Goal: Task Accomplishment & Management: Complete application form

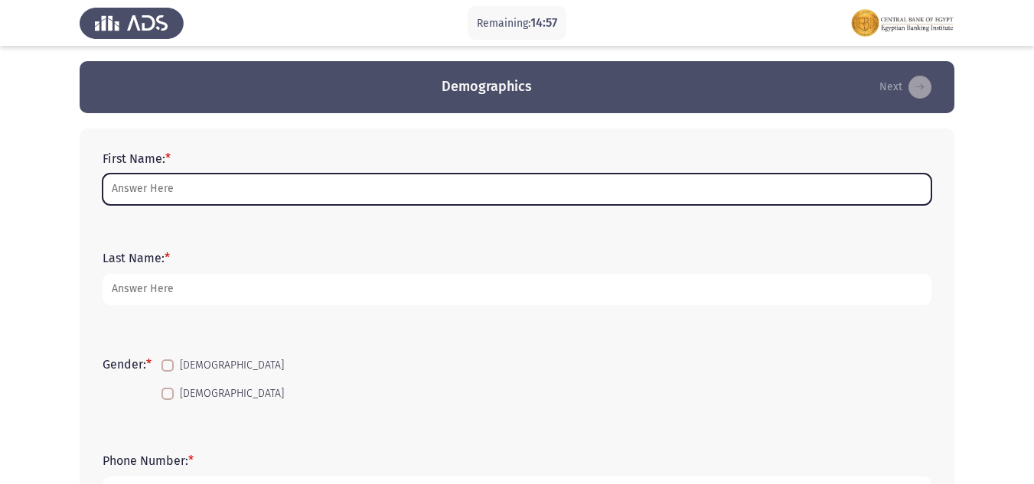
click at [138, 194] on input "First Name: *" at bounding box center [517, 189] width 829 height 31
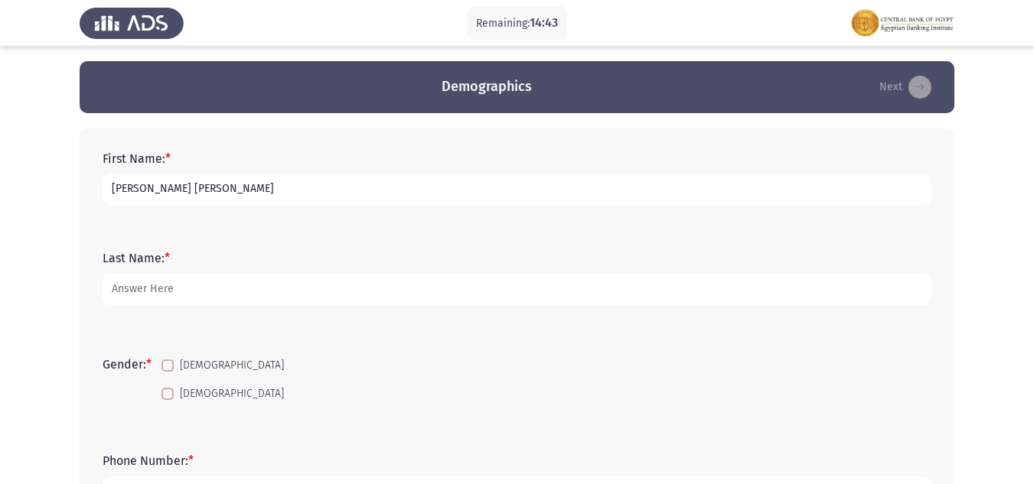
type input "[PERSON_NAME] [PERSON_NAME]"
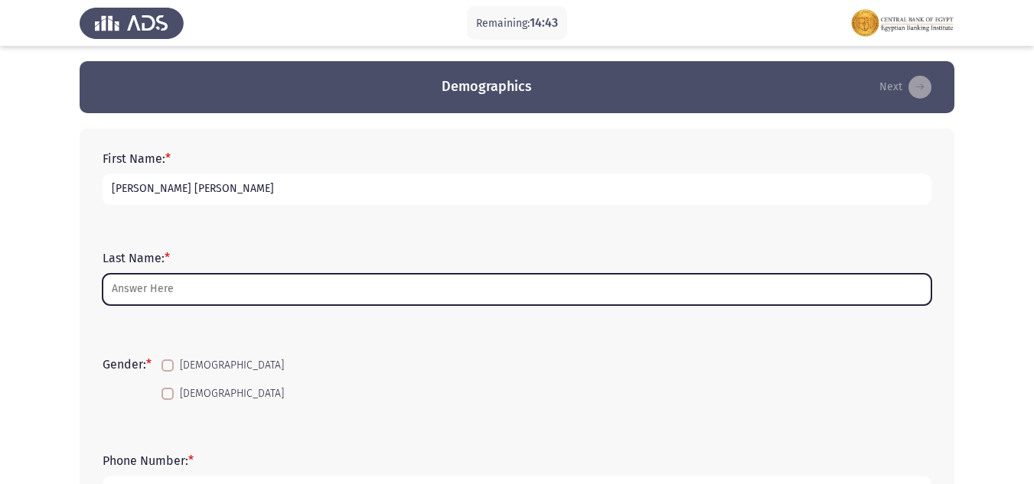
click at [181, 286] on input "Last Name: *" at bounding box center [517, 289] width 829 height 31
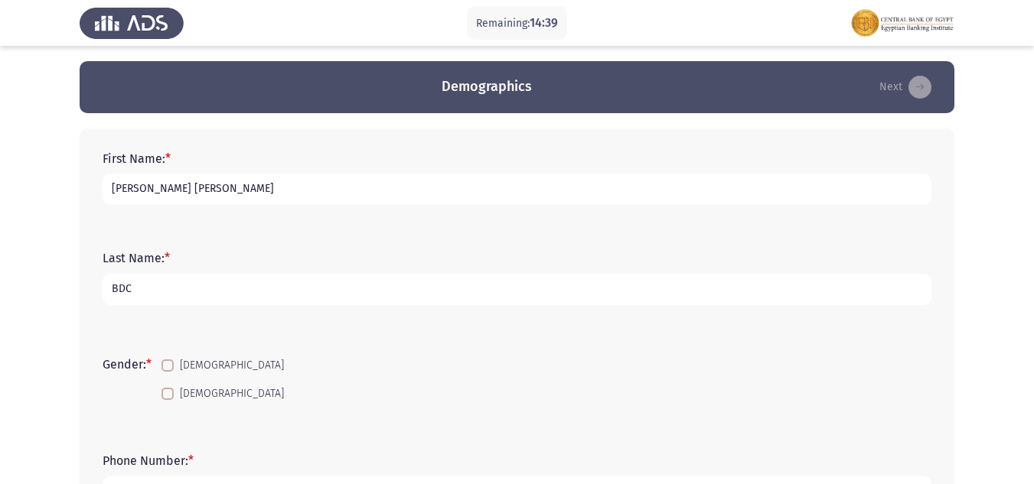
scroll to position [77, 0]
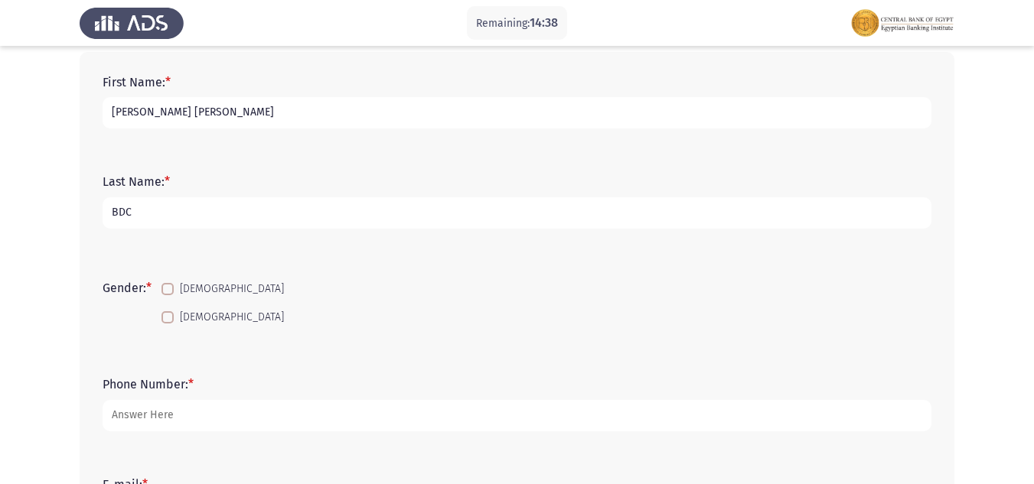
type input "BDC"
click at [172, 319] on span at bounding box center [167, 317] width 12 height 12
click at [168, 324] on input "[DEMOGRAPHIC_DATA]" at bounding box center [167, 324] width 1 height 1
checkbox input "true"
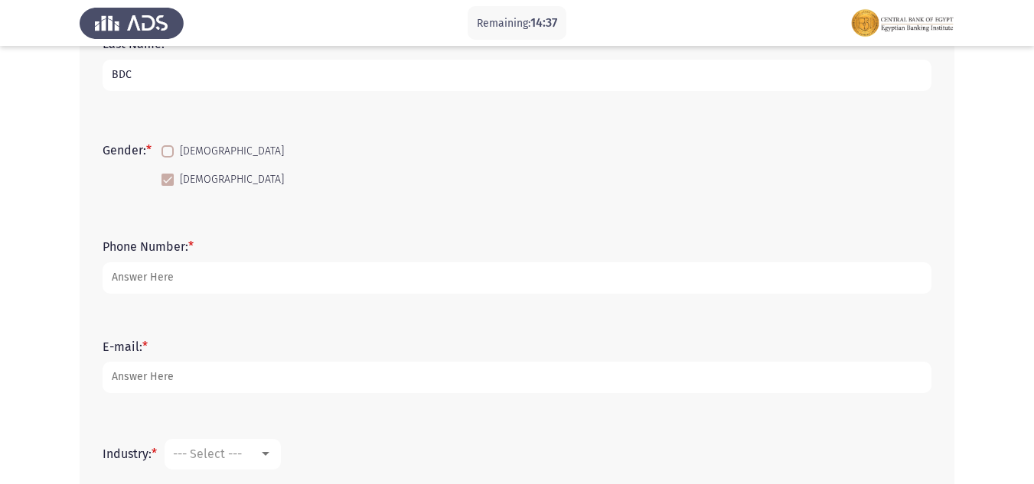
scroll to position [230, 0]
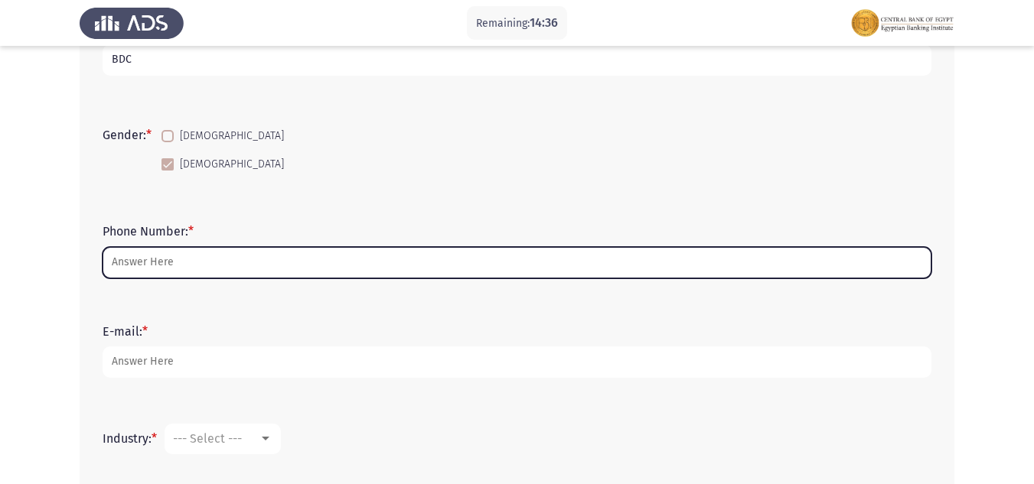
click at [182, 257] on input "Phone Number: *" at bounding box center [517, 262] width 829 height 31
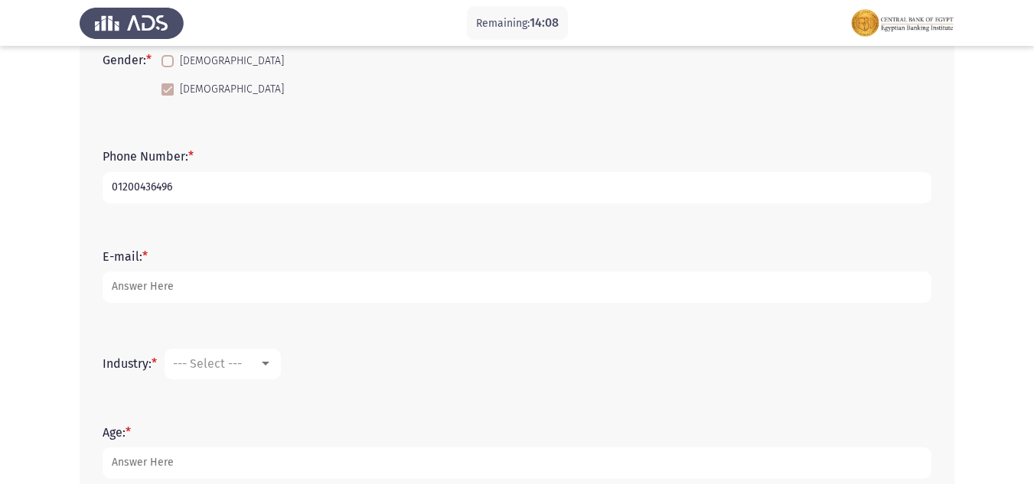
scroll to position [306, 0]
type input "01200436496"
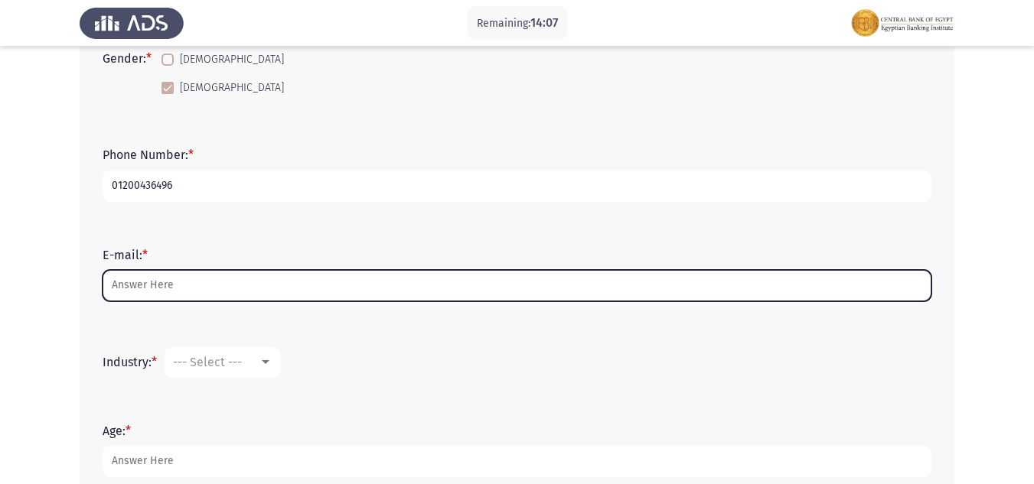
click at [235, 282] on input "E-mail: *" at bounding box center [517, 285] width 829 height 31
type input "R"
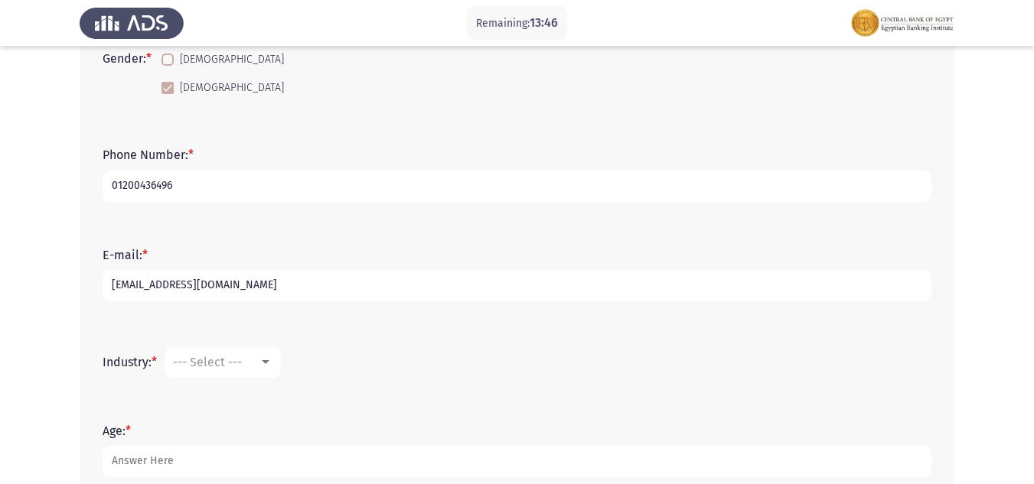
type input "[EMAIL_ADDRESS][DOMAIN_NAME]"
click at [227, 371] on mat-select "--- Select ---" at bounding box center [223, 362] width 116 height 31
click at [228, 357] on span "--- Select ---" at bounding box center [207, 362] width 69 height 15
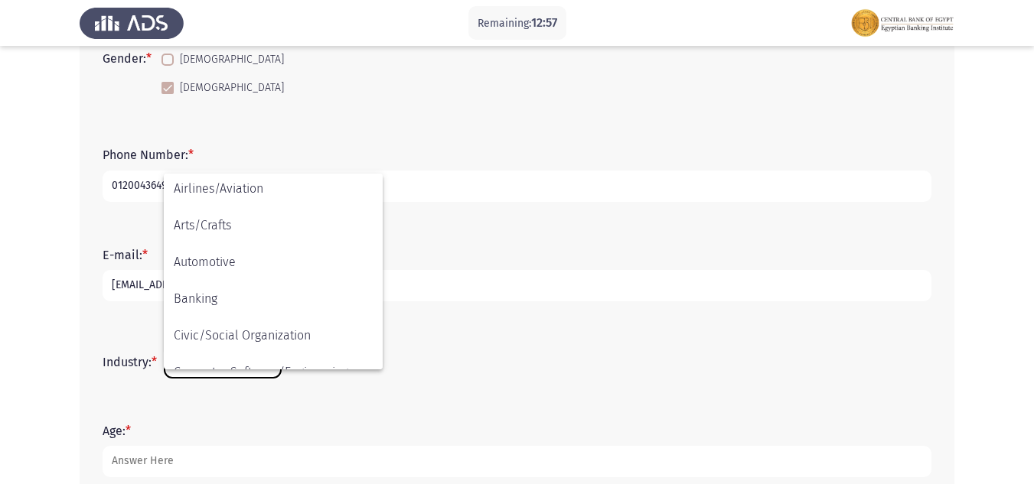
scroll to position [153, 0]
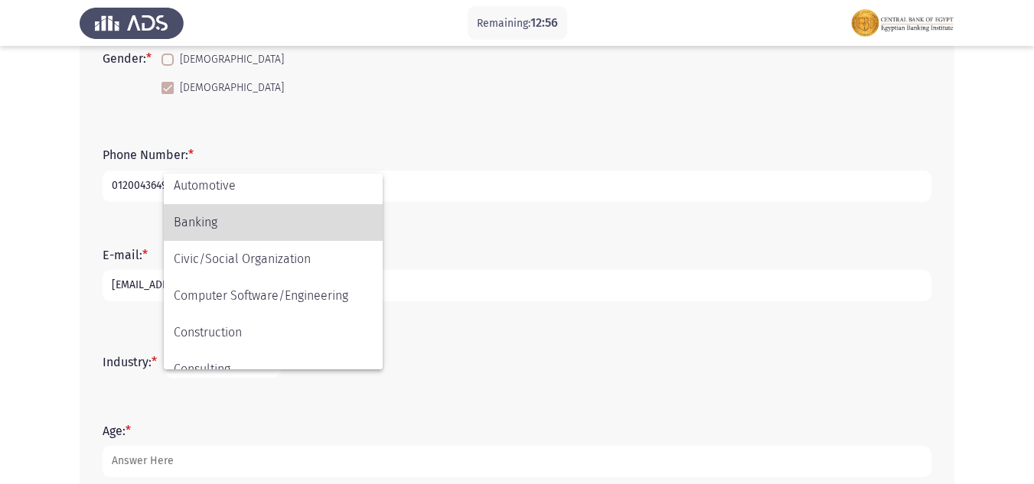
click at [230, 220] on span "Banking" at bounding box center [273, 222] width 199 height 37
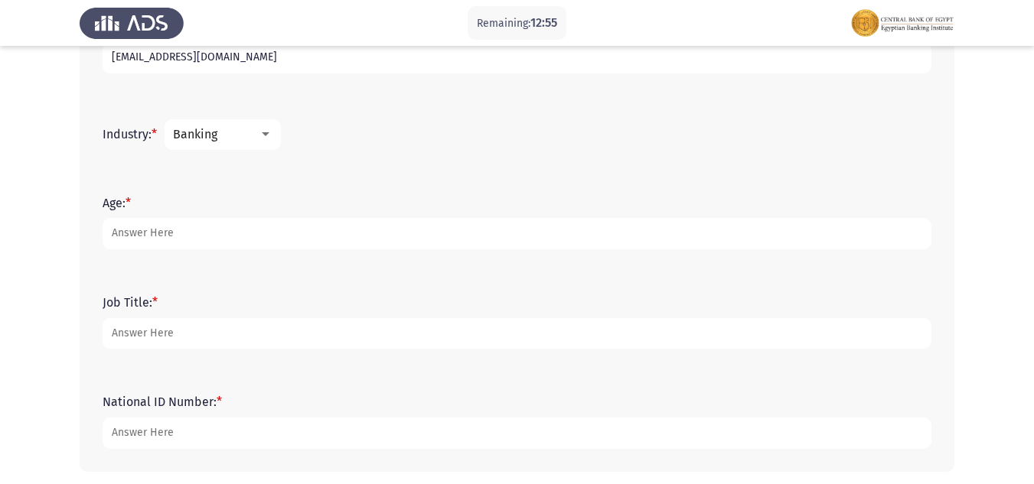
scroll to position [536, 0]
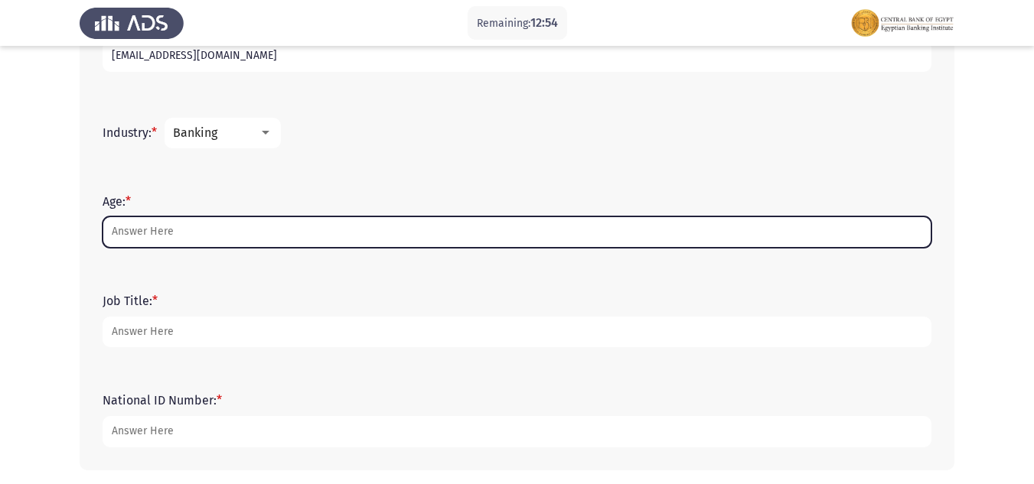
click at [147, 238] on input "Age: *" at bounding box center [517, 232] width 829 height 31
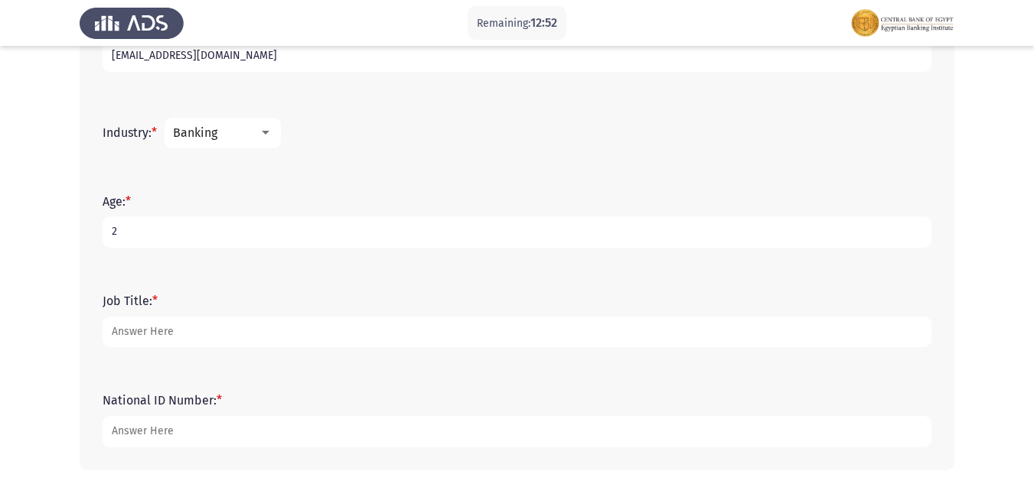
scroll to position [598, 0]
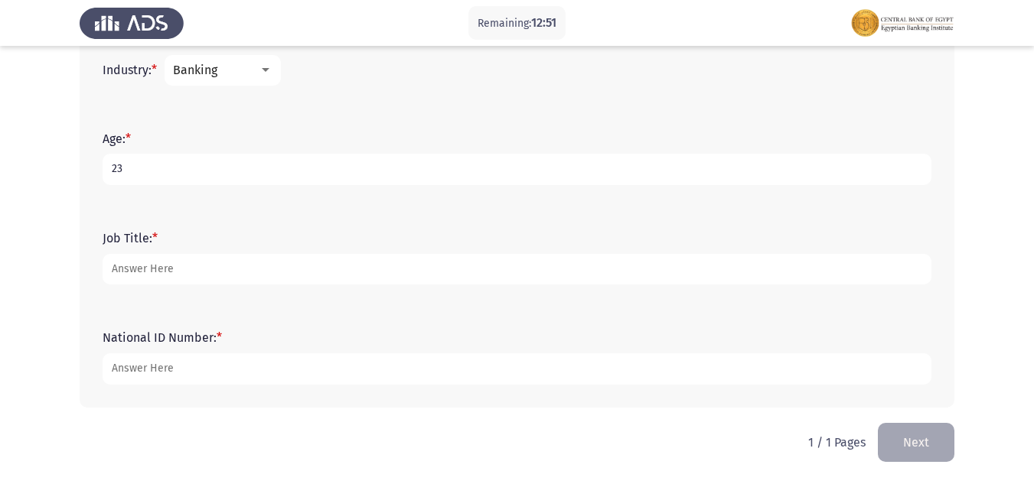
type input "23"
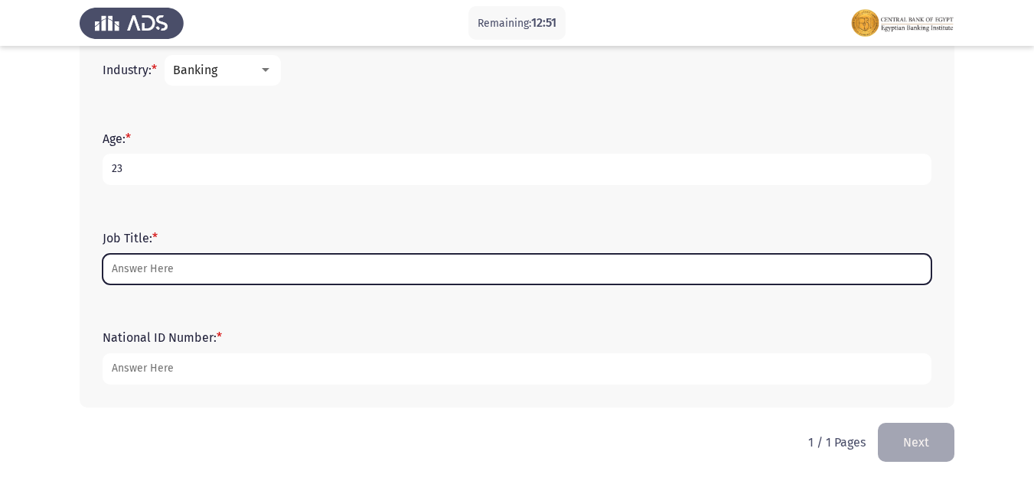
click at [135, 269] on input "Job Title: *" at bounding box center [517, 269] width 829 height 31
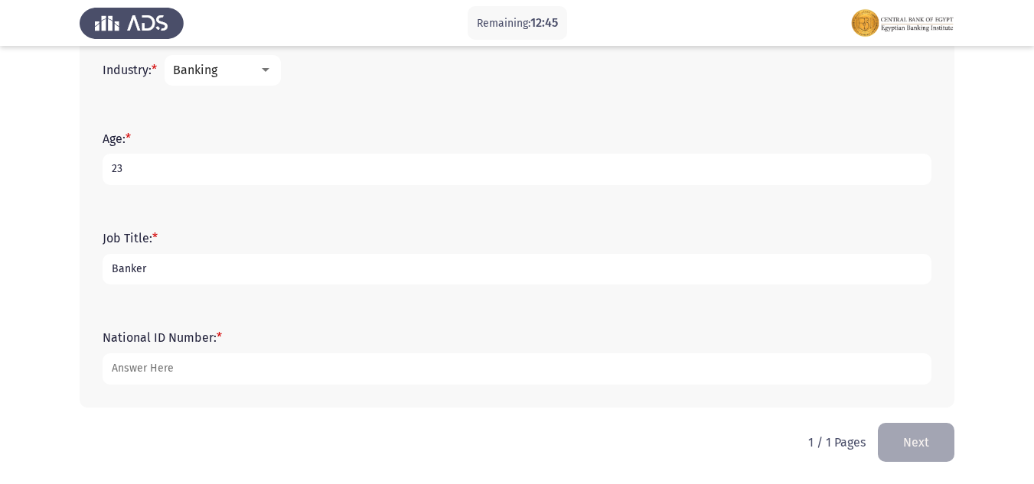
type input "Banker"
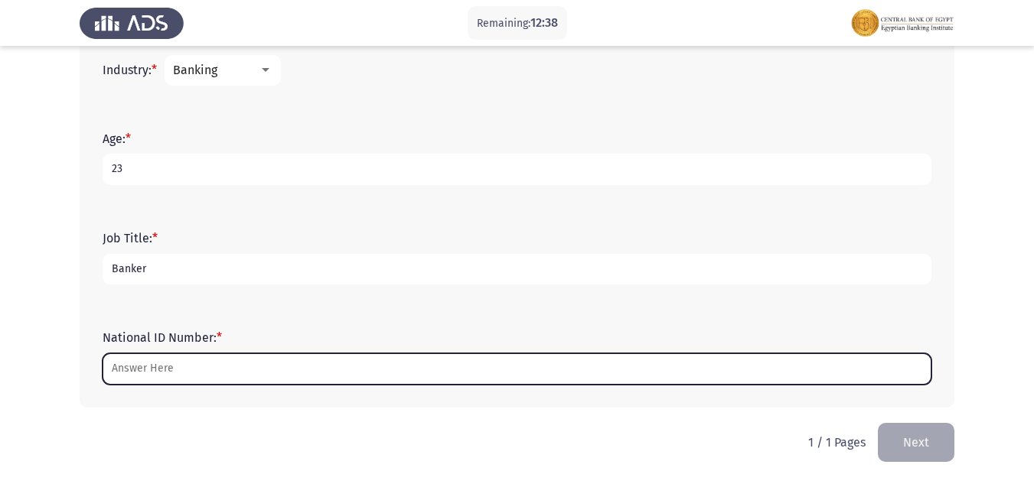
click at [181, 377] on input "National ID Number: *" at bounding box center [517, 369] width 829 height 31
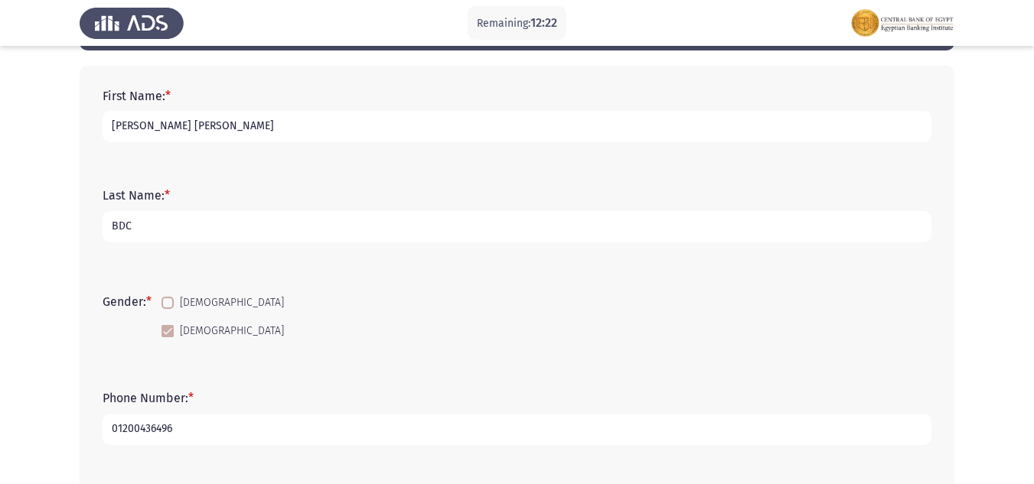
type input "30205050203463"
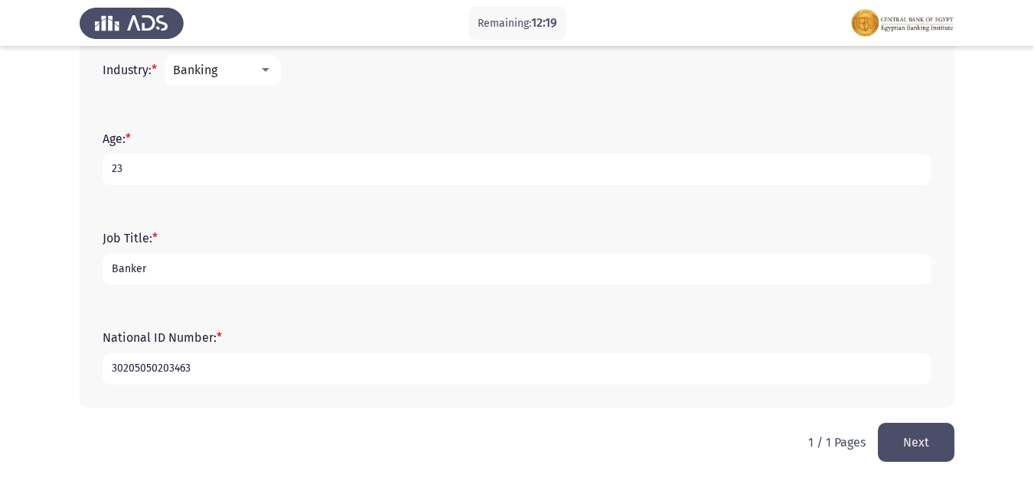
click at [901, 435] on button "Next" at bounding box center [916, 442] width 77 height 39
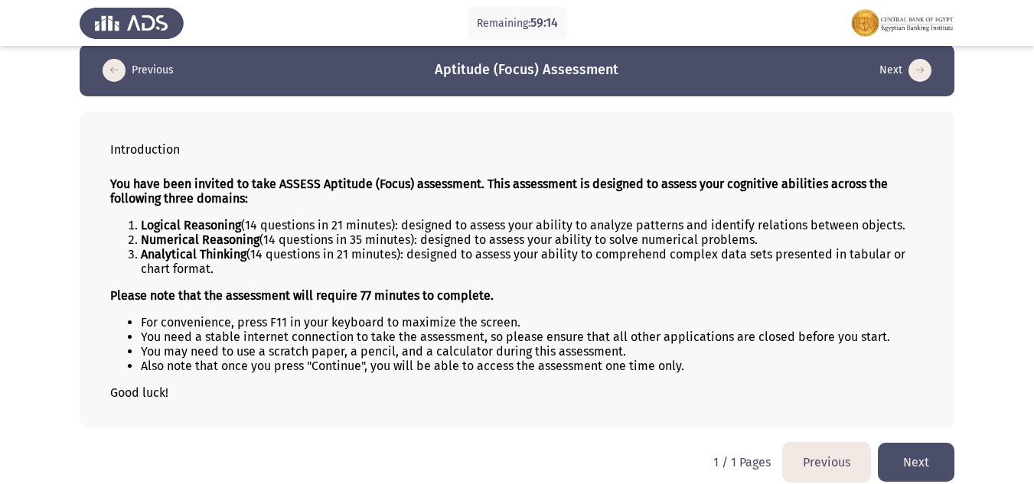
scroll to position [30, 0]
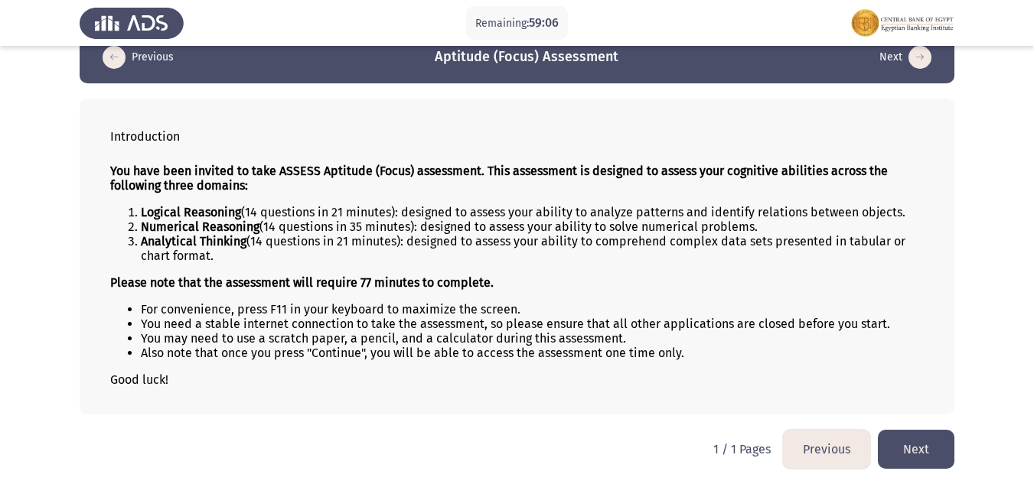
click at [914, 441] on button "Next" at bounding box center [916, 449] width 77 height 39
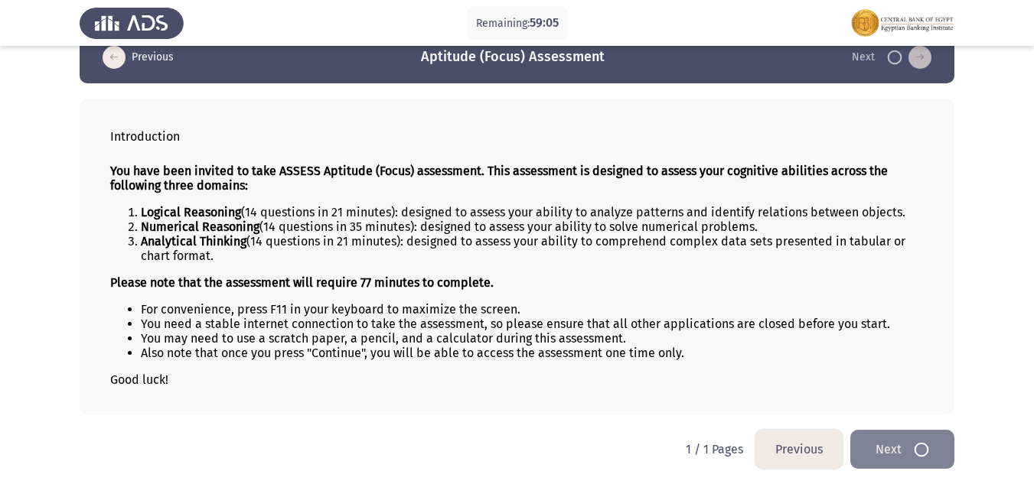
scroll to position [0, 0]
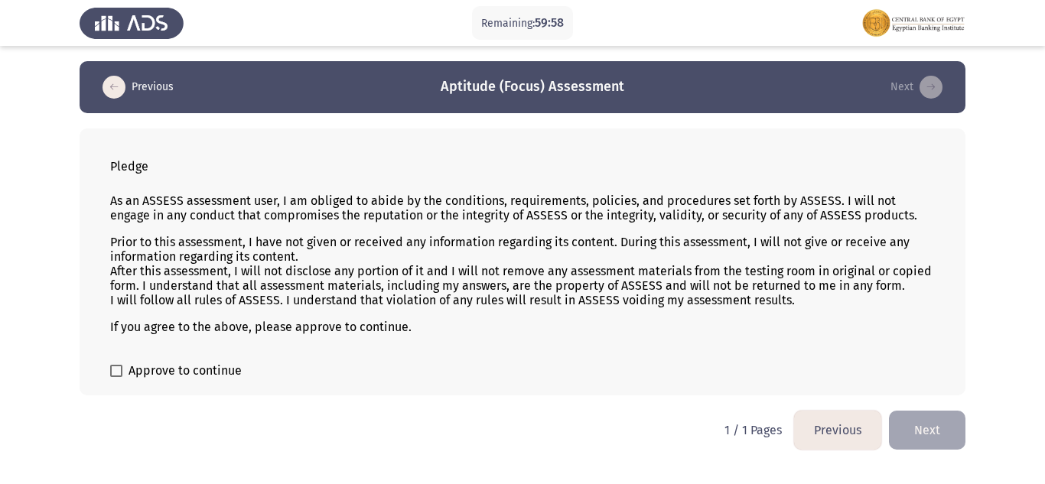
click at [118, 367] on span at bounding box center [116, 371] width 12 height 12
click at [116, 377] on input "Approve to continue" at bounding box center [116, 377] width 1 height 1
checkbox input "true"
click at [927, 419] on button "Next" at bounding box center [927, 430] width 77 height 39
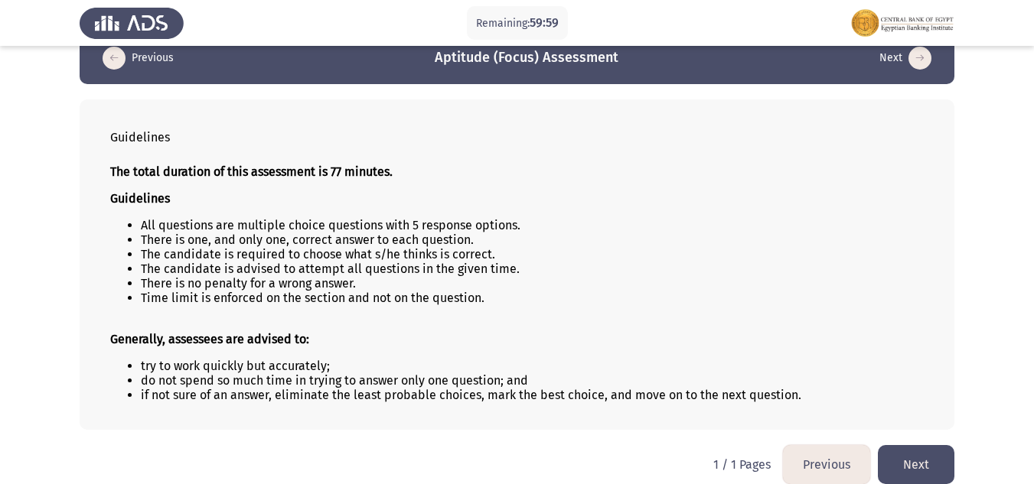
scroll to position [44, 0]
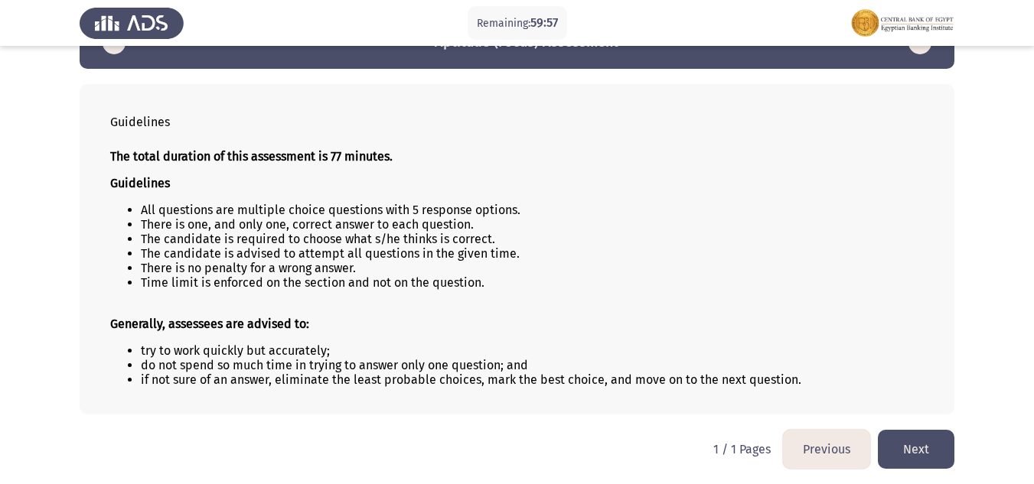
click at [902, 448] on button "Next" at bounding box center [916, 449] width 77 height 39
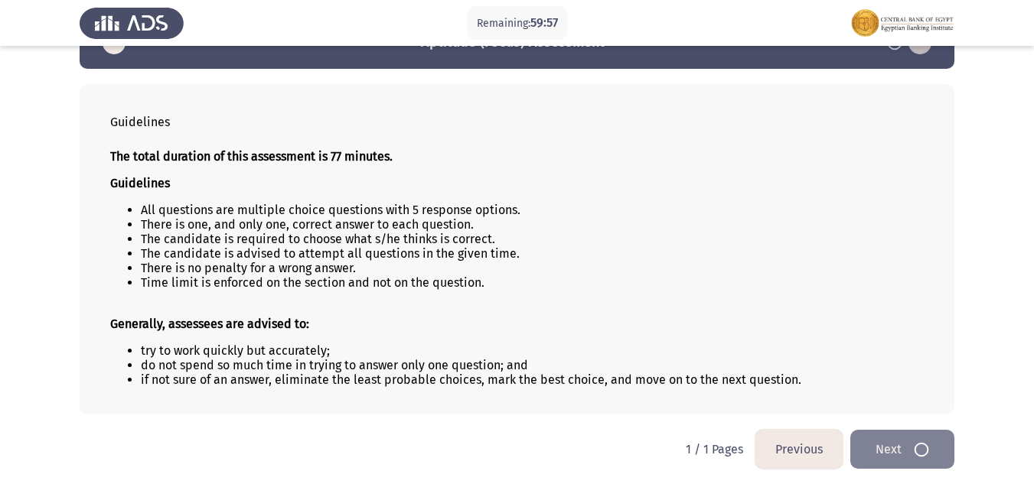
scroll to position [0, 0]
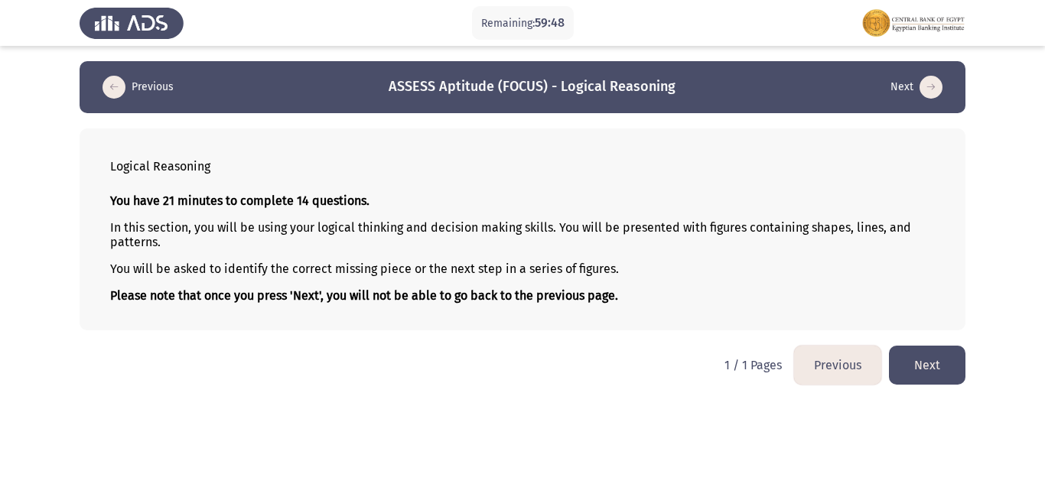
click at [937, 373] on button "Next" at bounding box center [927, 365] width 77 height 39
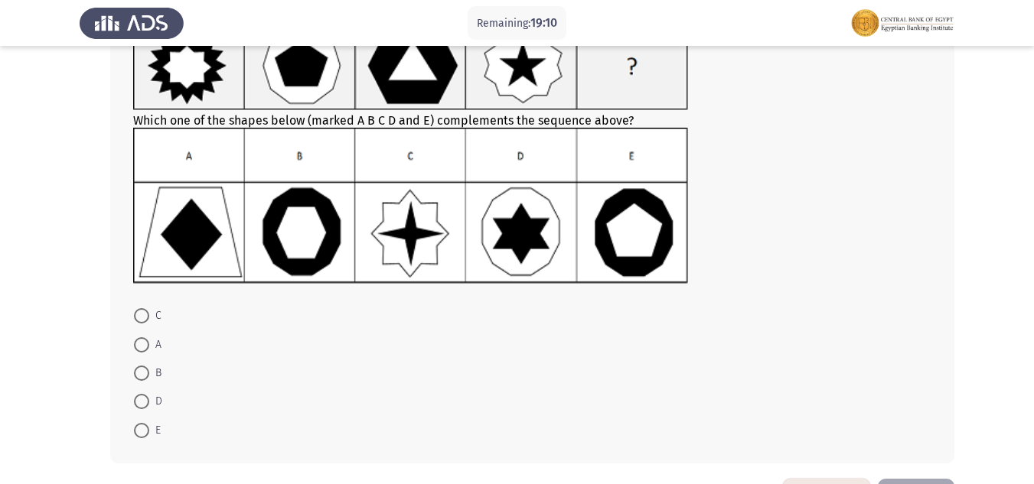
scroll to position [153, 0]
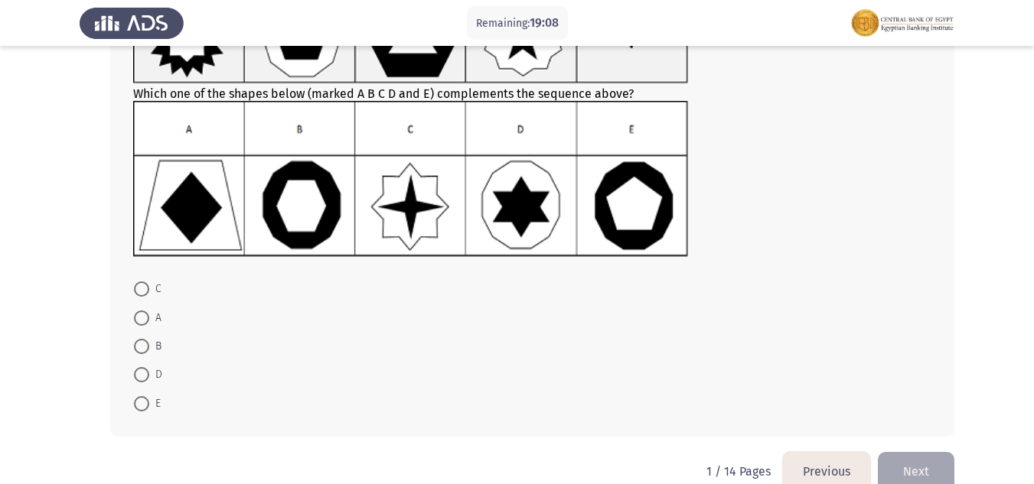
click at [141, 343] on span at bounding box center [141, 346] width 15 height 15
click at [141, 343] on input "B" at bounding box center [141, 346] width 15 height 15
radio input "true"
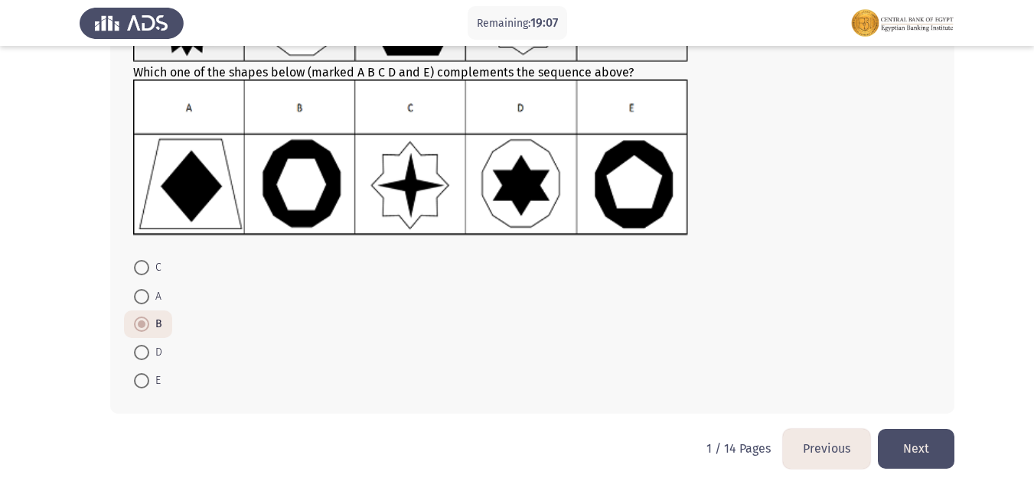
scroll to position [181, 0]
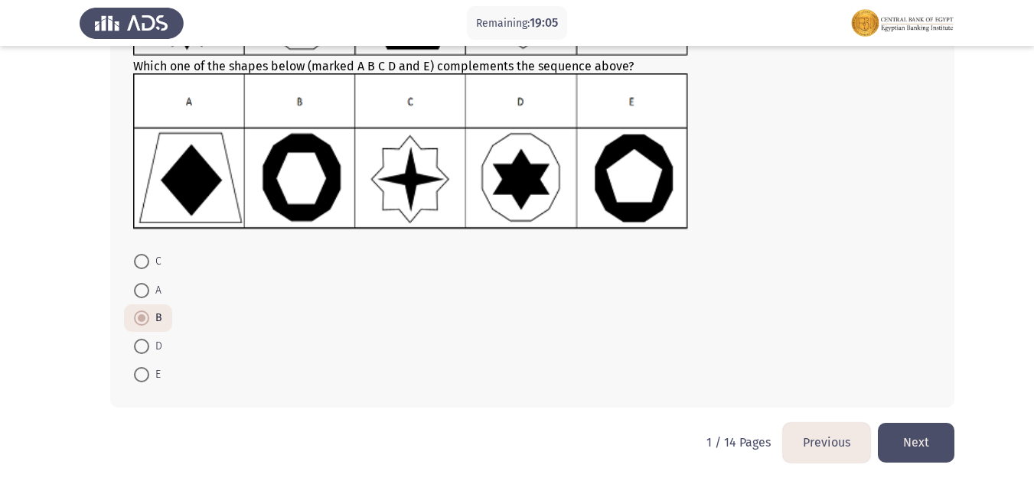
click at [924, 444] on button "Next" at bounding box center [916, 442] width 77 height 39
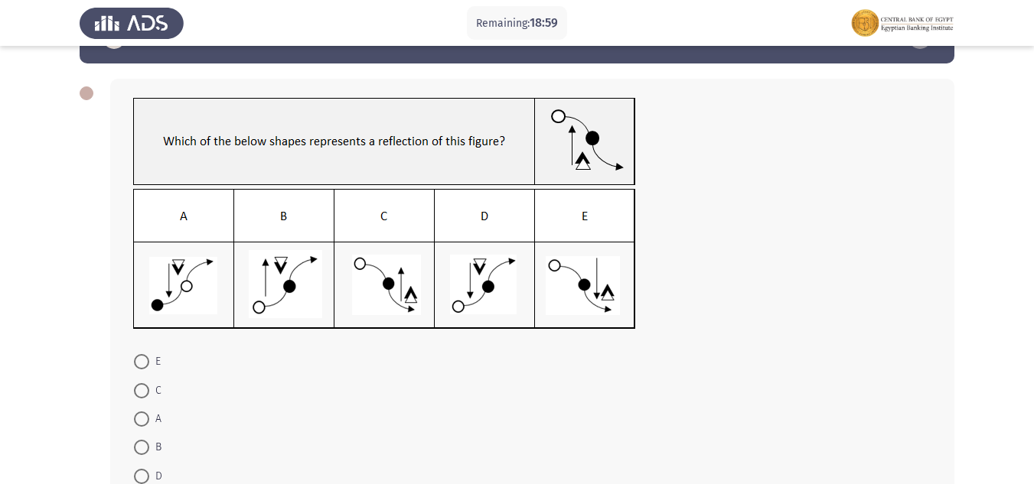
scroll to position [77, 0]
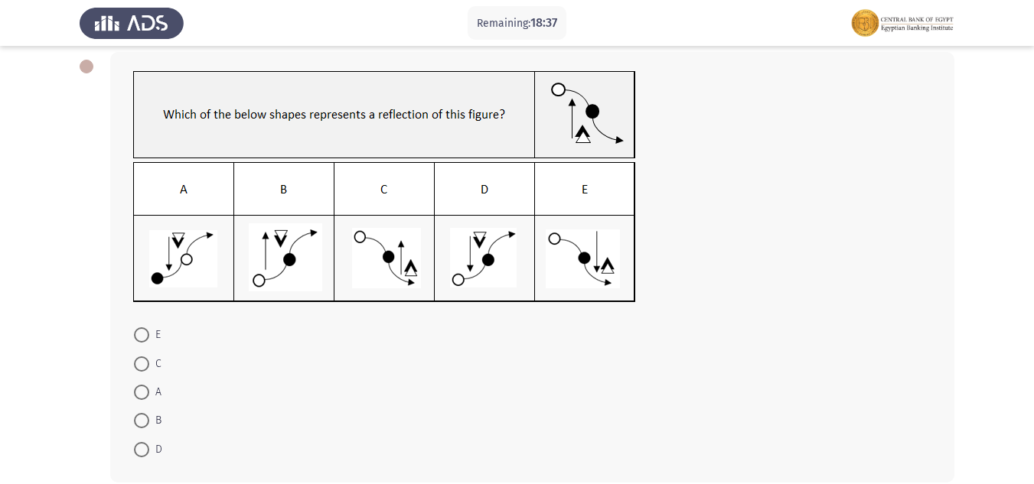
click at [141, 447] on span at bounding box center [141, 449] width 15 height 15
click at [141, 447] on input "D" at bounding box center [141, 449] width 15 height 15
radio input "true"
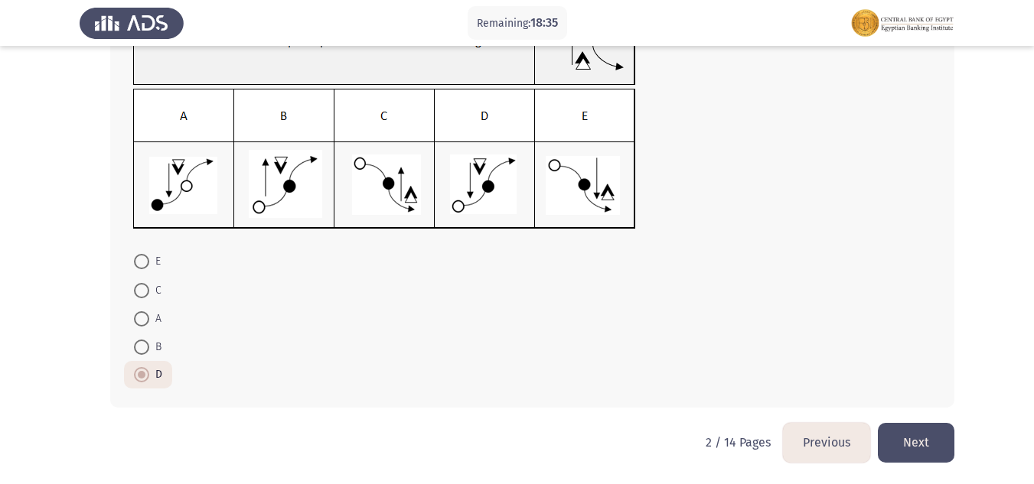
click at [905, 439] on button "Next" at bounding box center [916, 442] width 77 height 39
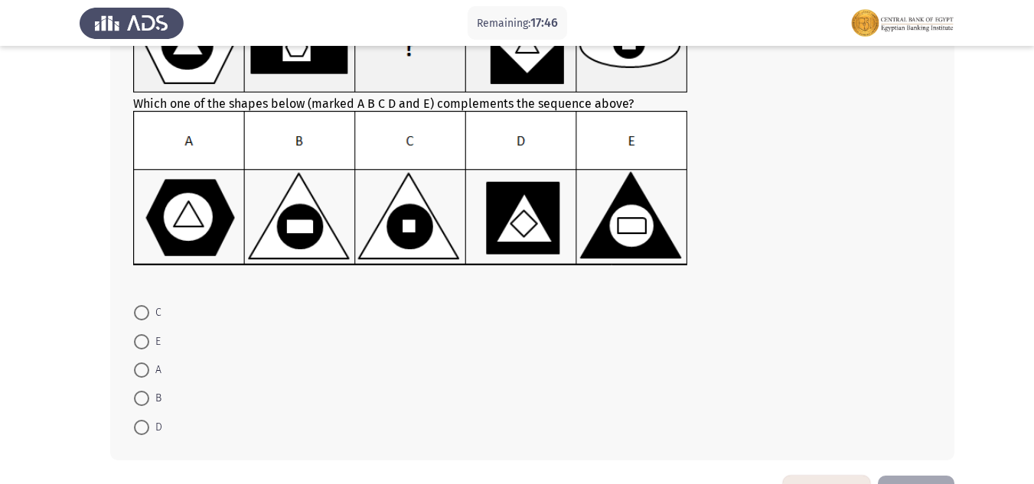
scroll to position [153, 0]
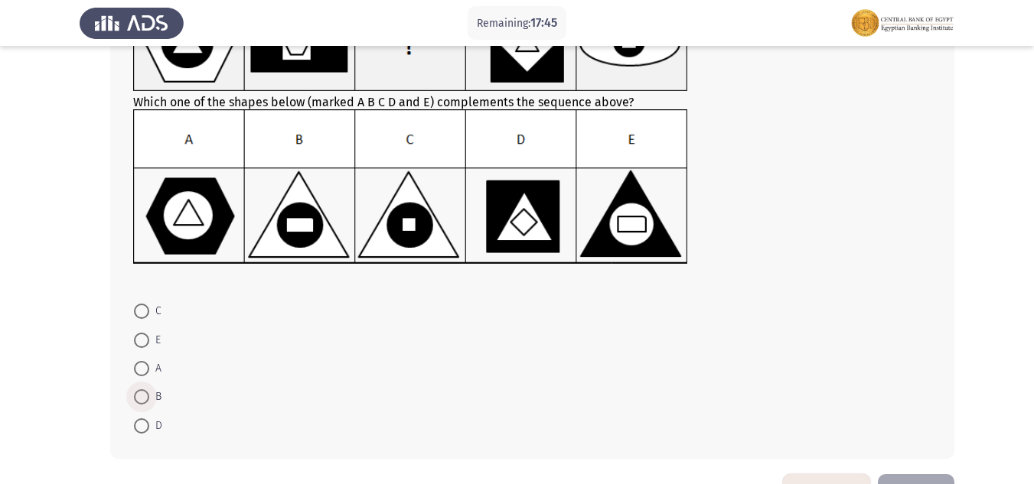
click at [143, 399] on span at bounding box center [141, 397] width 15 height 15
click at [143, 399] on input "B" at bounding box center [141, 397] width 15 height 15
radio input "true"
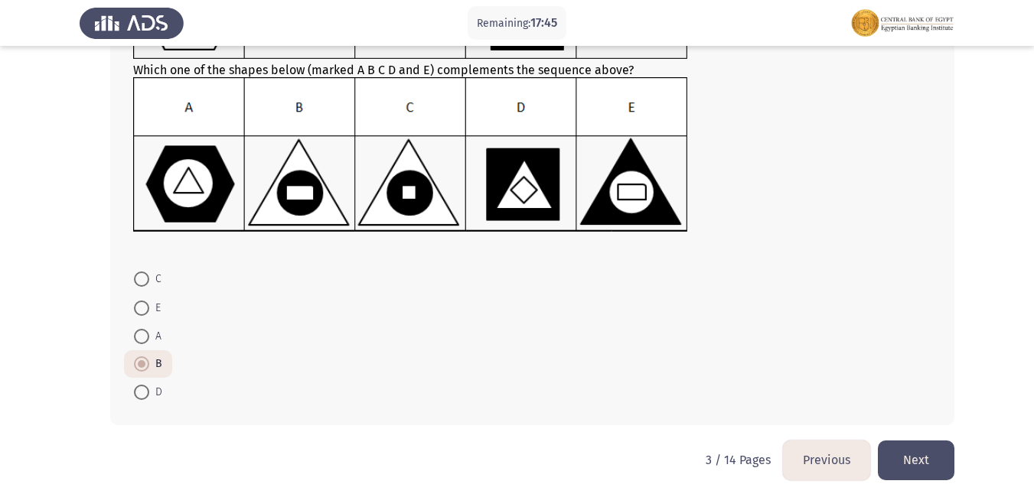
scroll to position [203, 0]
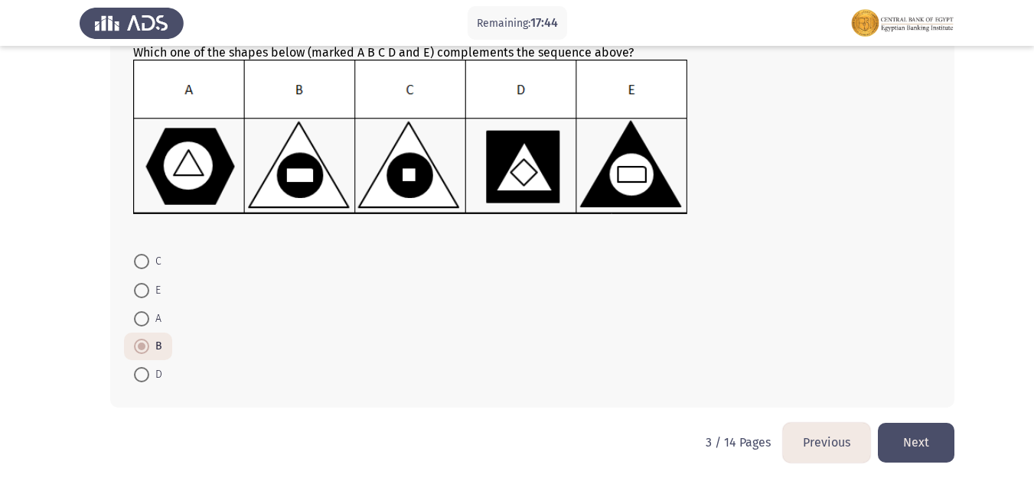
click at [901, 448] on button "Next" at bounding box center [916, 442] width 77 height 39
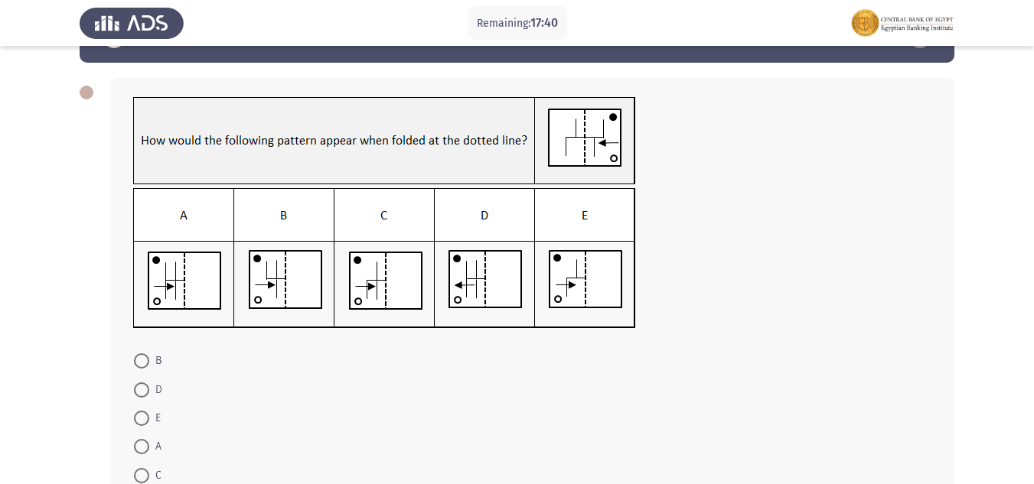
scroll to position [77, 0]
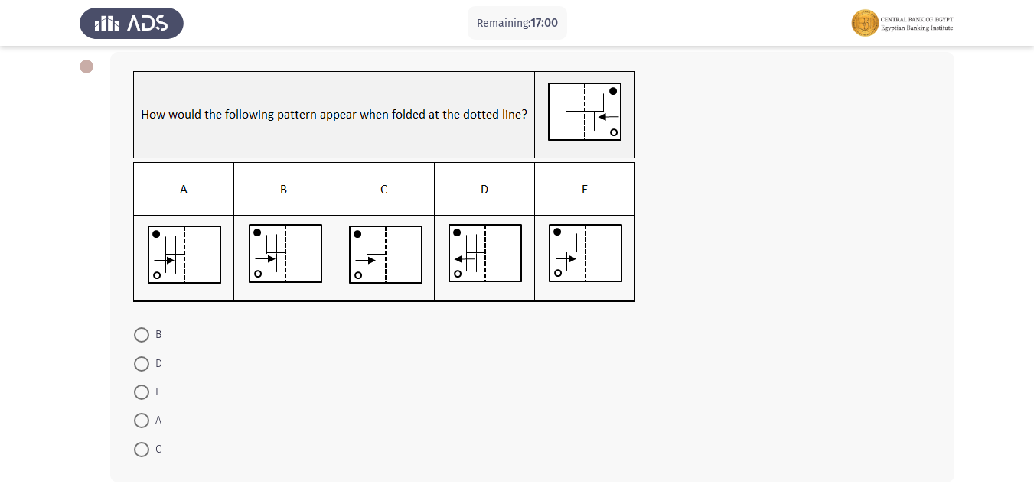
click at [139, 328] on span at bounding box center [141, 335] width 15 height 15
click at [139, 328] on input "B" at bounding box center [141, 335] width 15 height 15
radio input "true"
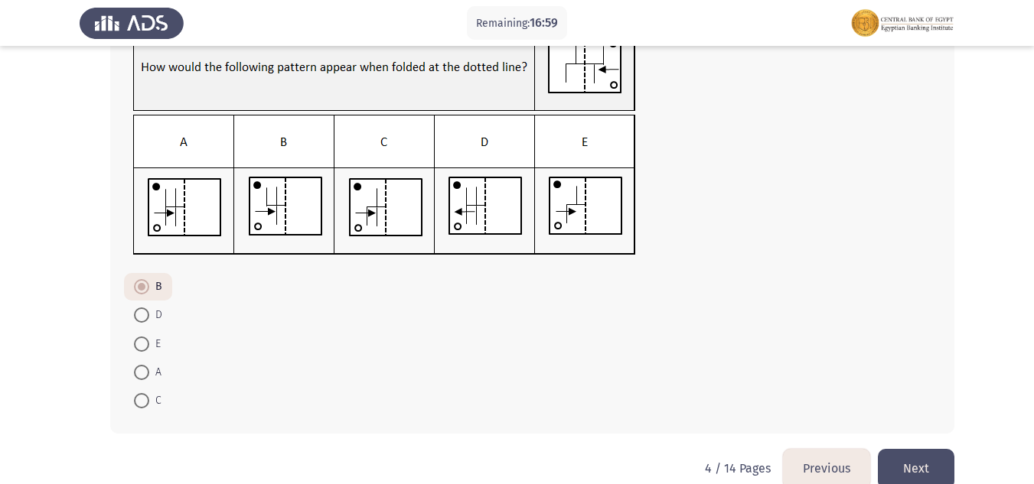
scroll to position [150, 0]
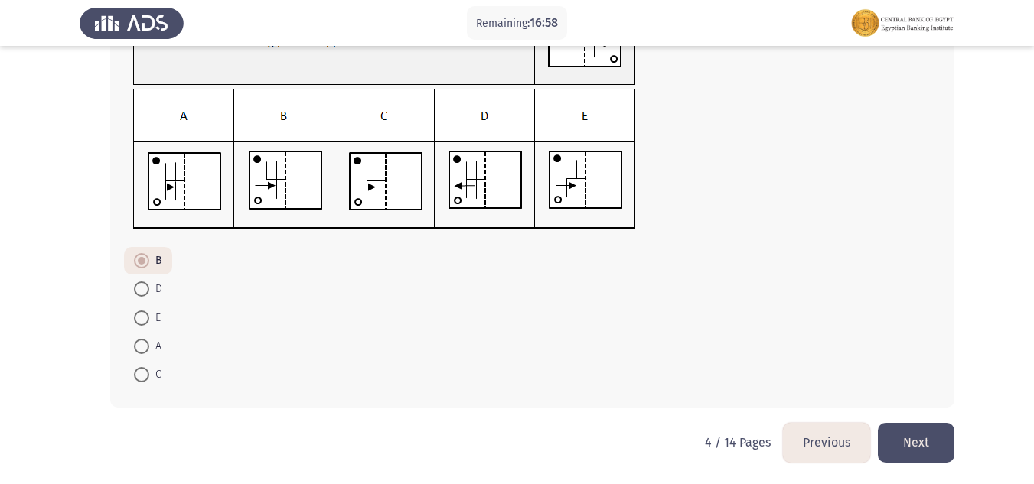
click at [920, 435] on button "Next" at bounding box center [916, 442] width 77 height 39
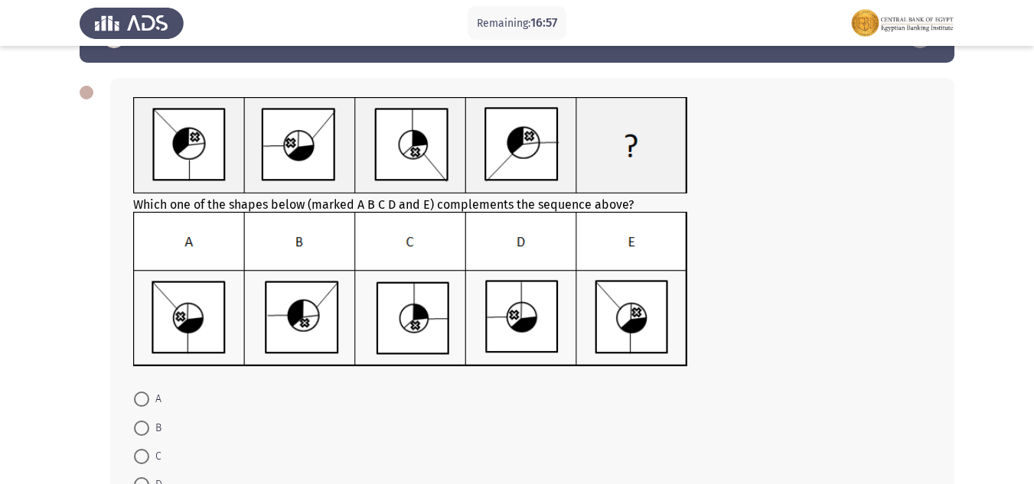
scroll to position [77, 0]
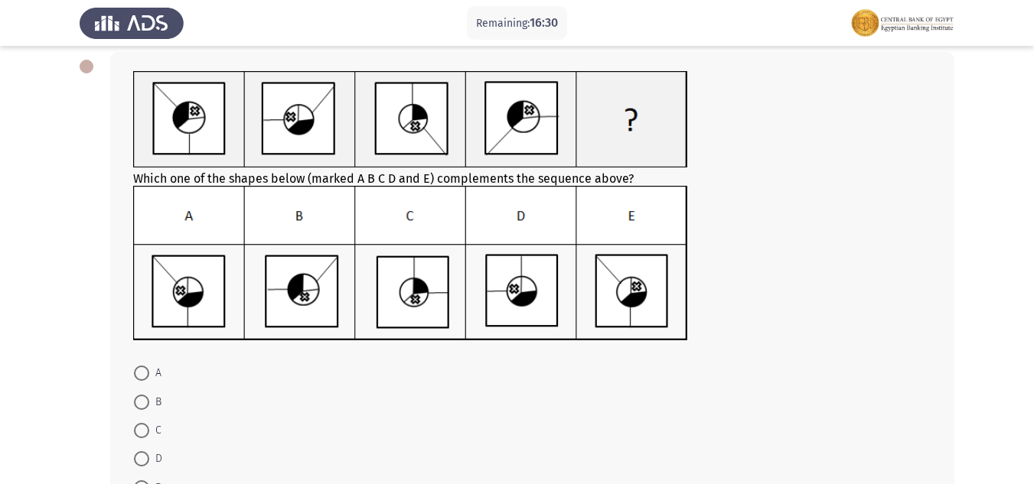
click at [328, 311] on img at bounding box center [410, 263] width 555 height 155
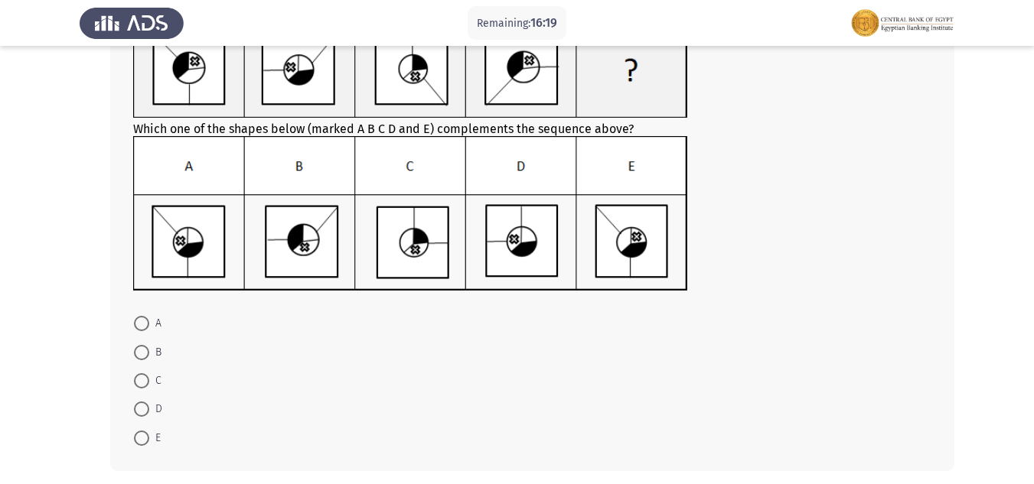
scroll to position [153, 0]
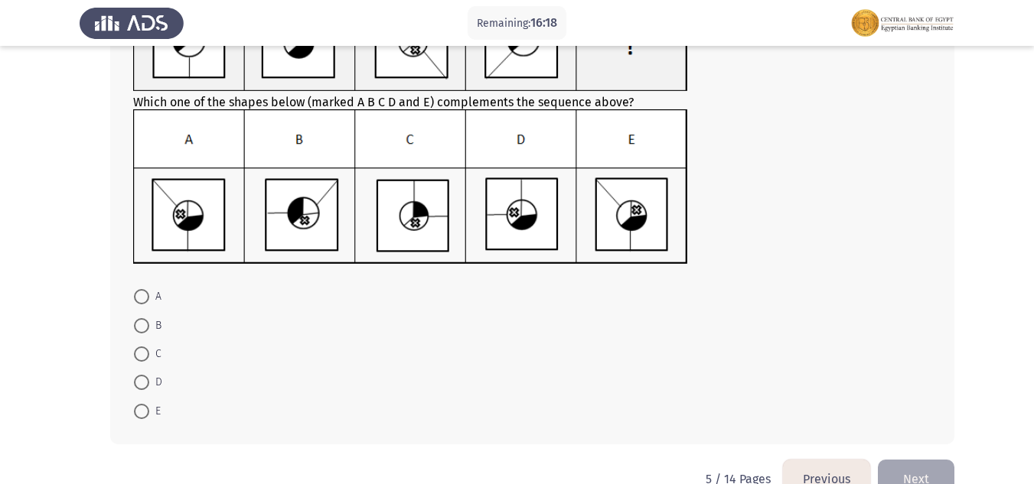
click at [152, 347] on span "C" at bounding box center [155, 354] width 12 height 18
click at [149, 347] on input "C" at bounding box center [141, 354] width 15 height 15
radio input "true"
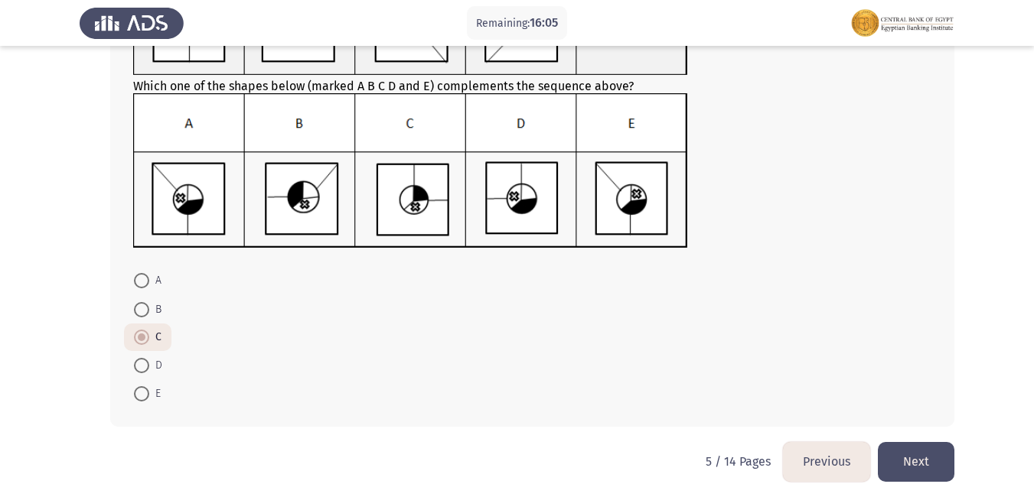
scroll to position [188, 0]
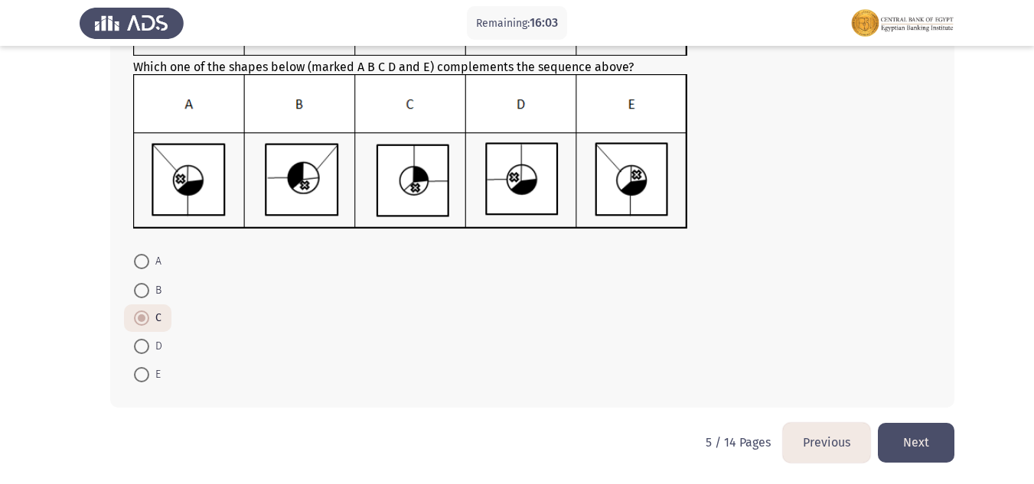
click at [910, 447] on button "Next" at bounding box center [916, 442] width 77 height 39
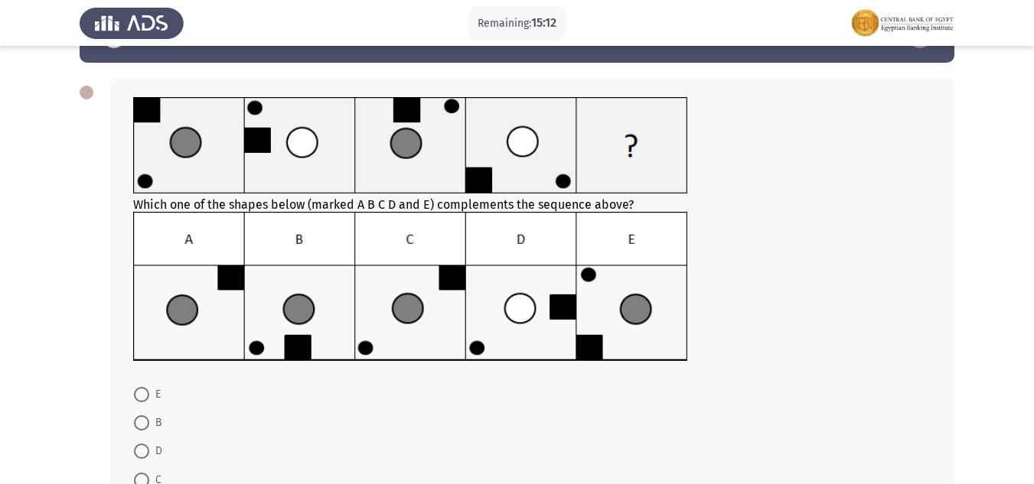
scroll to position [77, 0]
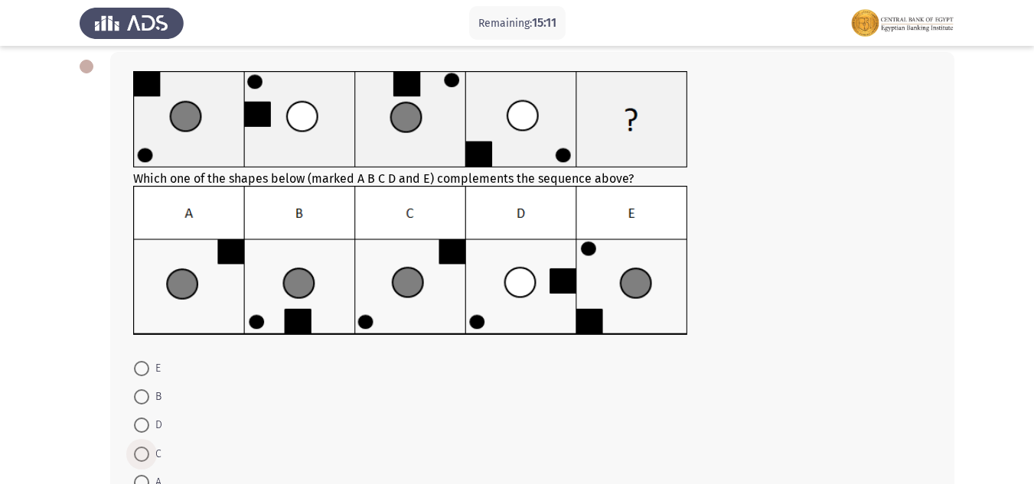
click at [144, 454] on span at bounding box center [141, 454] width 15 height 15
click at [144, 454] on input "C" at bounding box center [141, 454] width 15 height 15
radio input "true"
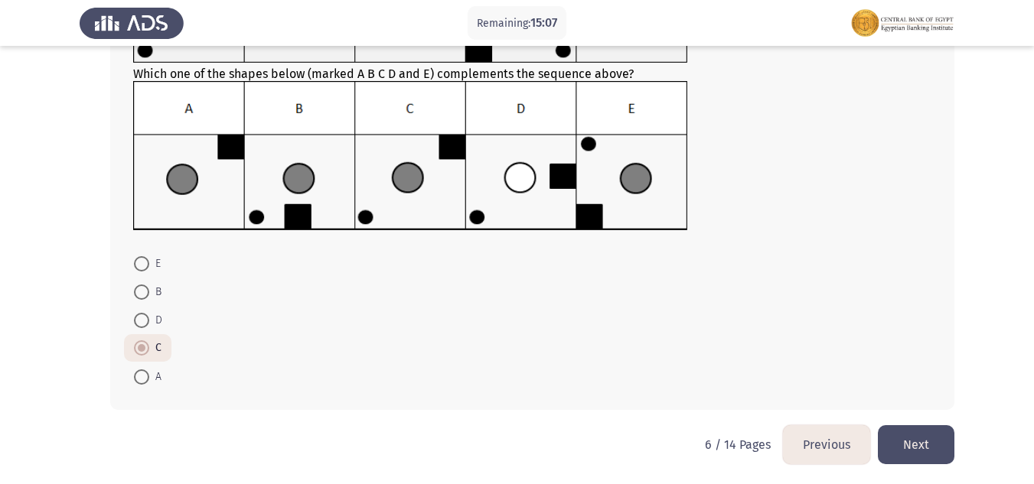
scroll to position [184, 0]
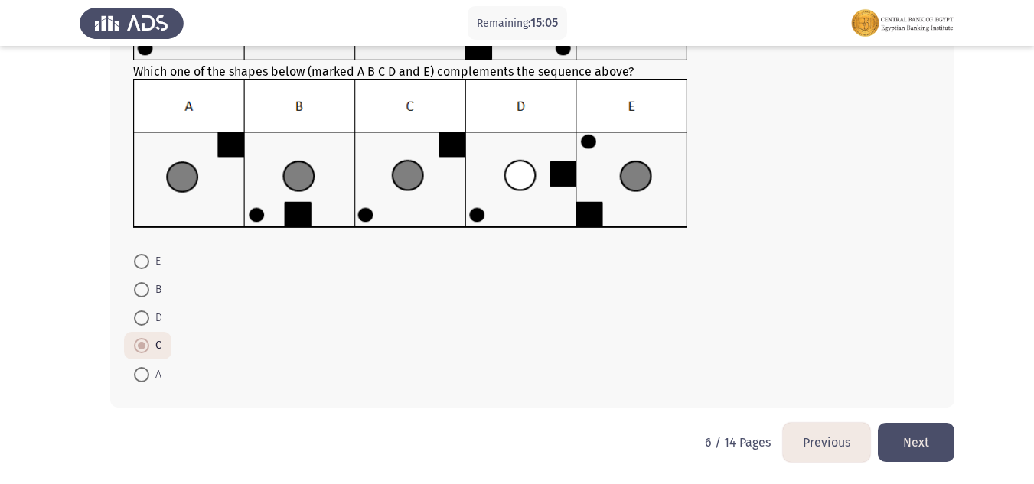
click at [921, 442] on button "Next" at bounding box center [916, 442] width 77 height 39
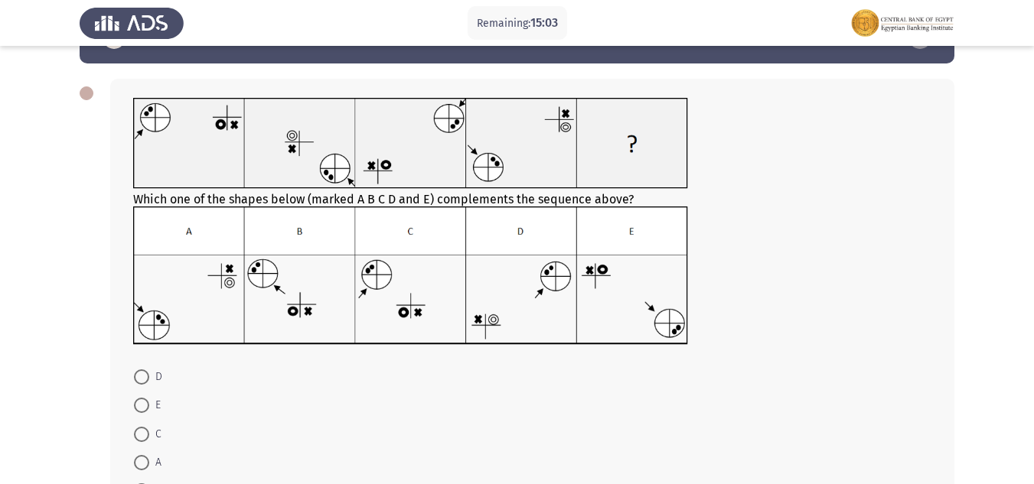
scroll to position [77, 0]
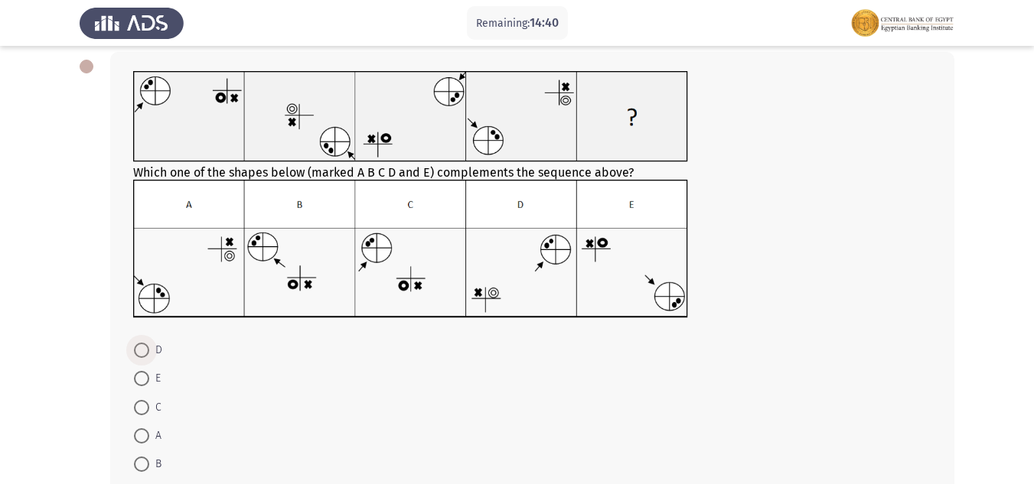
click at [142, 349] on span at bounding box center [141, 350] width 15 height 15
click at [142, 349] on input "D" at bounding box center [141, 350] width 15 height 15
radio input "true"
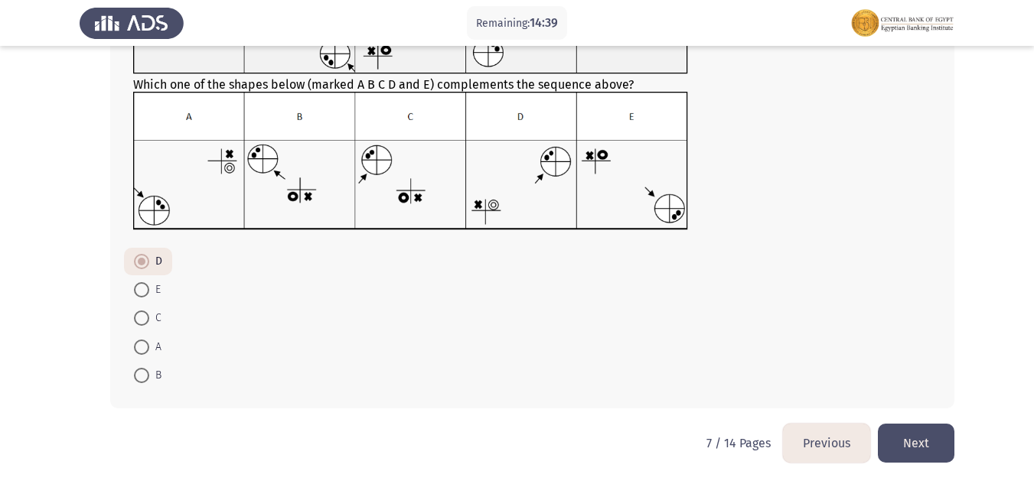
scroll to position [165, 0]
click at [928, 445] on button "Next" at bounding box center [916, 442] width 77 height 39
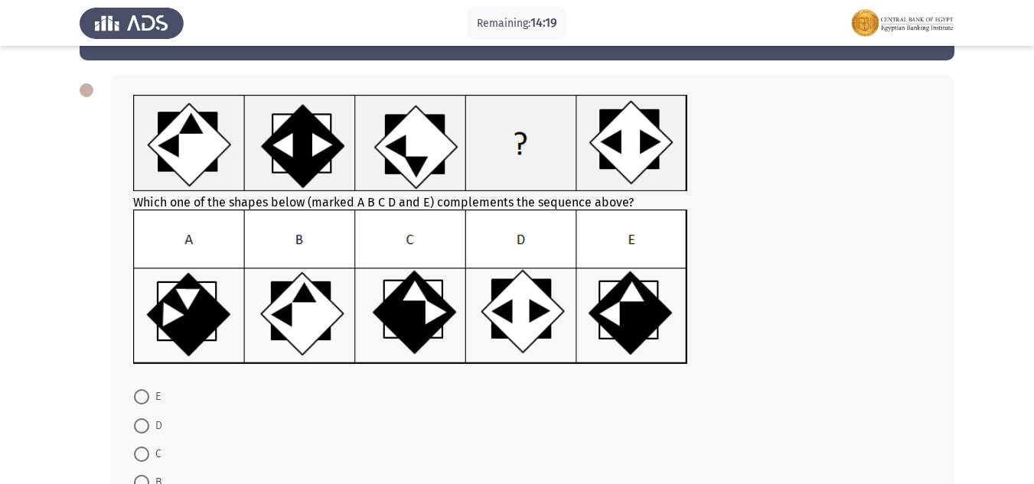
scroll to position [153, 0]
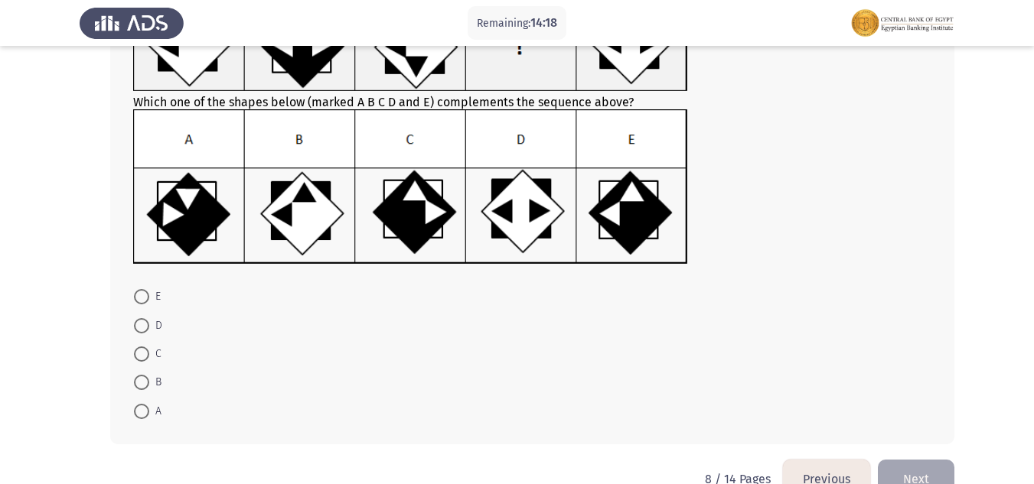
click at [156, 354] on span "C" at bounding box center [155, 354] width 12 height 18
click at [149, 354] on input "C" at bounding box center [141, 354] width 15 height 15
radio input "true"
click at [932, 466] on button "Next" at bounding box center [916, 477] width 77 height 39
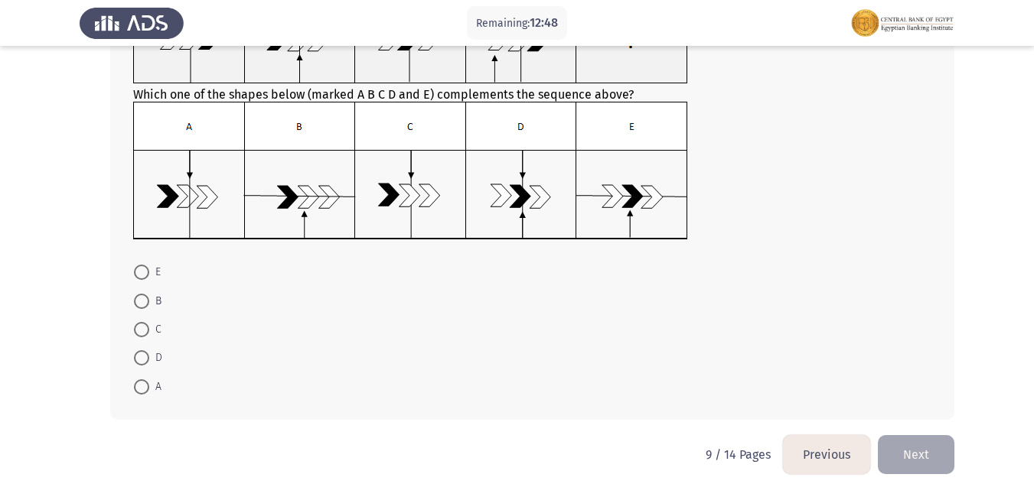
click at [143, 328] on span at bounding box center [141, 329] width 15 height 15
click at [143, 328] on input "C" at bounding box center [141, 329] width 15 height 15
radio input "true"
click at [900, 451] on button "Next" at bounding box center [916, 453] width 77 height 39
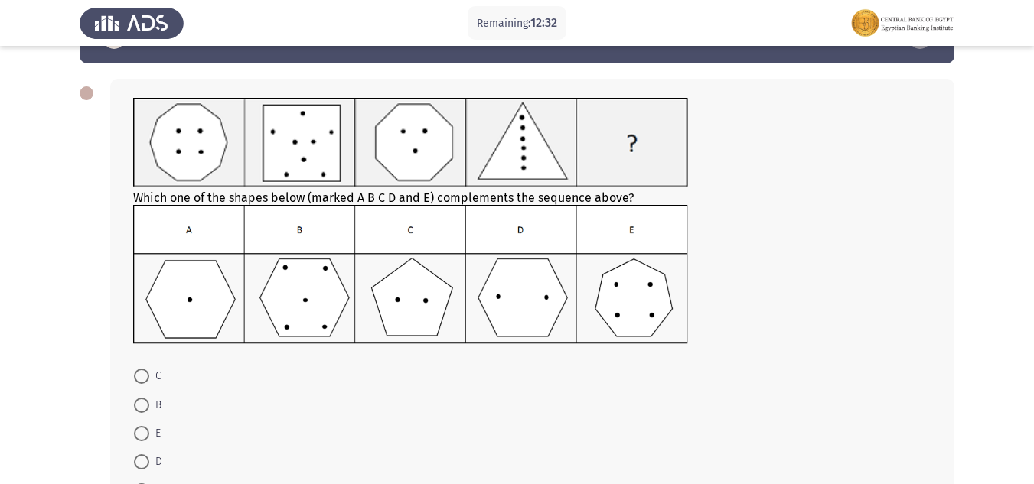
scroll to position [77, 0]
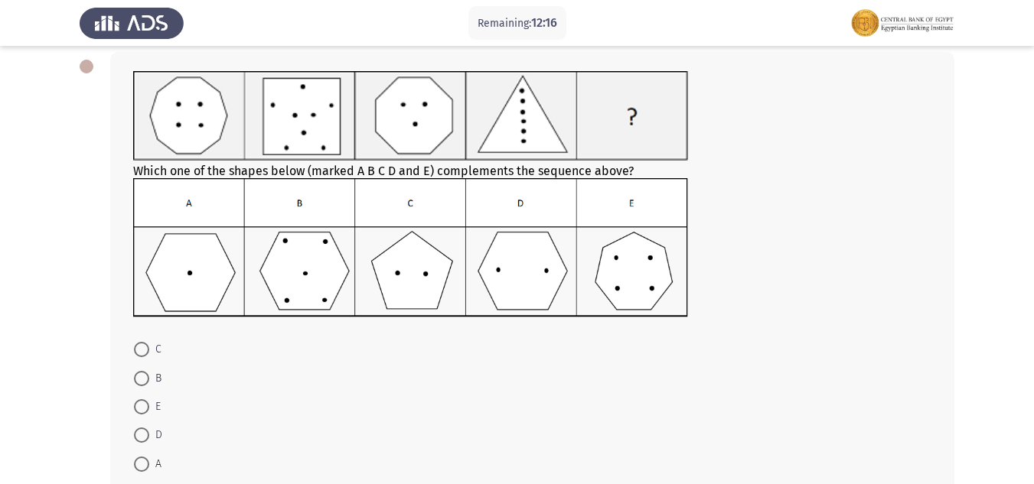
click at [142, 345] on span at bounding box center [141, 349] width 15 height 15
click at [142, 345] on input "C" at bounding box center [141, 349] width 15 height 15
radio input "true"
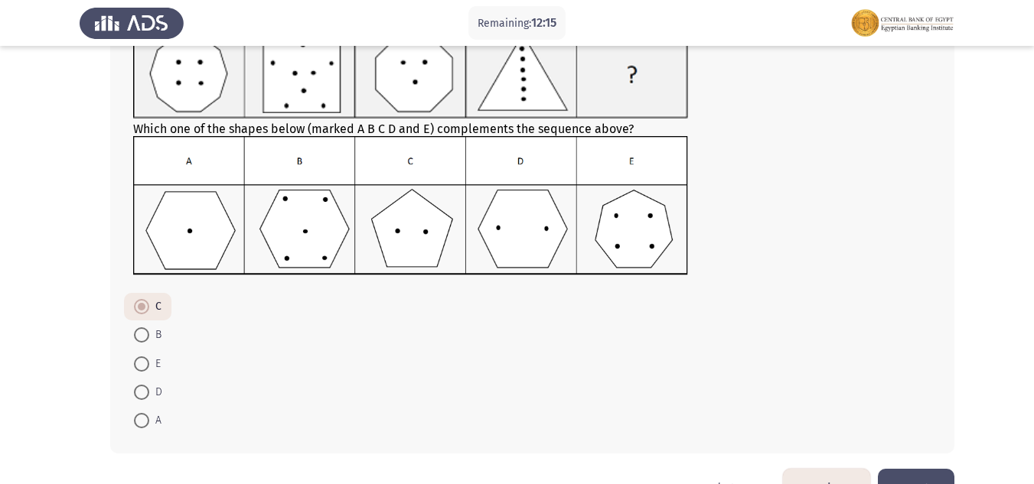
scroll to position [153, 0]
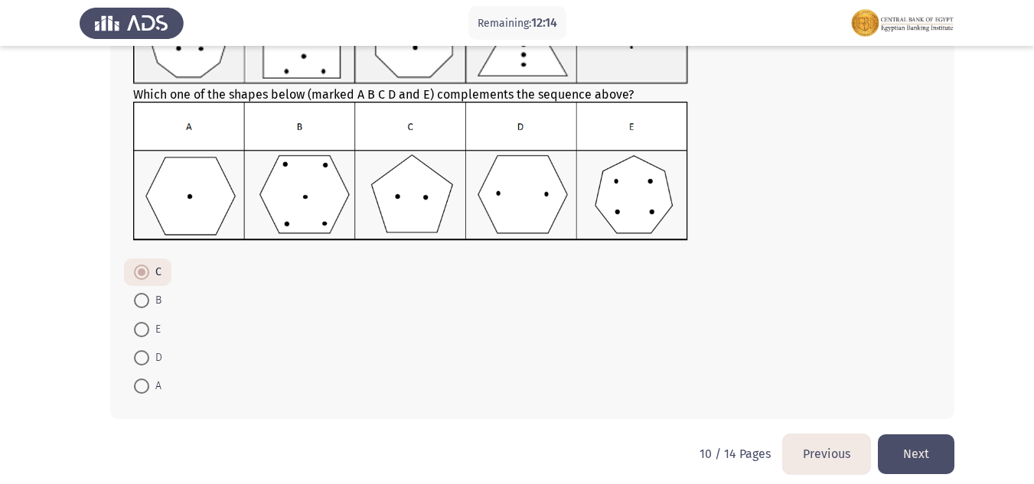
click at [927, 455] on button "Next" at bounding box center [916, 454] width 77 height 39
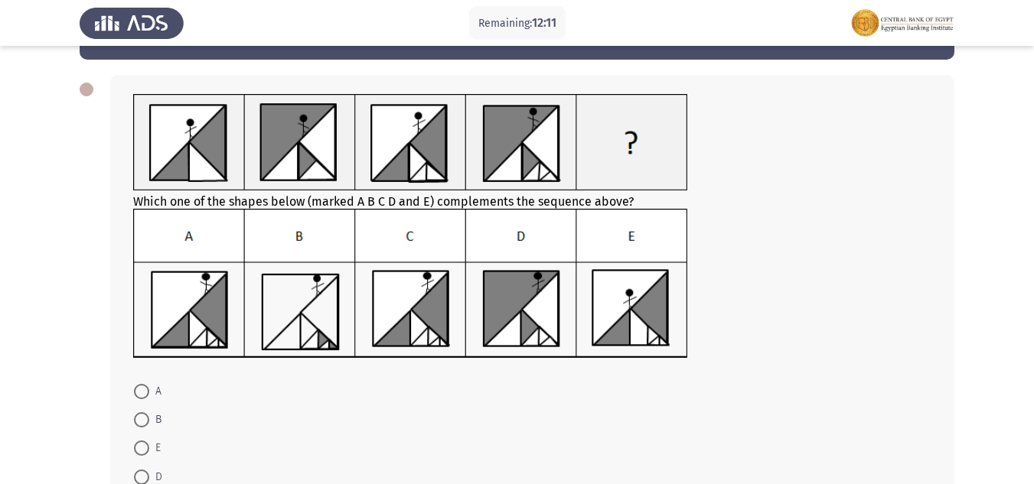
scroll to position [77, 0]
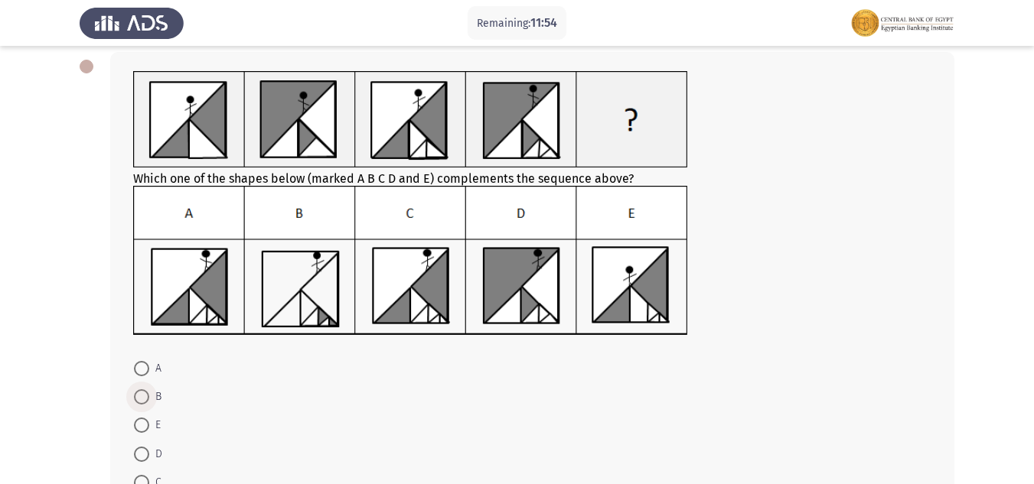
click at [135, 403] on span at bounding box center [141, 397] width 15 height 15
click at [135, 403] on input "B" at bounding box center [141, 397] width 15 height 15
radio input "true"
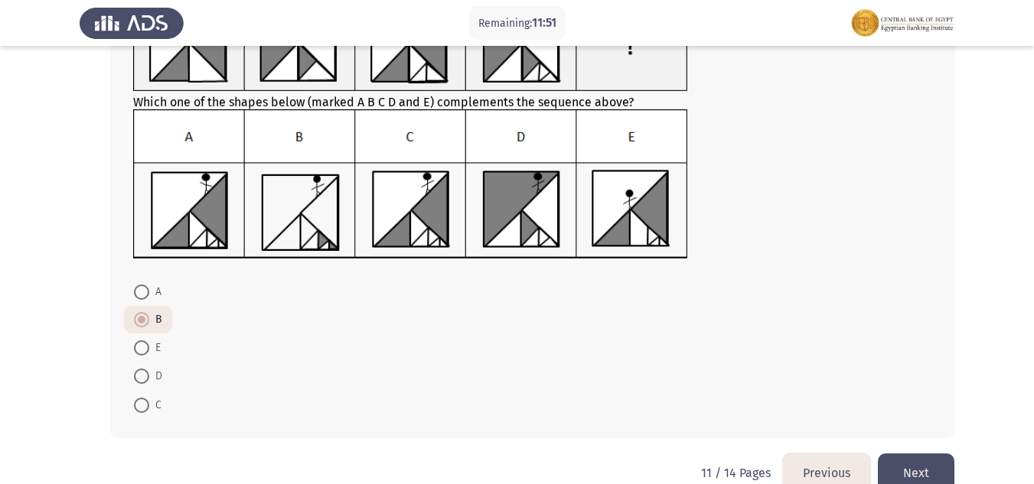
click at [931, 484] on button "Next" at bounding box center [916, 473] width 77 height 39
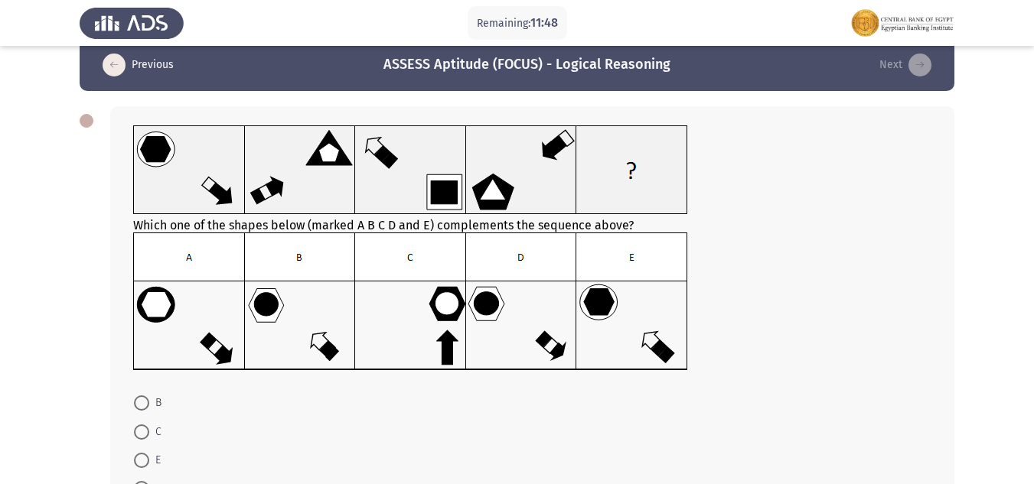
scroll to position [0, 0]
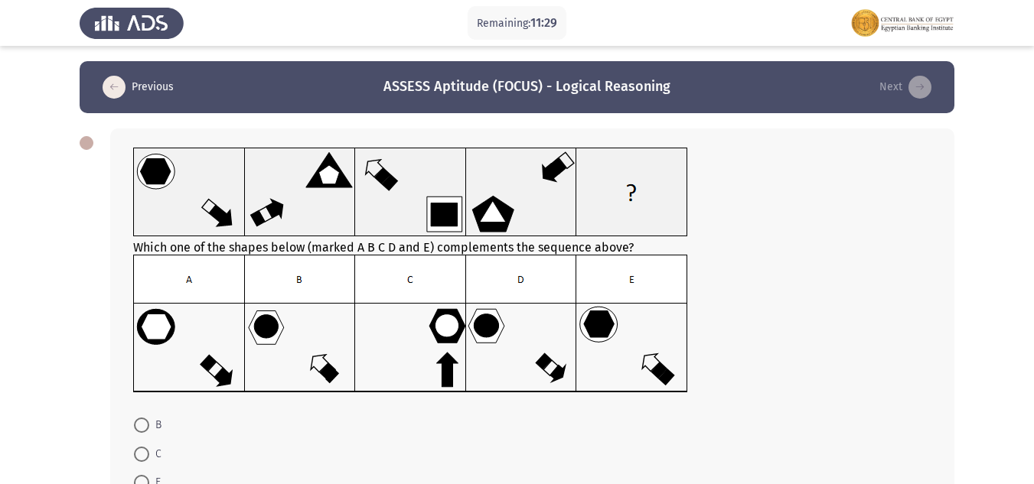
click at [148, 418] on span at bounding box center [141, 425] width 15 height 15
click at [148, 418] on input "B" at bounding box center [141, 425] width 15 height 15
radio input "true"
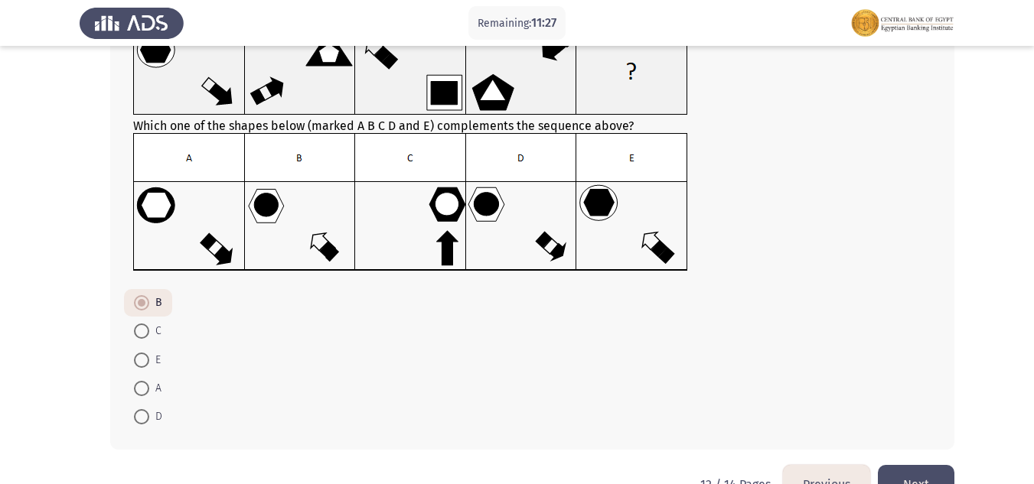
scroll to position [164, 0]
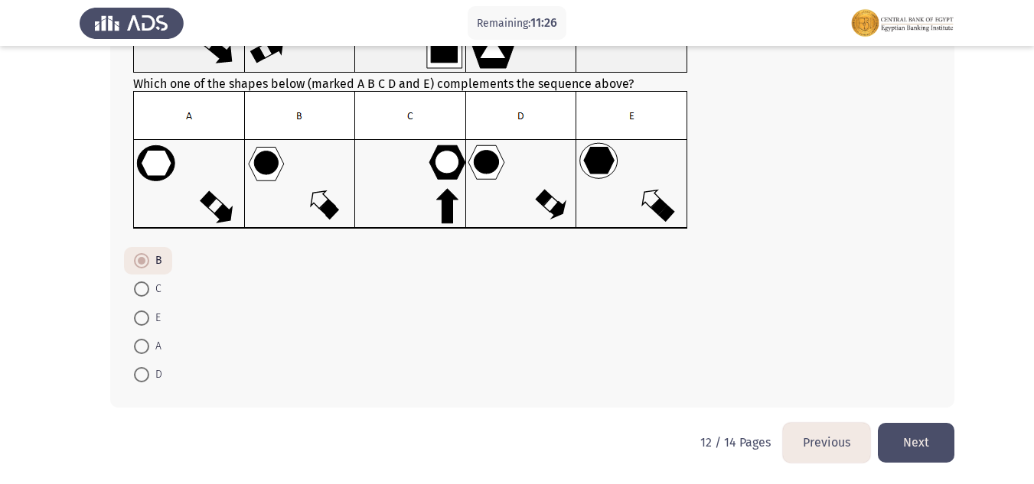
click at [916, 438] on button "Next" at bounding box center [916, 442] width 77 height 39
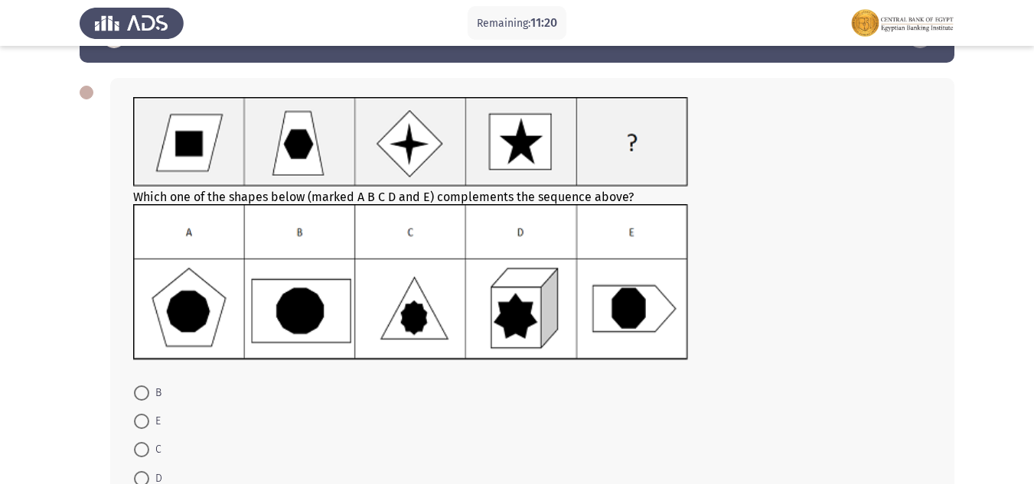
scroll to position [77, 0]
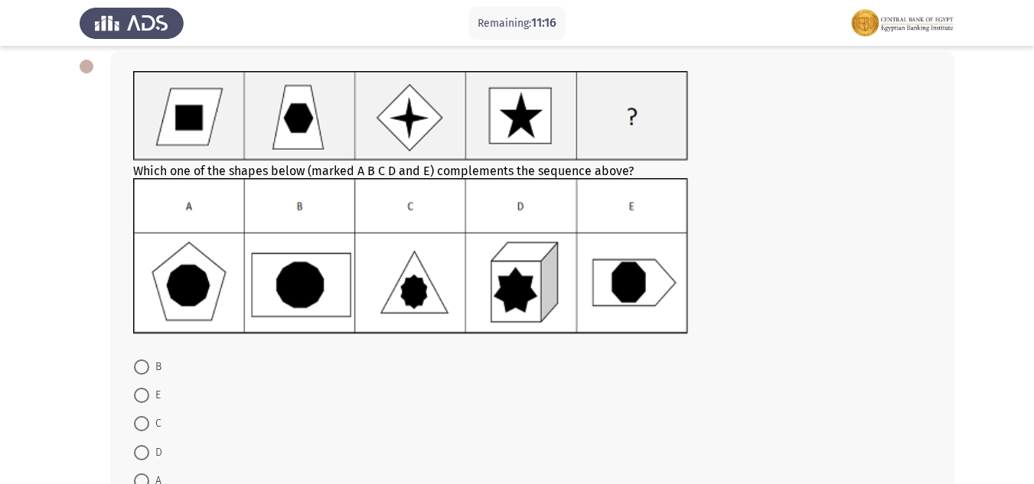
click at [139, 414] on mat-radio-button "C" at bounding box center [147, 423] width 47 height 28
click at [142, 424] on span at bounding box center [141, 423] width 15 height 15
click at [142, 424] on input "C" at bounding box center [141, 423] width 15 height 15
radio input "true"
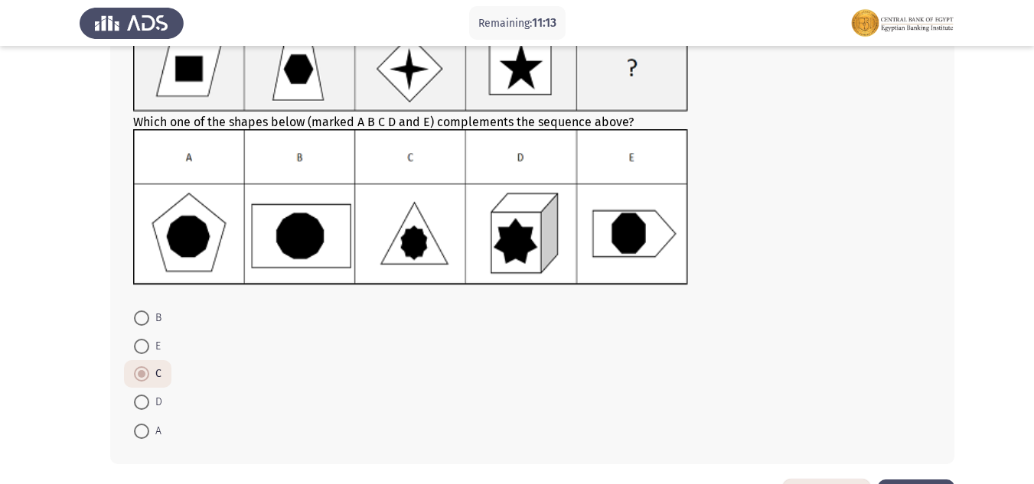
scroll to position [182, 0]
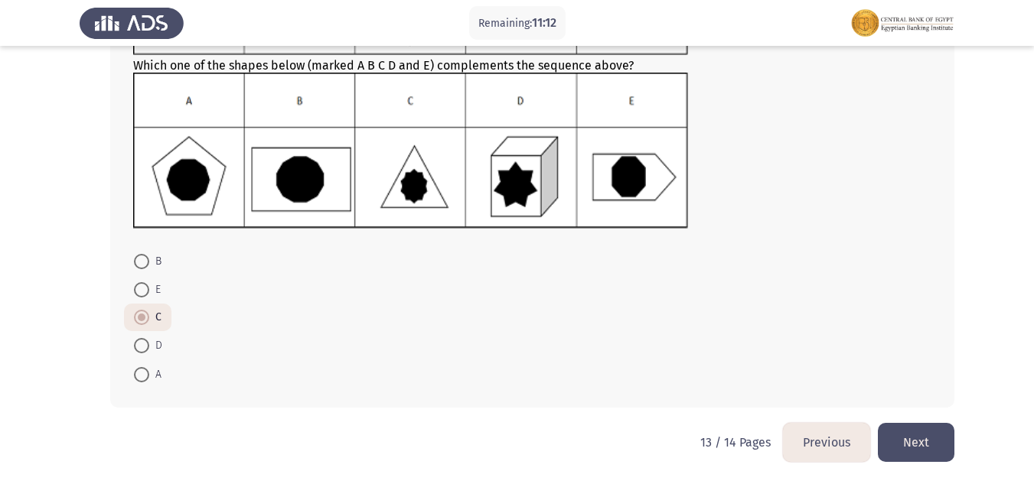
click at [900, 427] on button "Next" at bounding box center [916, 442] width 77 height 39
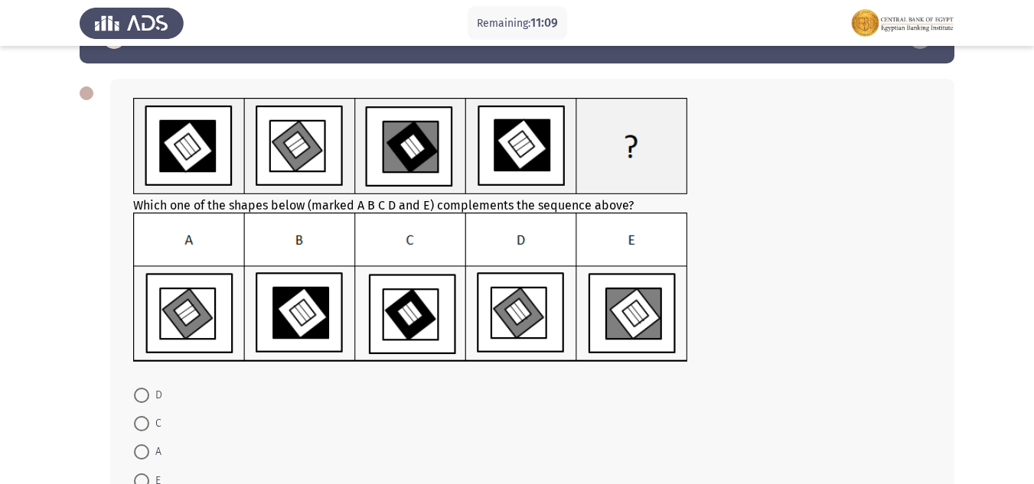
scroll to position [77, 0]
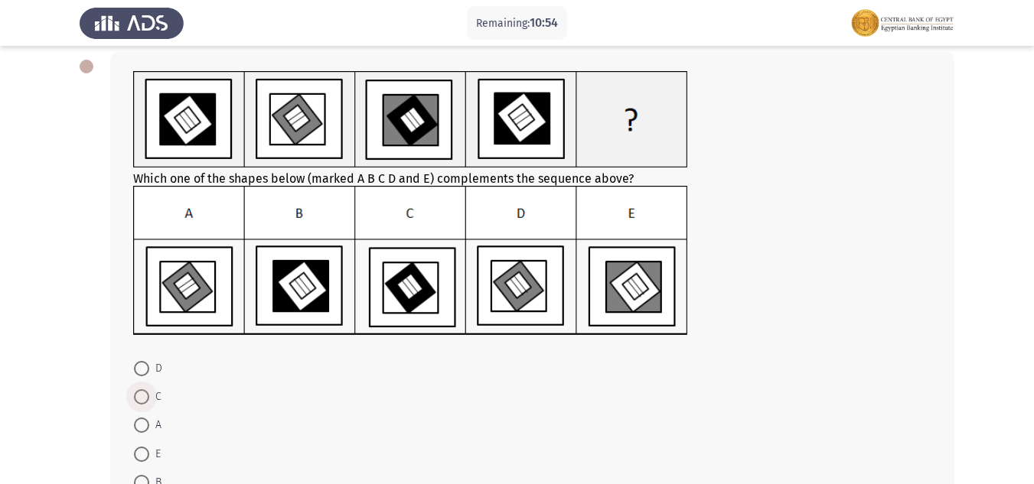
click at [153, 391] on span "C" at bounding box center [155, 397] width 12 height 18
click at [149, 391] on input "C" at bounding box center [141, 397] width 15 height 15
radio input "true"
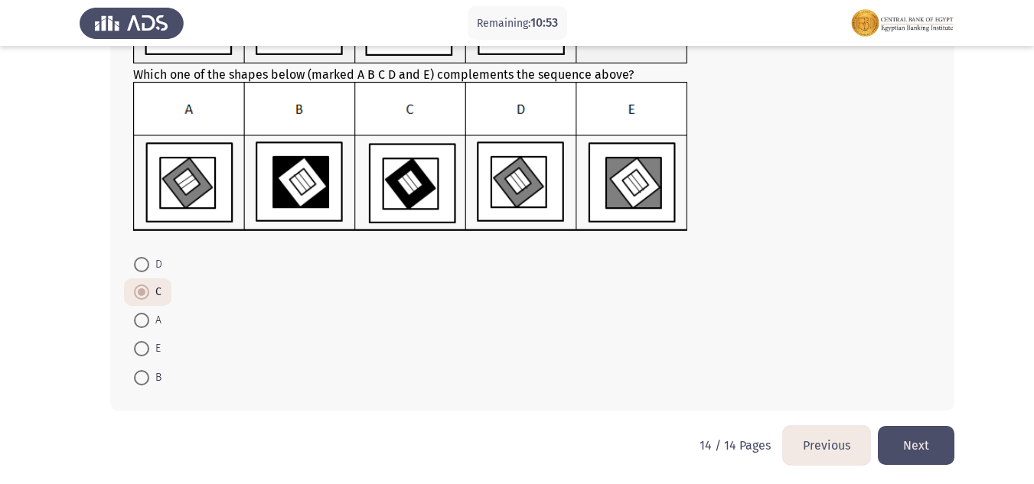
scroll to position [184, 0]
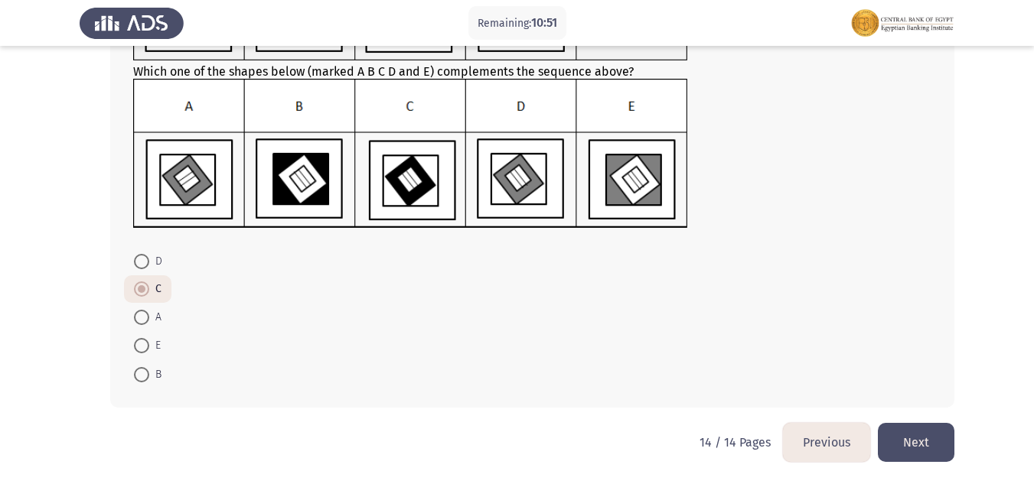
click at [895, 449] on button "Next" at bounding box center [916, 442] width 77 height 39
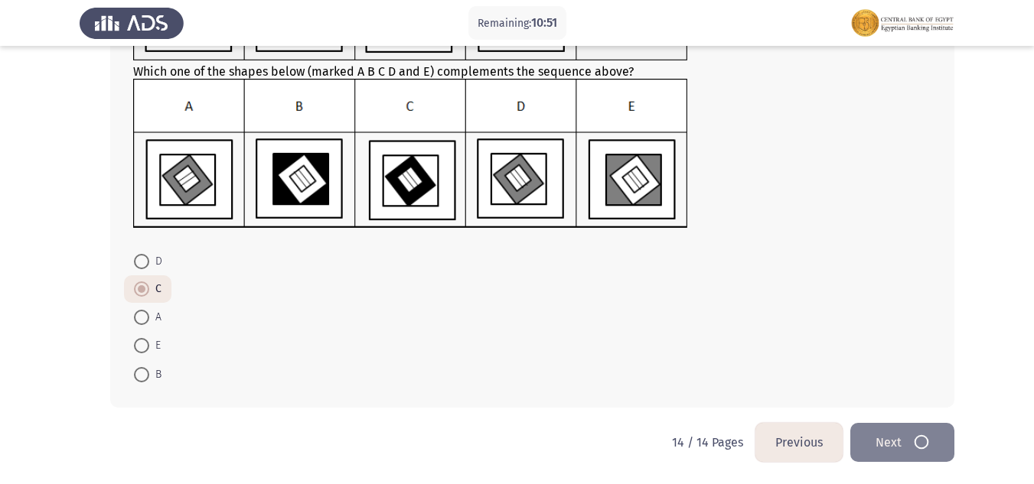
scroll to position [0, 0]
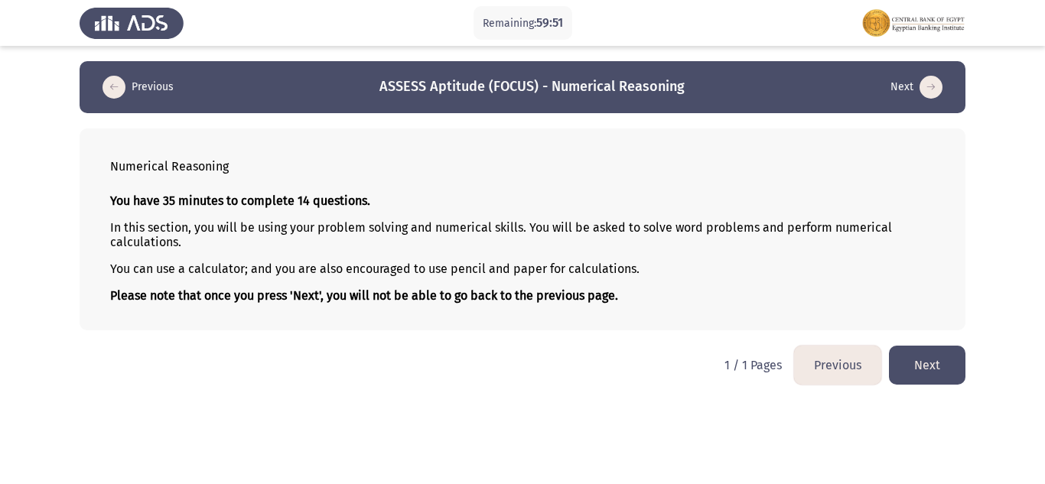
click at [913, 367] on button "Next" at bounding box center [927, 365] width 77 height 39
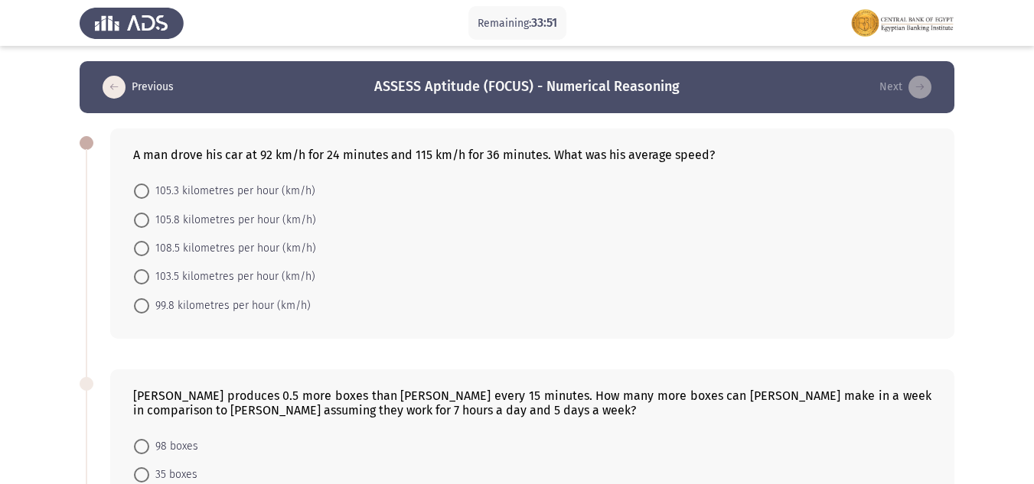
click at [142, 222] on span at bounding box center [141, 220] width 15 height 15
click at [142, 222] on input "105.8 kilometres per hour (km/h)" at bounding box center [141, 220] width 15 height 15
radio input "true"
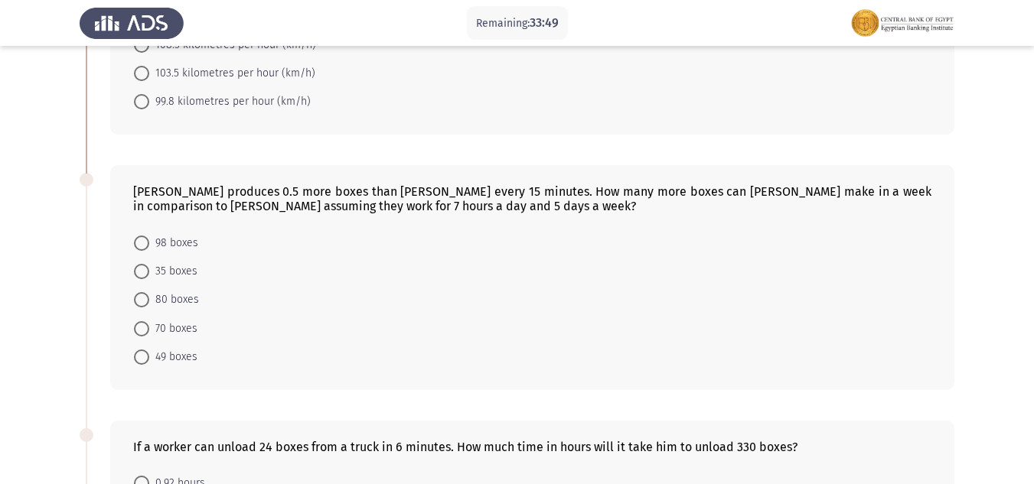
scroll to position [230, 0]
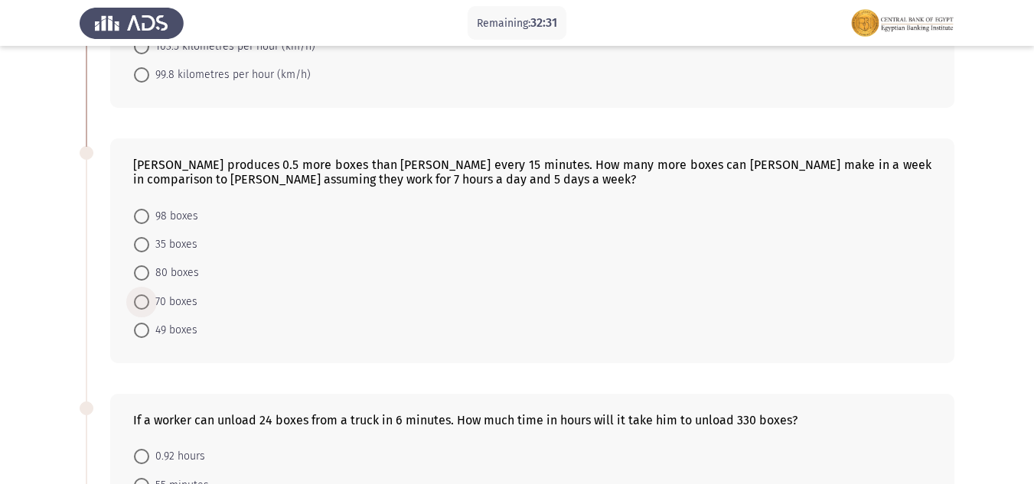
click at [150, 295] on span "70 boxes" at bounding box center [173, 302] width 48 height 18
click at [149, 295] on input "70 boxes" at bounding box center [141, 302] width 15 height 15
radio input "true"
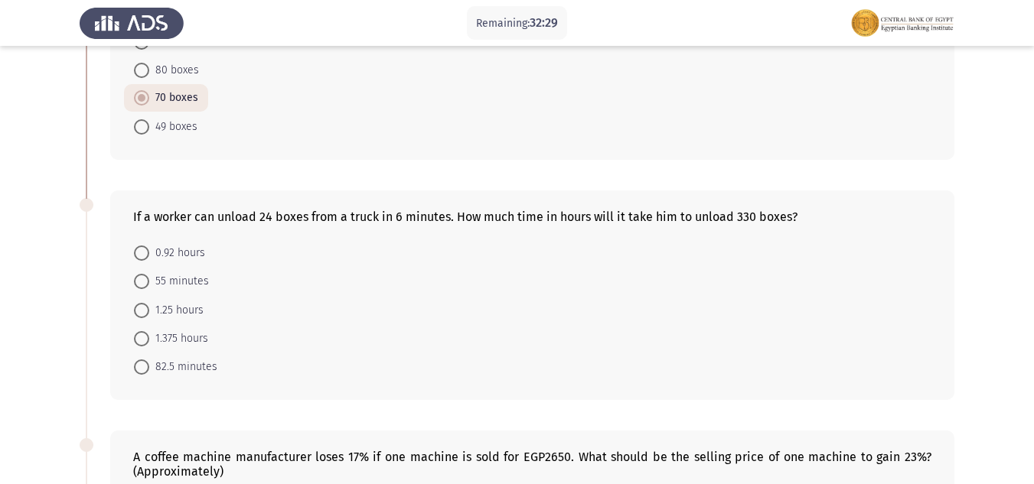
scroll to position [459, 0]
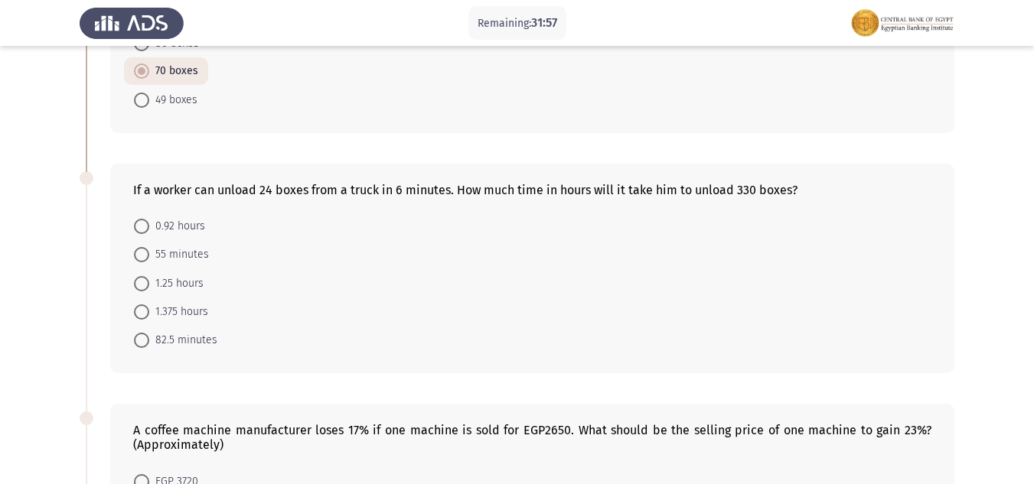
click at [141, 345] on span at bounding box center [141, 340] width 15 height 15
click at [141, 345] on input "82.5 minutes" at bounding box center [141, 340] width 15 height 15
radio input "true"
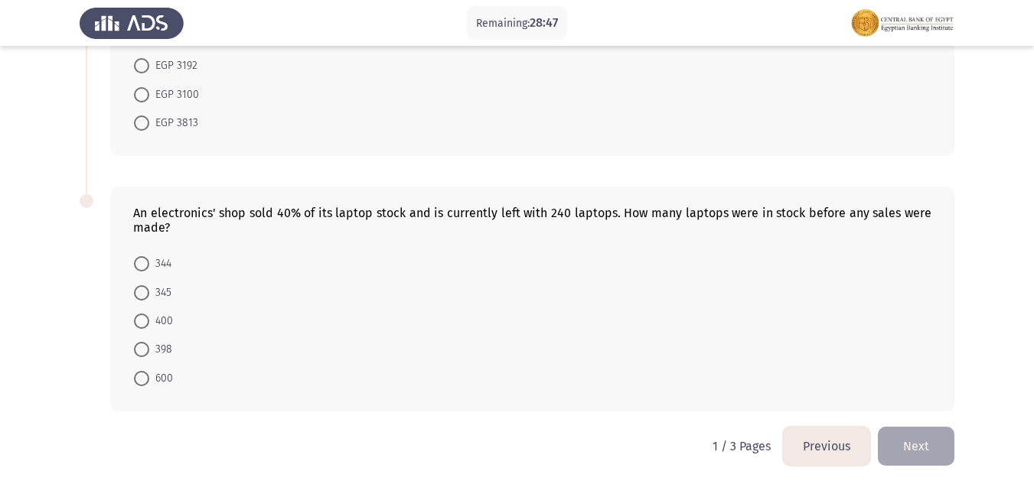
scroll to position [935, 0]
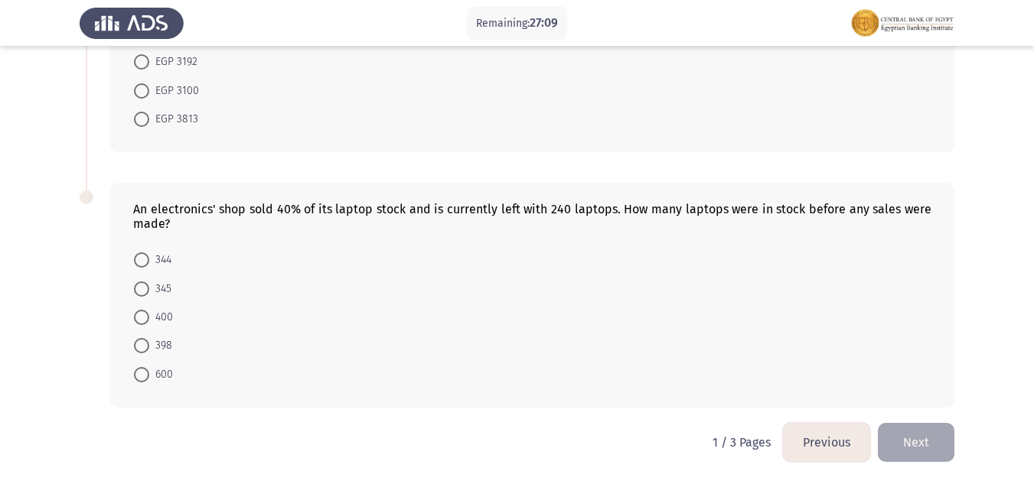
click at [142, 311] on span at bounding box center [141, 317] width 15 height 15
click at [142, 311] on input "400" at bounding box center [141, 317] width 15 height 15
radio input "true"
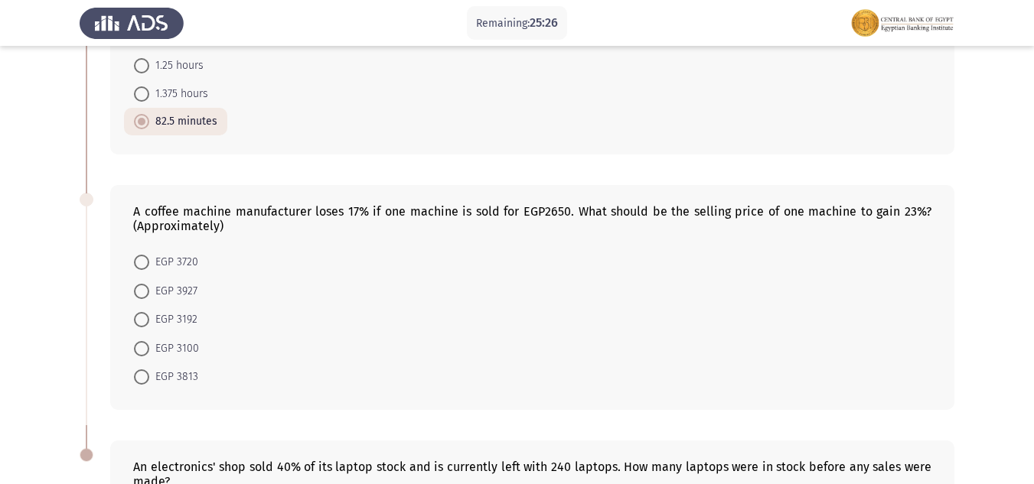
scroll to position [704, 0]
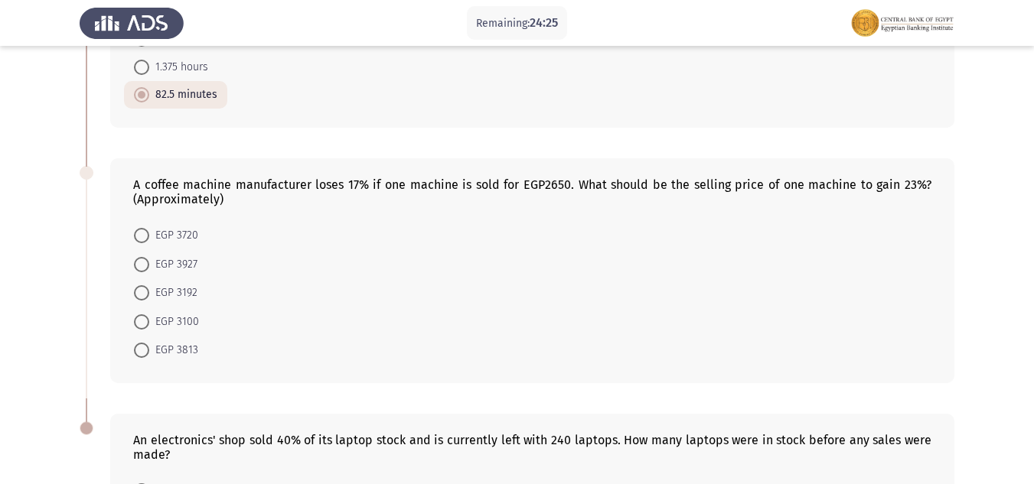
click at [152, 260] on span "EGP 3927" at bounding box center [173, 265] width 48 height 18
click at [149, 260] on input "EGP 3927" at bounding box center [141, 264] width 15 height 15
radio input "true"
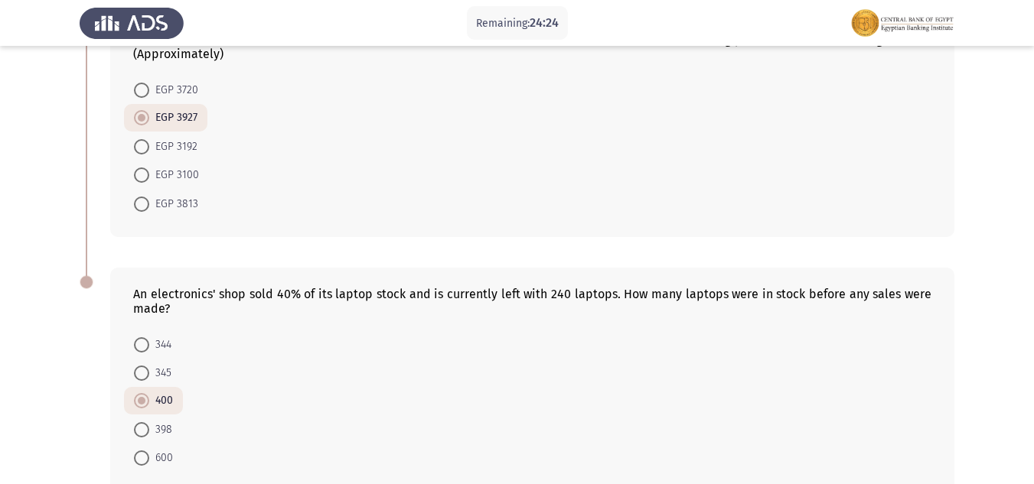
scroll to position [933, 0]
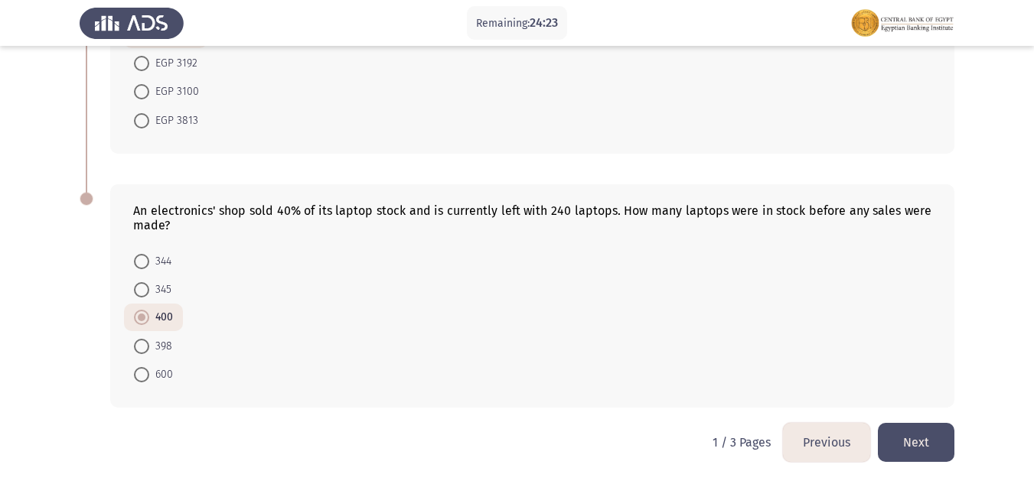
click at [892, 435] on button "Next" at bounding box center [916, 442] width 77 height 39
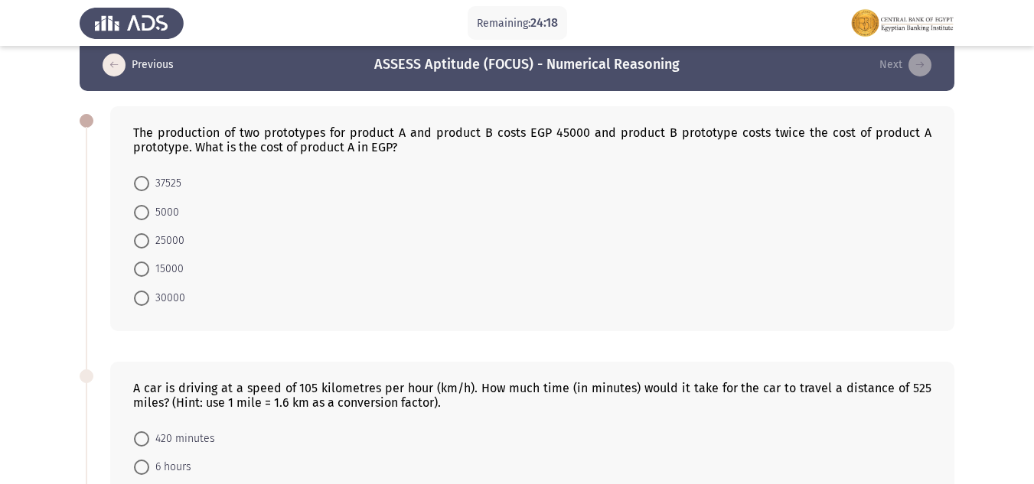
scroll to position [0, 0]
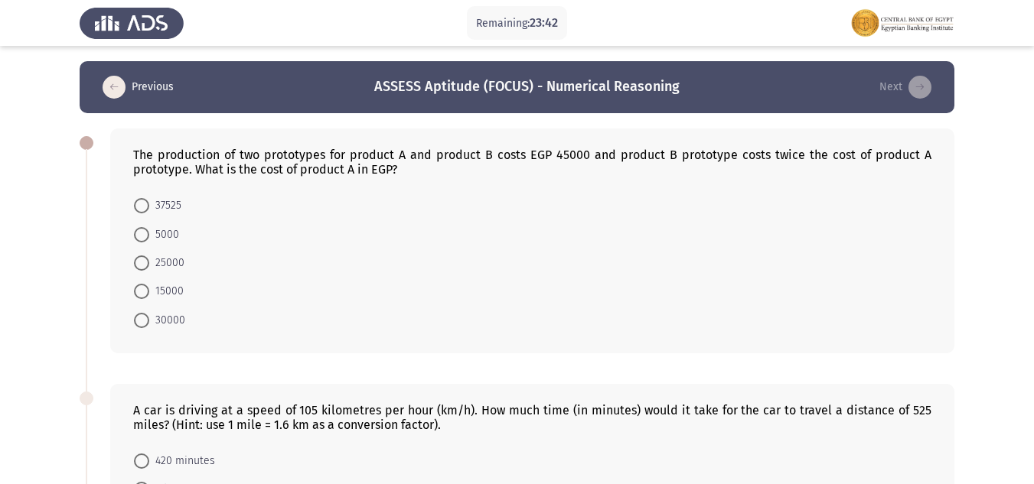
click at [141, 292] on span at bounding box center [141, 291] width 15 height 15
click at [141, 292] on input "15000" at bounding box center [141, 291] width 15 height 15
radio input "true"
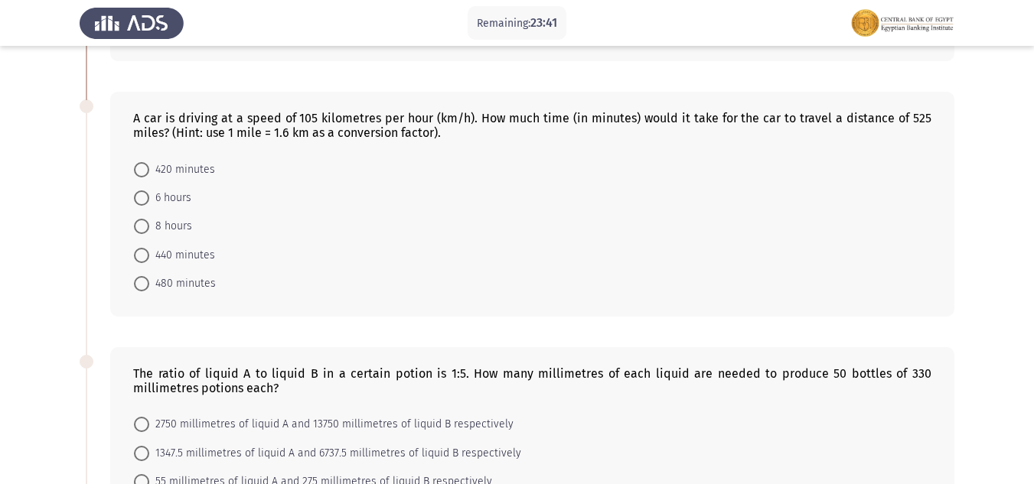
scroll to position [306, 0]
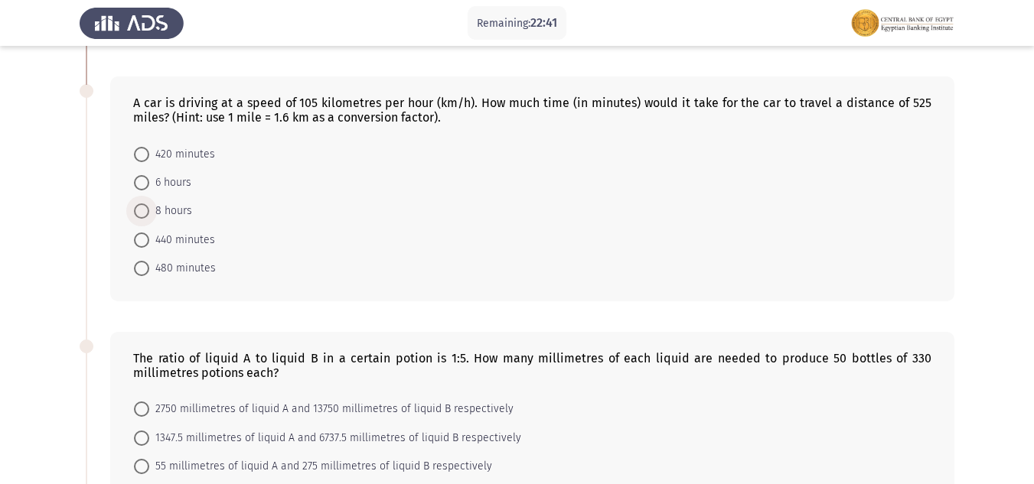
click at [136, 210] on span at bounding box center [141, 211] width 15 height 15
click at [136, 210] on input "8 hours" at bounding box center [141, 211] width 15 height 15
radio input "true"
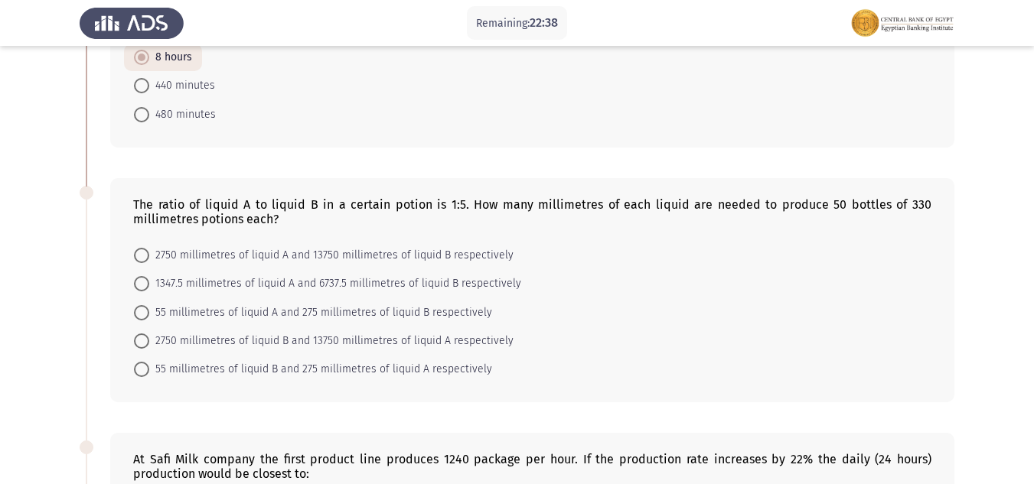
scroll to position [536, 0]
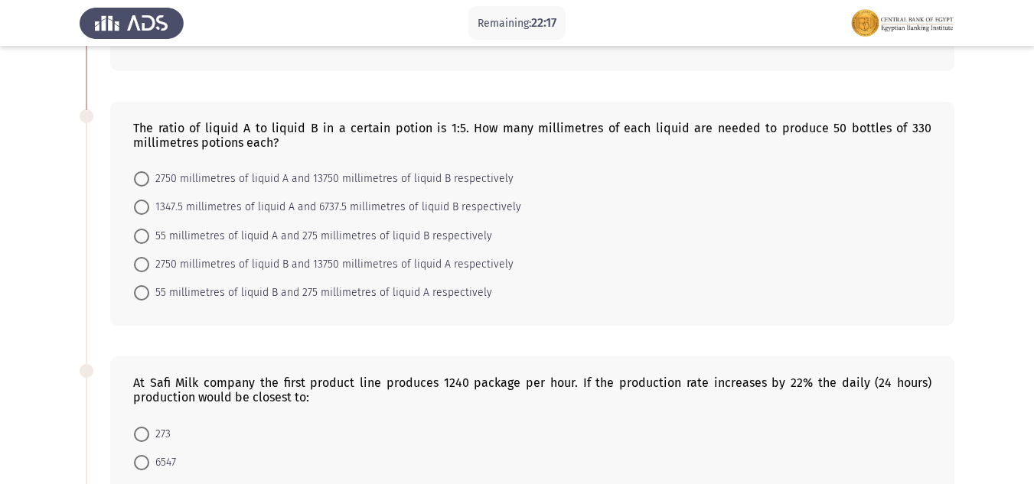
drag, startPoint x: 334, startPoint y: 120, endPoint x: 361, endPoint y: 175, distance: 61.3
click at [361, 175] on div "The ratio of liquid A to liquid B in a certain potion is 1:5. How many millimet…" at bounding box center [532, 214] width 844 height 225
click at [139, 259] on span at bounding box center [141, 264] width 15 height 15
click at [139, 259] on input "2750 millimetres of liquid B and 13750 millimetres of liquid A respectively" at bounding box center [141, 264] width 15 height 15
radio input "true"
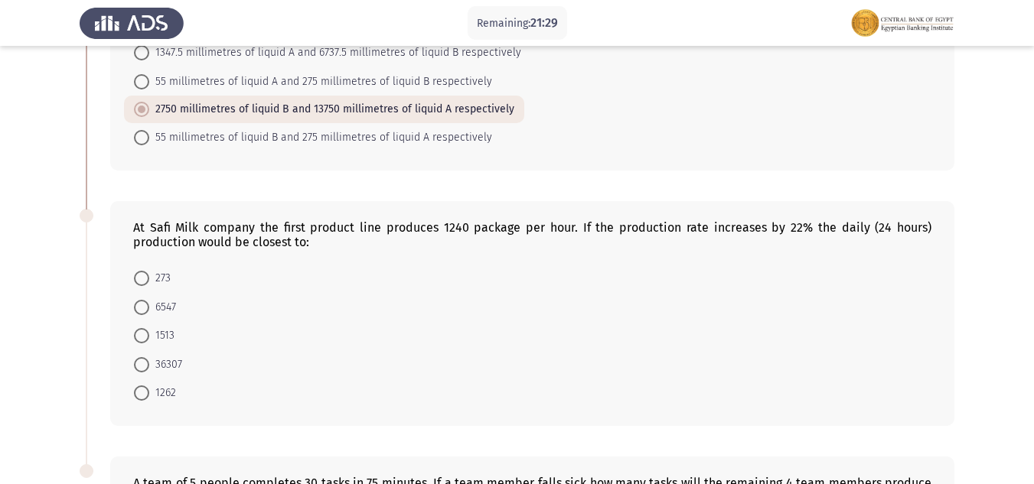
scroll to position [765, 0]
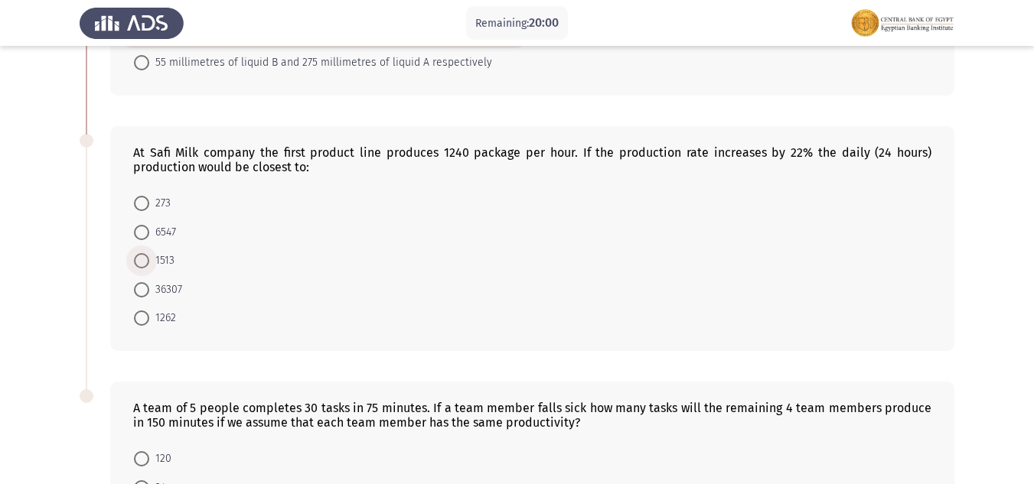
click at [140, 264] on span at bounding box center [141, 260] width 15 height 15
click at [140, 264] on input "1513" at bounding box center [141, 260] width 15 height 15
radio input "true"
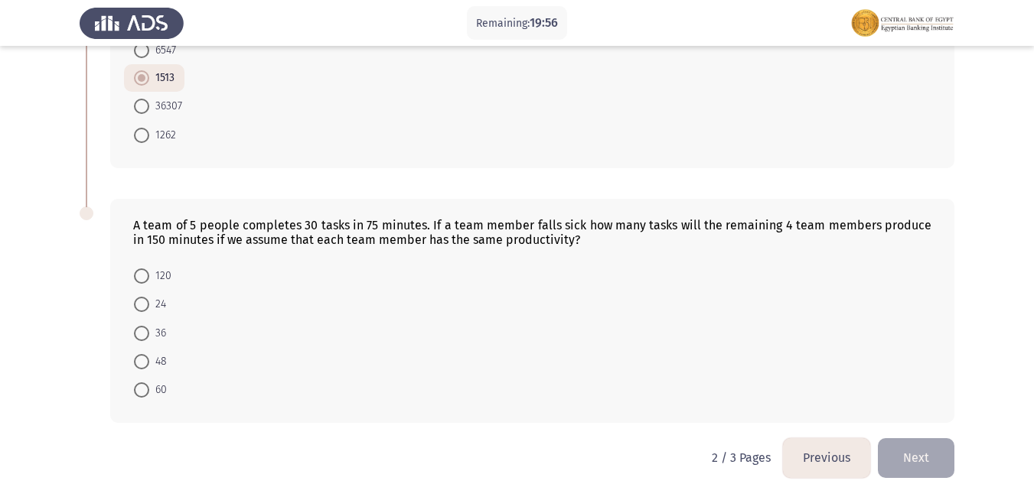
scroll to position [963, 0]
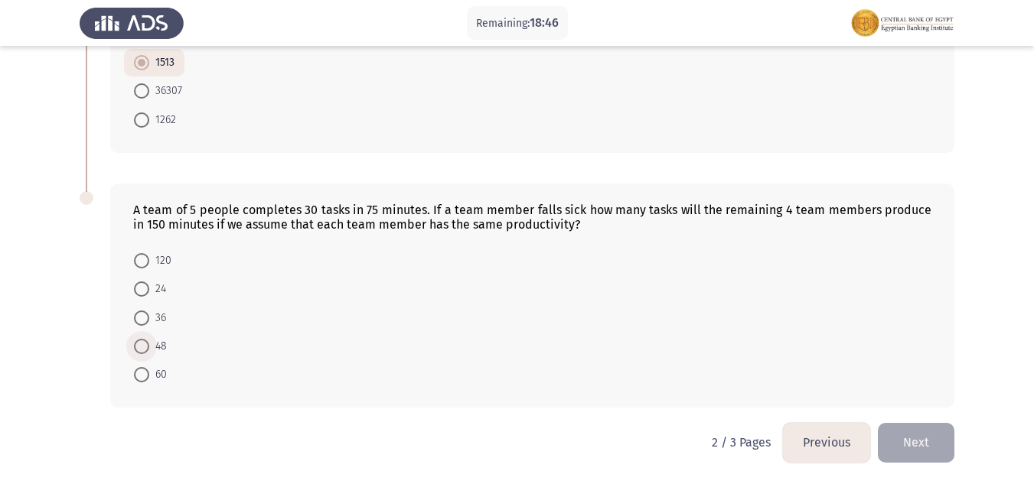
click at [136, 350] on span at bounding box center [141, 346] width 15 height 15
click at [136, 350] on input "48" at bounding box center [141, 346] width 15 height 15
radio input "true"
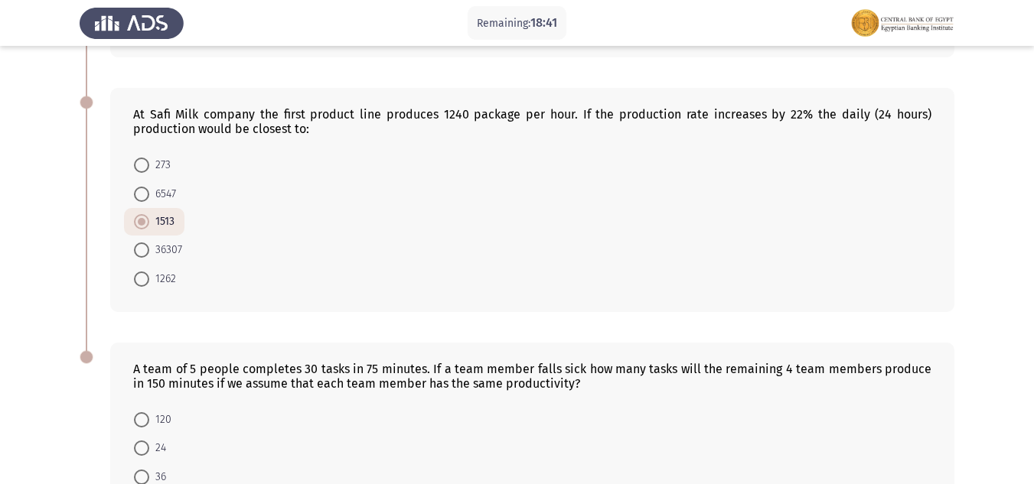
scroll to position [962, 0]
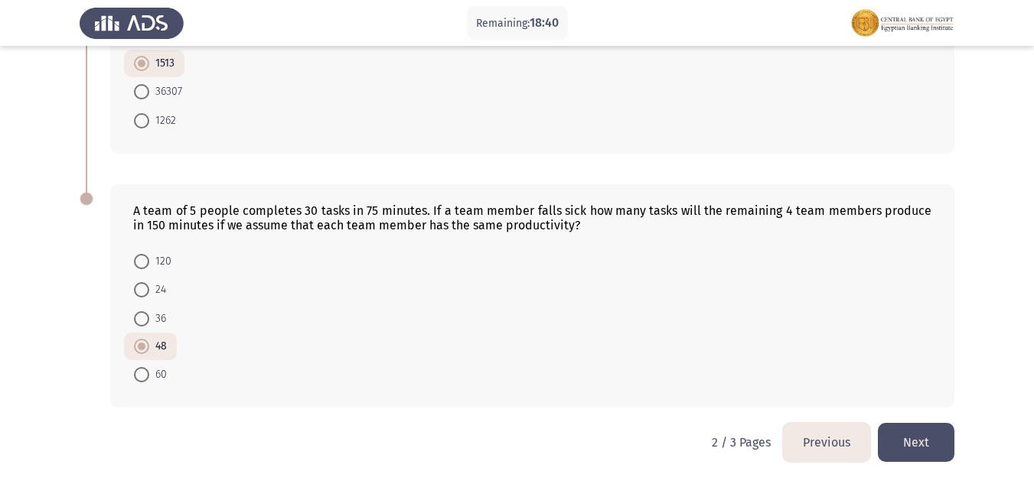
click at [905, 435] on button "Next" at bounding box center [916, 442] width 77 height 39
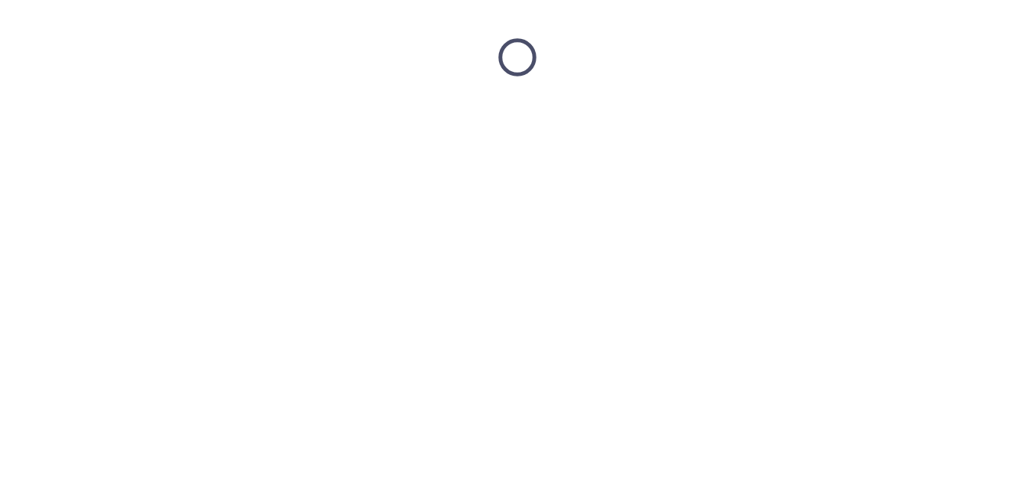
scroll to position [0, 0]
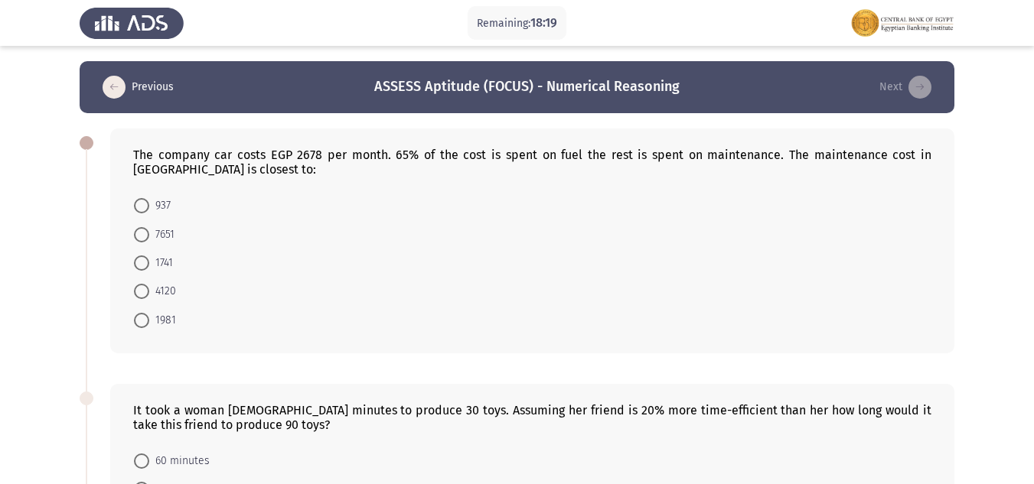
click at [137, 263] on span at bounding box center [141, 263] width 15 height 15
click at [137, 263] on input "1741" at bounding box center [141, 263] width 15 height 15
radio input "true"
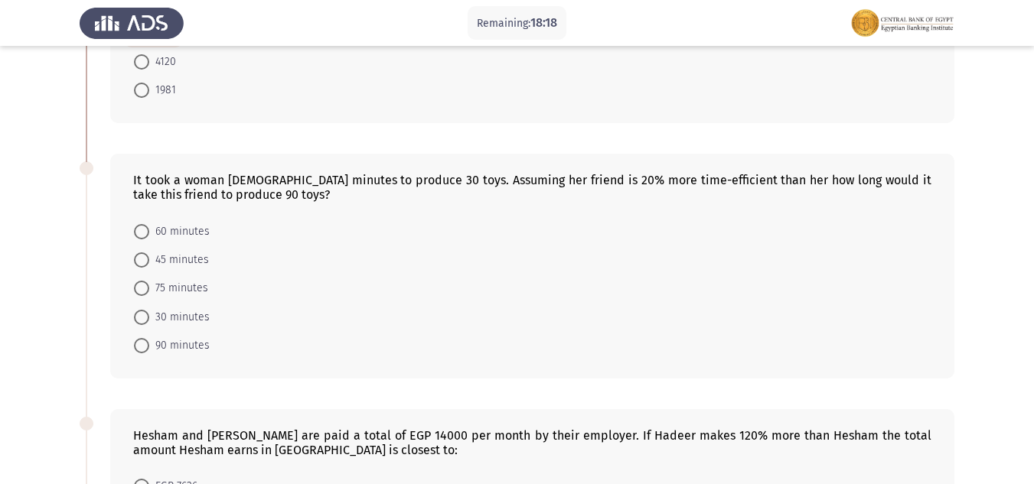
scroll to position [230, 0]
click at [135, 227] on span at bounding box center [141, 230] width 15 height 15
click at [135, 227] on input "60 minutes" at bounding box center [141, 230] width 15 height 15
radio input "true"
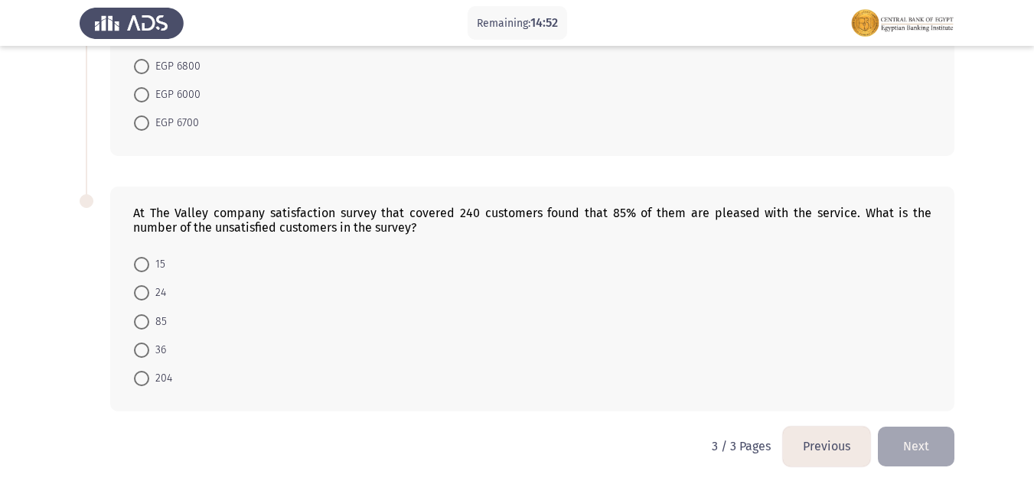
scroll to position [709, 0]
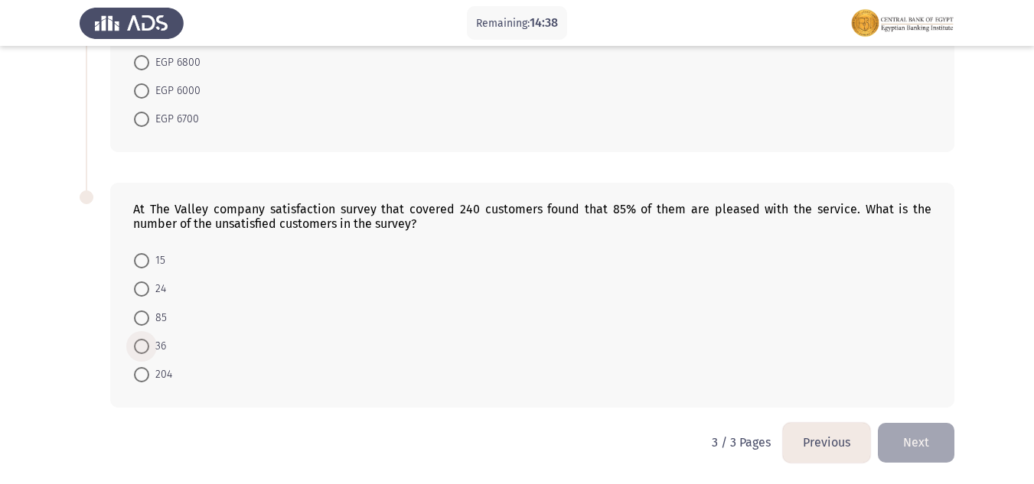
click at [149, 345] on span "36" at bounding box center [157, 346] width 17 height 18
click at [149, 345] on input "36" at bounding box center [141, 346] width 15 height 15
radio input "true"
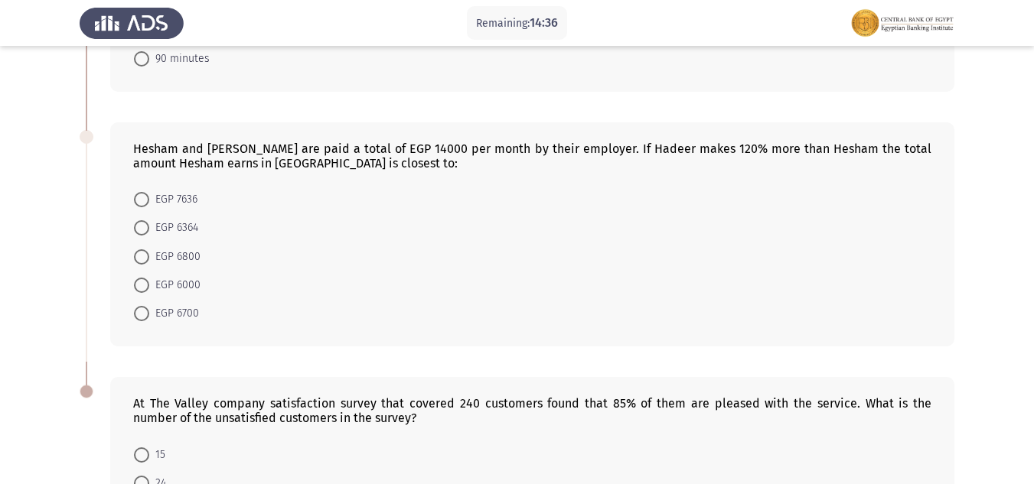
scroll to position [479, 0]
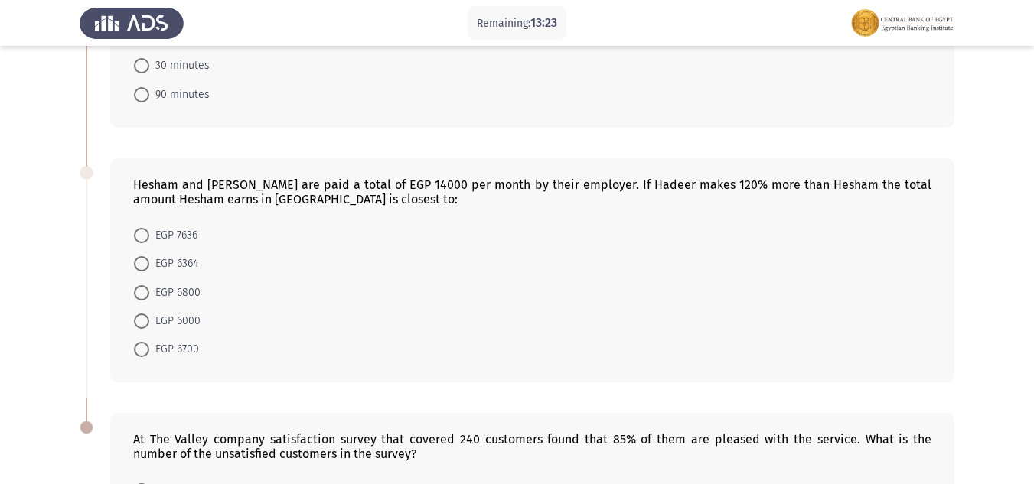
click at [139, 265] on span at bounding box center [141, 263] width 15 height 15
click at [139, 265] on input "EGP 6364" at bounding box center [141, 263] width 15 height 15
radio input "true"
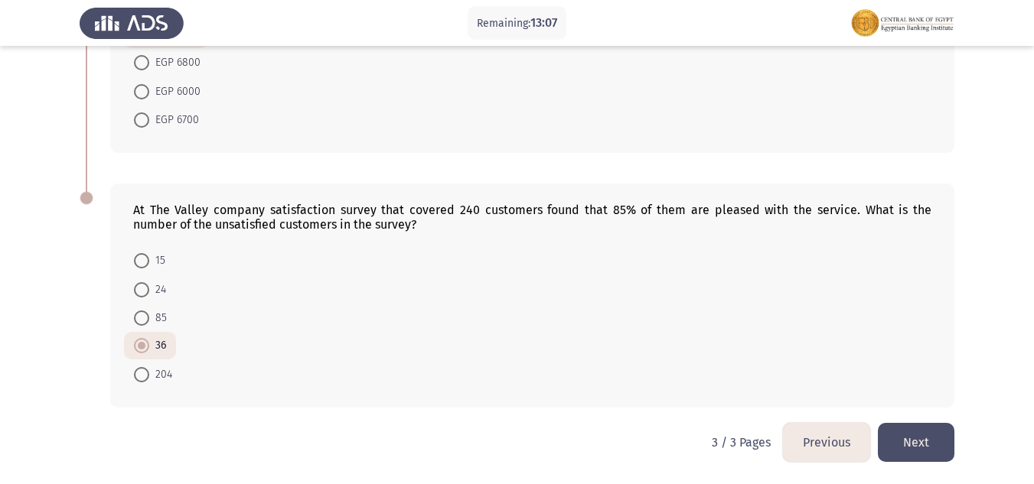
click at [921, 434] on button "Next" at bounding box center [916, 442] width 77 height 39
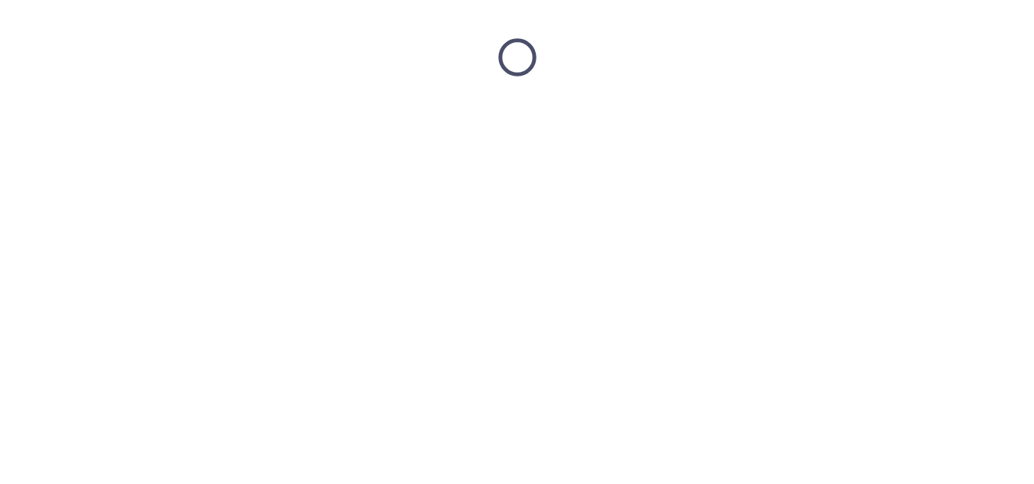
scroll to position [0, 0]
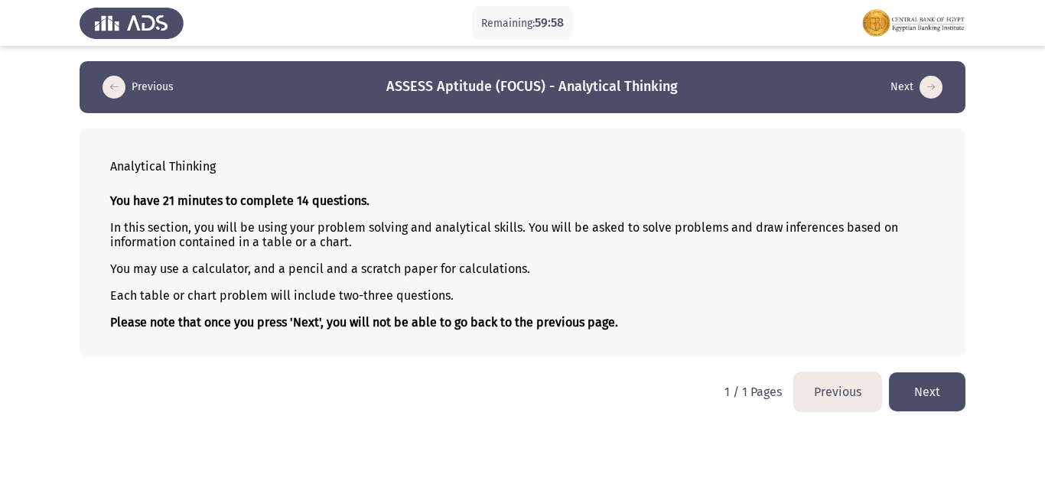
click at [920, 388] on button "Next" at bounding box center [927, 392] width 77 height 39
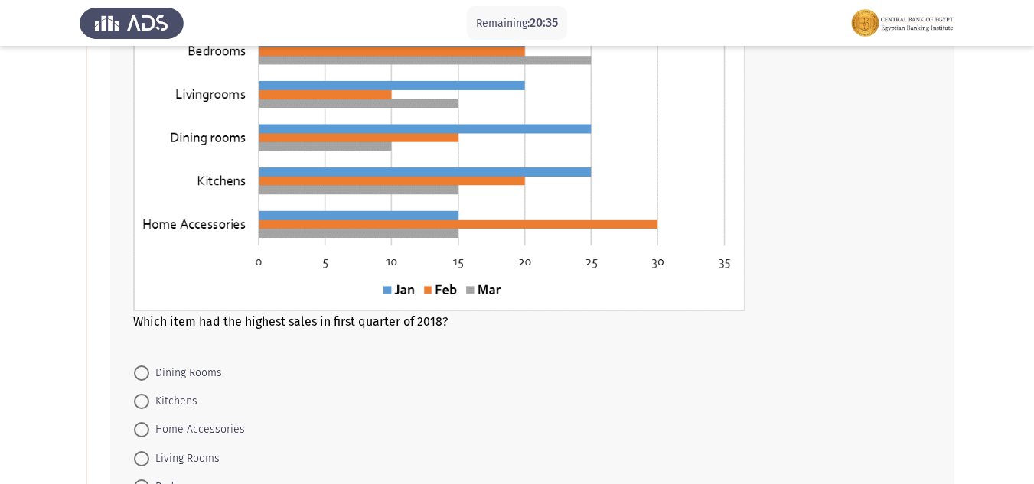
scroll to position [230, 0]
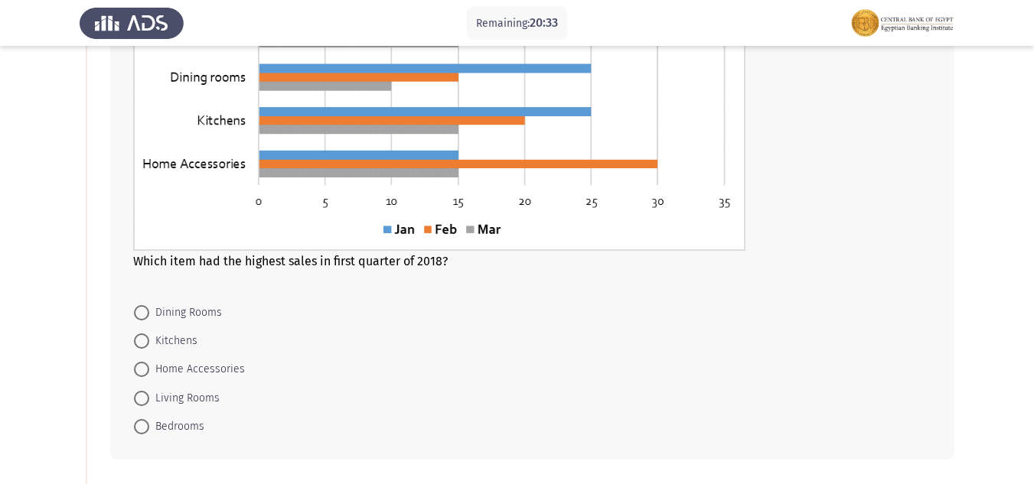
click at [144, 422] on span at bounding box center [141, 426] width 15 height 15
click at [144, 422] on input "Bedrooms" at bounding box center [141, 426] width 15 height 15
radio input "true"
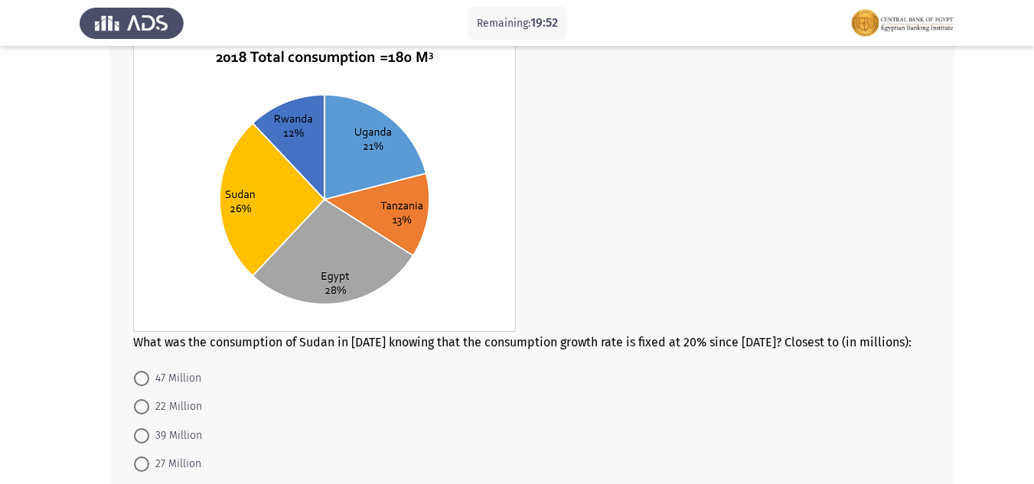
scroll to position [664, 0]
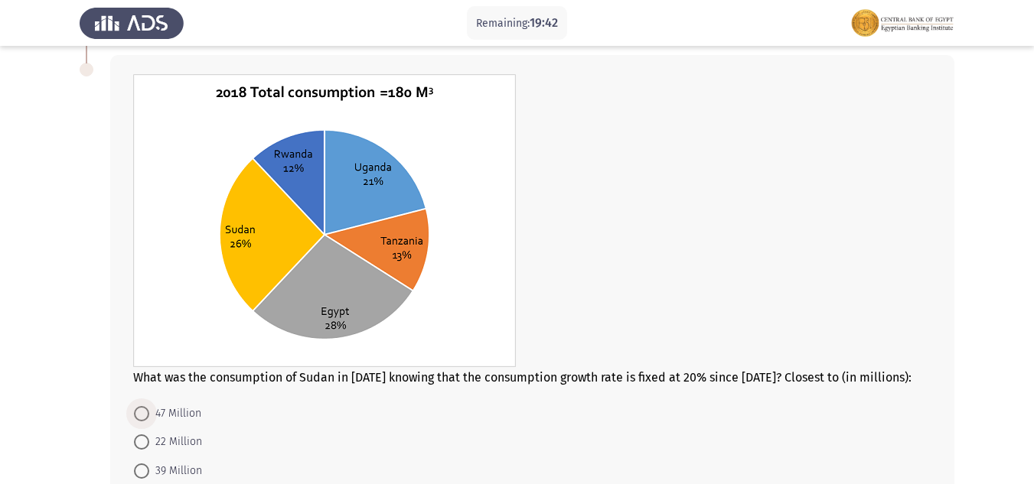
click at [137, 413] on span at bounding box center [141, 413] width 15 height 15
click at [137, 413] on input "47 Million" at bounding box center [141, 413] width 15 height 15
radio input "true"
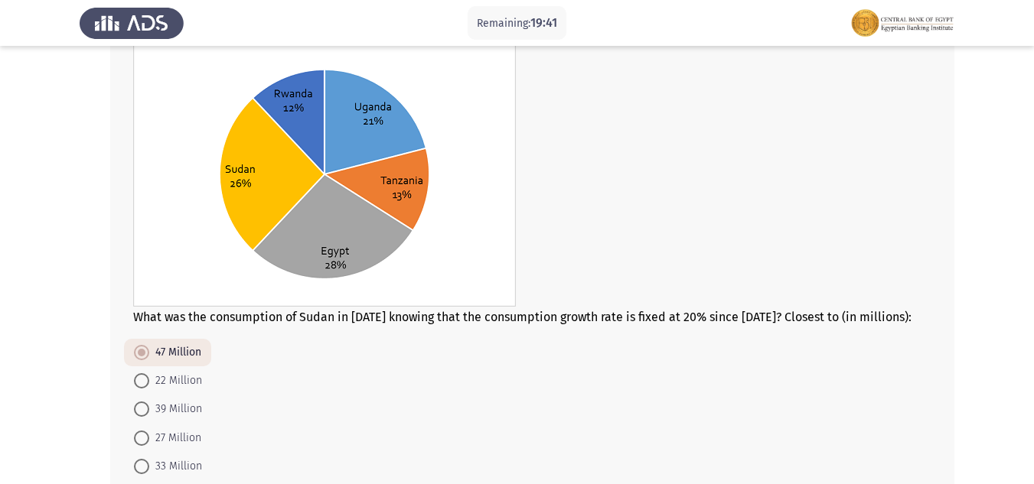
scroll to position [817, 0]
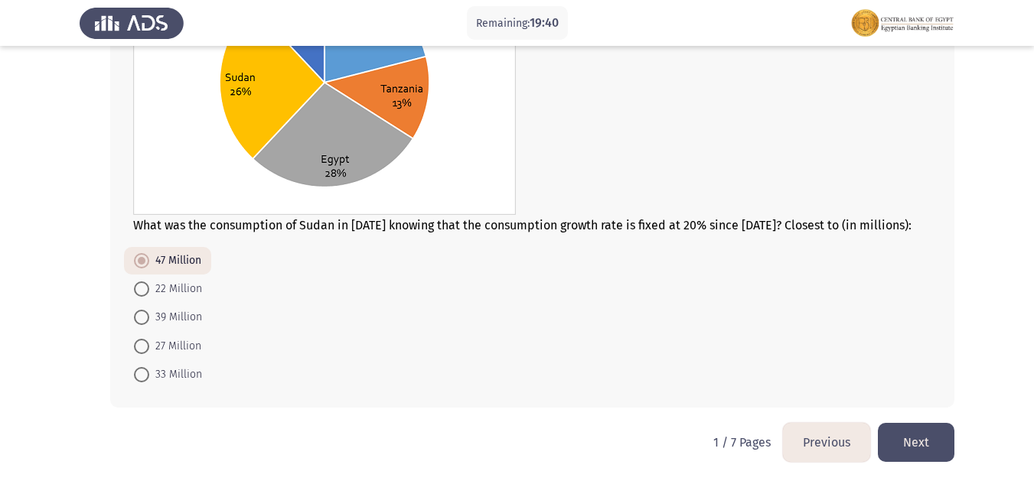
click at [896, 447] on button "Next" at bounding box center [916, 442] width 77 height 39
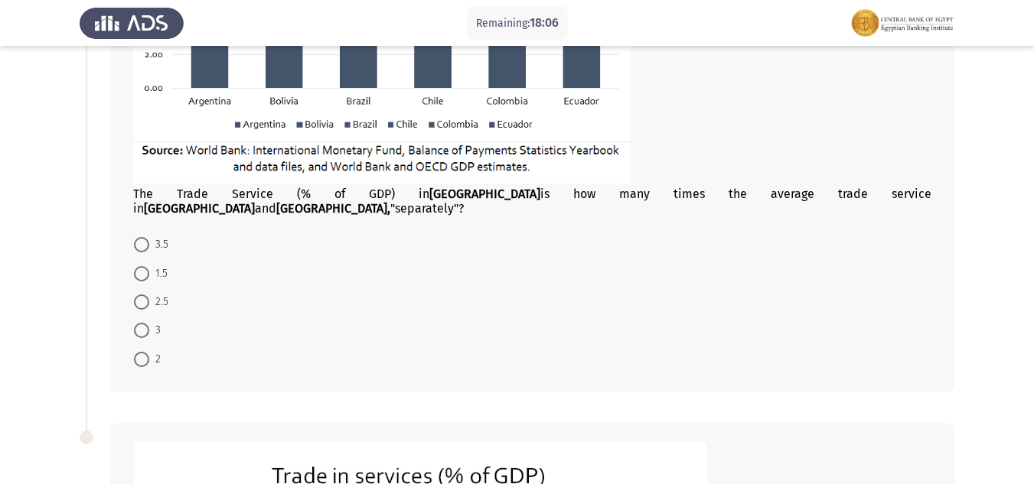
scroll to position [383, 0]
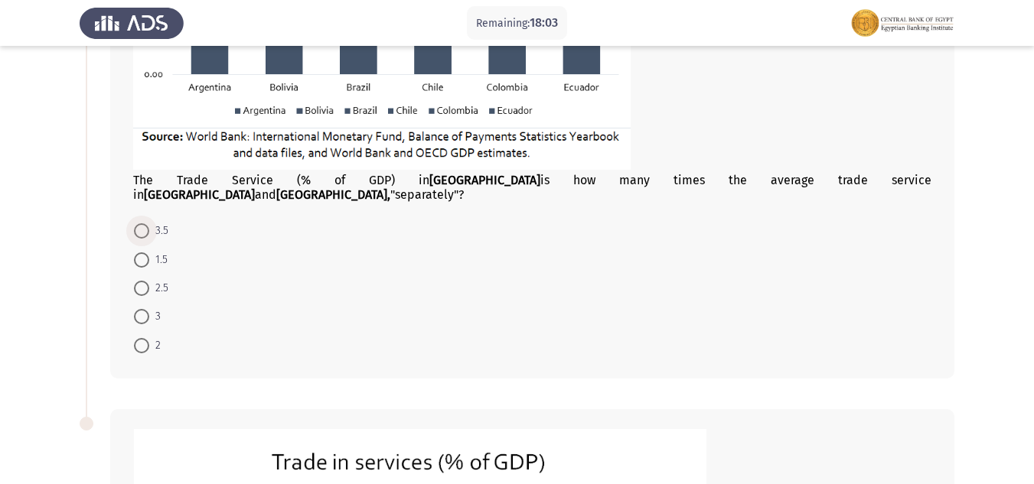
click at [155, 222] on span "3.5" at bounding box center [158, 231] width 19 height 18
click at [149, 223] on input "3.5" at bounding box center [141, 230] width 15 height 15
radio input "true"
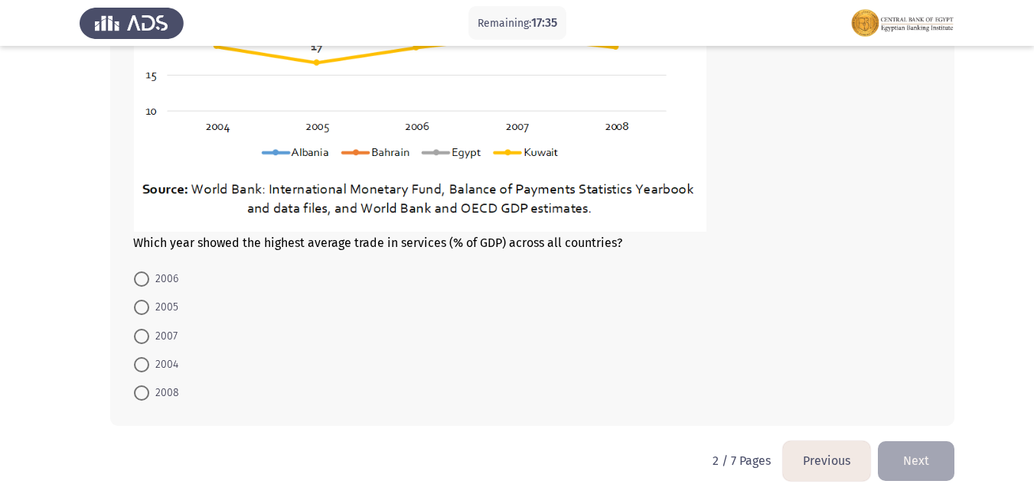
scroll to position [1017, 0]
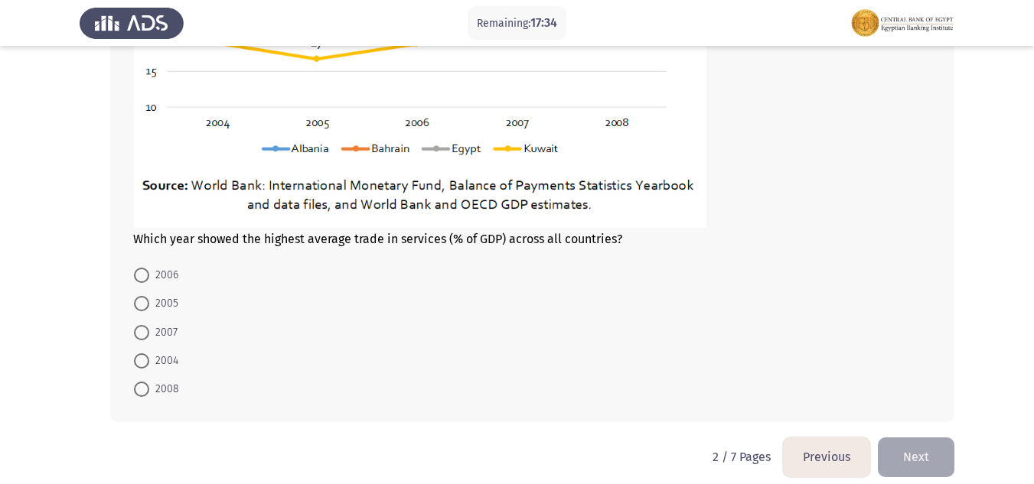
click at [145, 325] on span at bounding box center [141, 332] width 15 height 15
click at [145, 325] on input "2007" at bounding box center [141, 332] width 15 height 15
radio input "true"
click at [905, 438] on button "Next" at bounding box center [916, 457] width 77 height 39
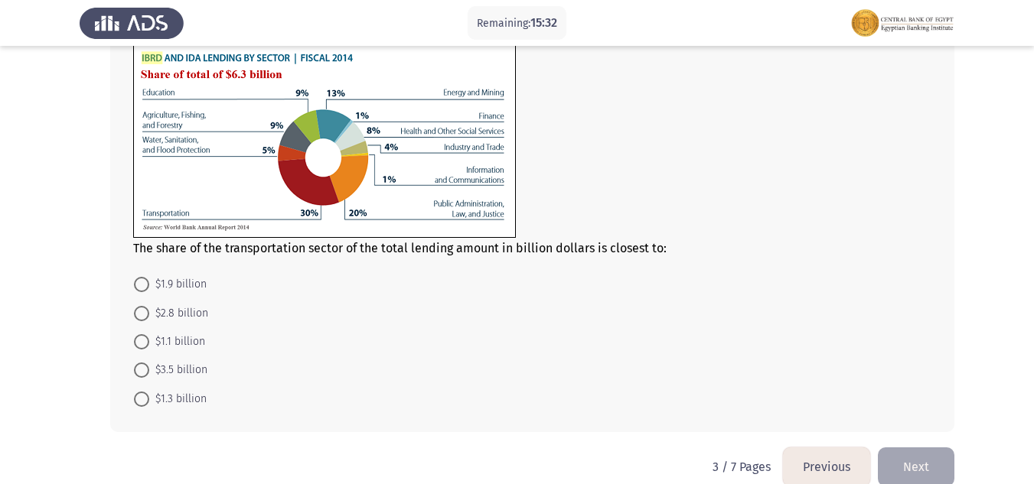
scroll to position [742, 0]
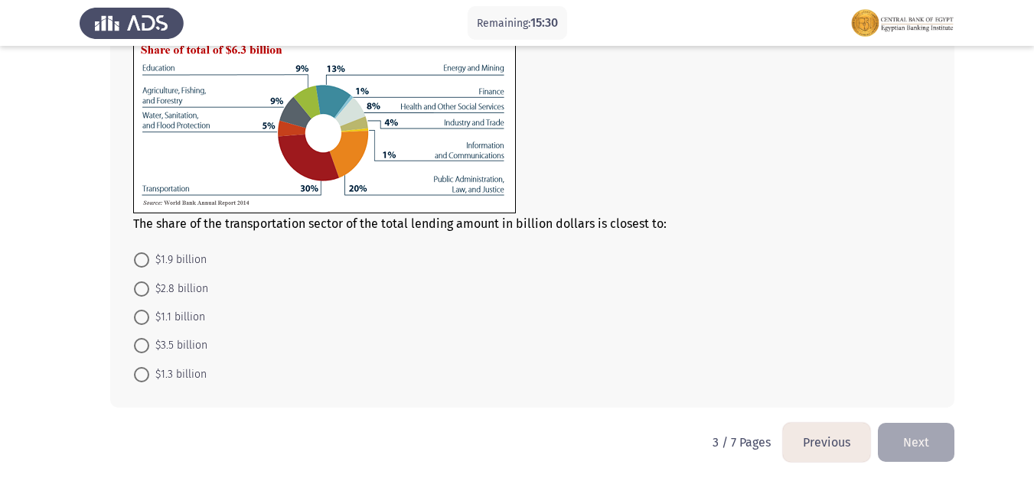
click at [139, 262] on span at bounding box center [141, 260] width 15 height 15
click at [139, 262] on input "$1.9 billion" at bounding box center [141, 260] width 15 height 15
radio input "true"
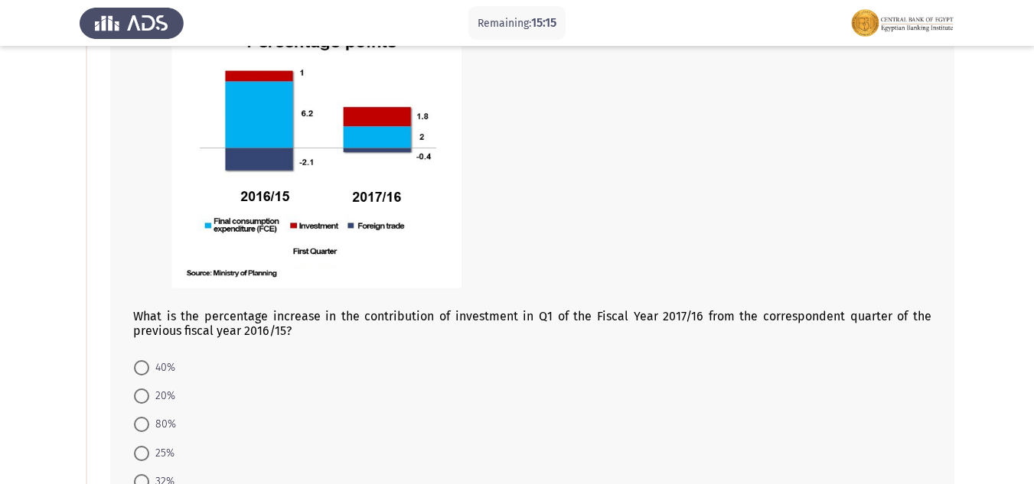
scroll to position [204, 0]
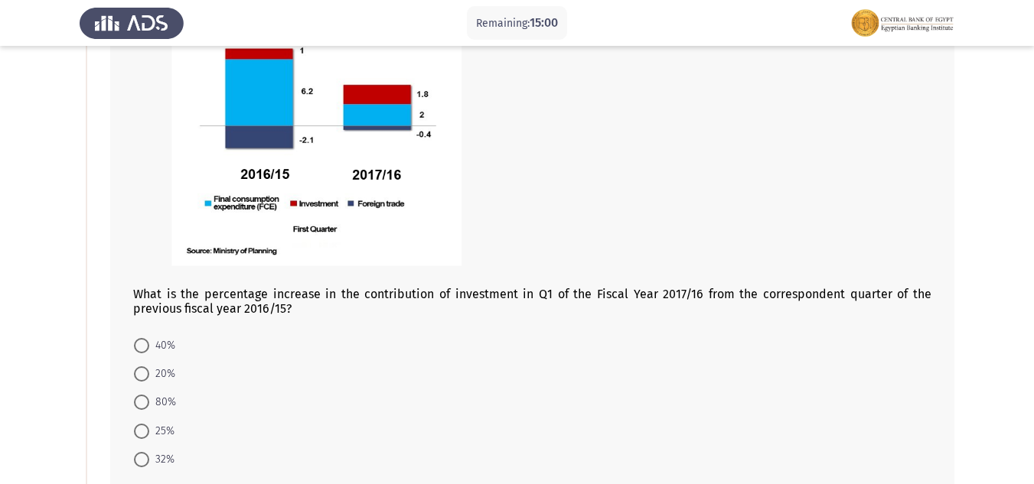
click at [142, 459] on span at bounding box center [141, 459] width 15 height 15
click at [142, 459] on input "32%" at bounding box center [141, 459] width 15 height 15
radio input "true"
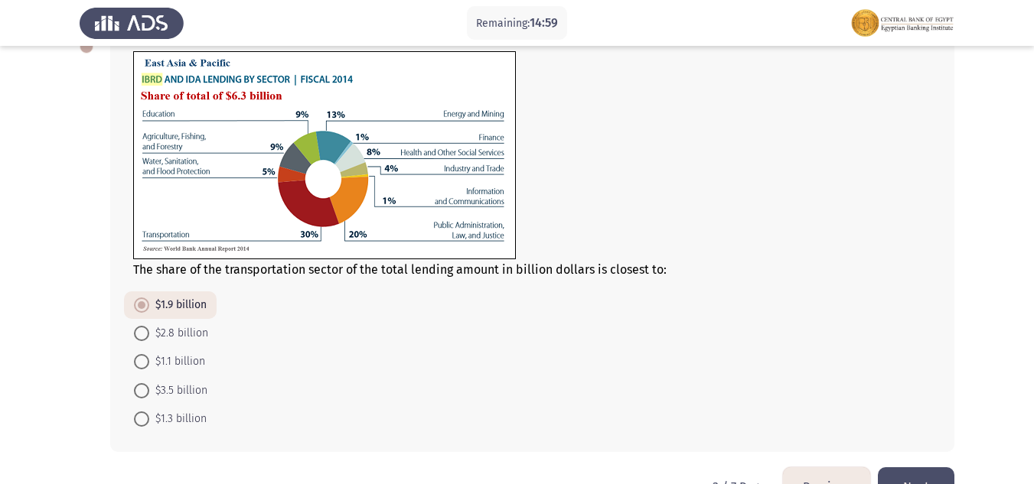
scroll to position [739, 0]
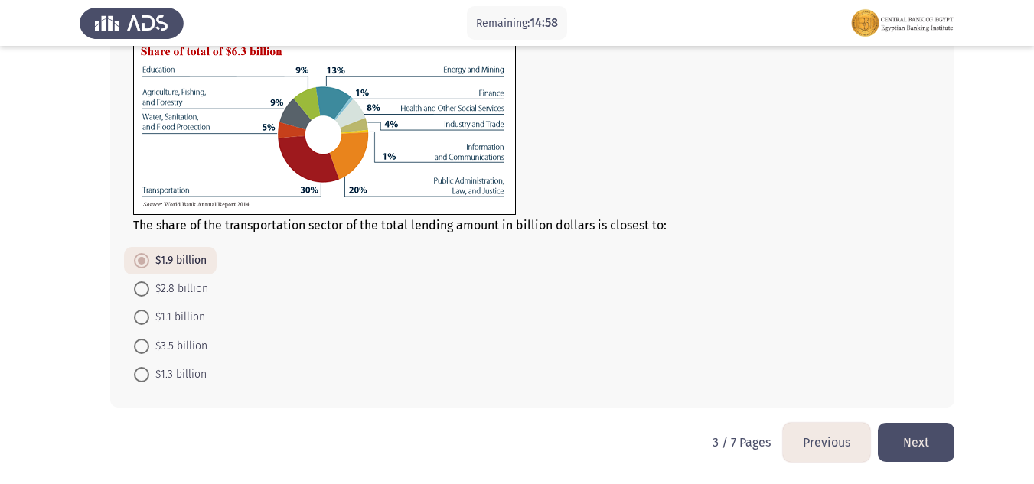
click at [933, 438] on button "Next" at bounding box center [916, 442] width 77 height 39
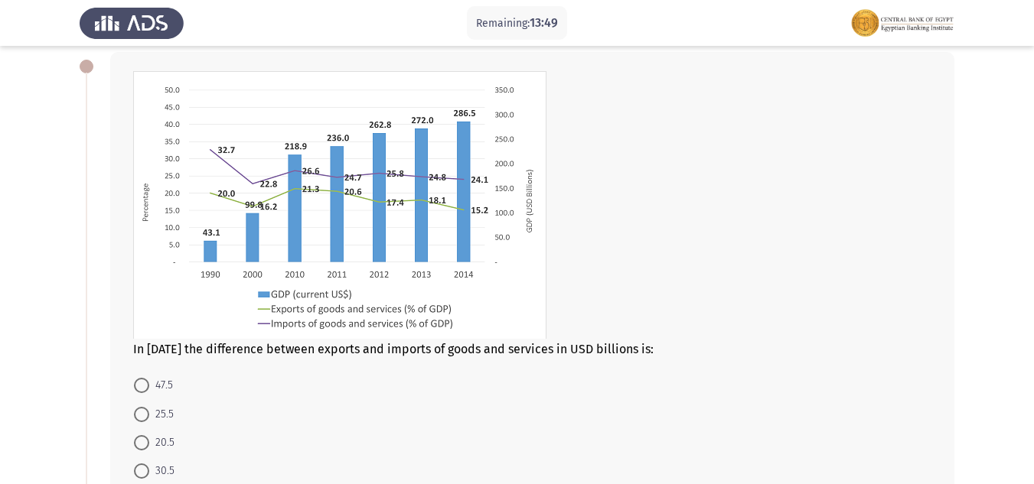
scroll to position [153, 0]
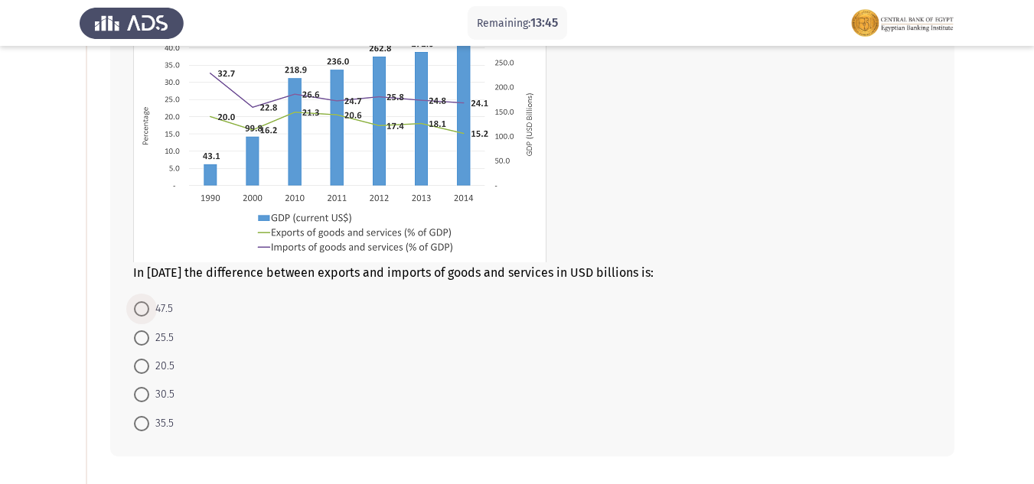
click at [155, 307] on span "47.5" at bounding box center [161, 309] width 24 height 18
click at [149, 307] on input "47.5" at bounding box center [141, 309] width 15 height 15
radio input "true"
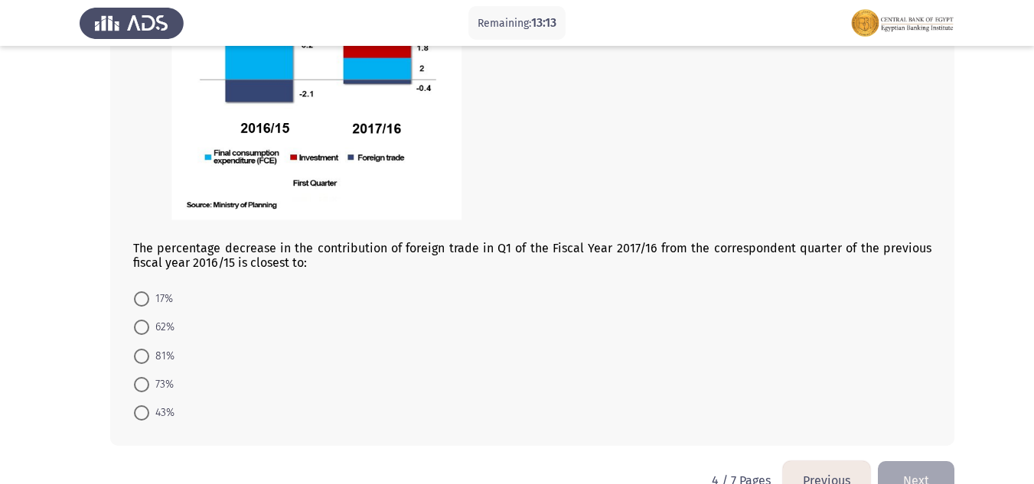
scroll to position [765, 0]
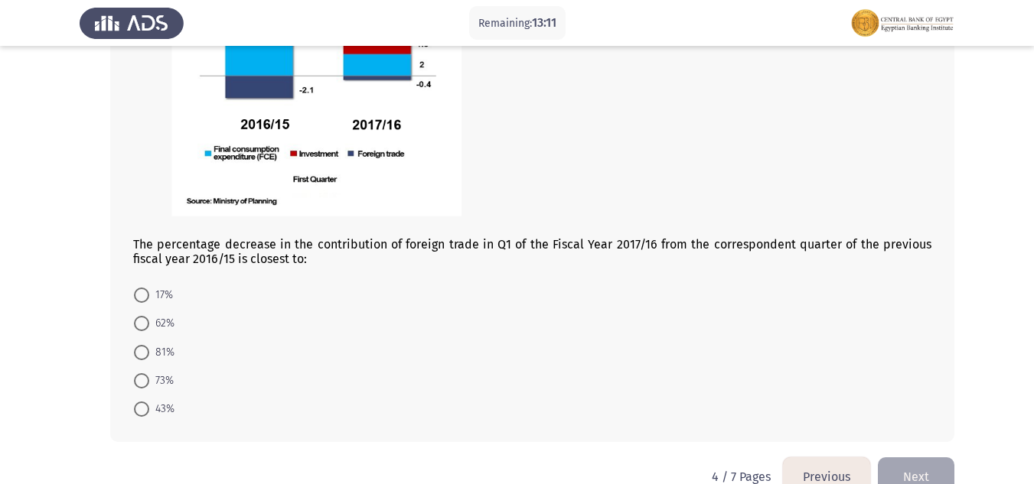
click at [148, 295] on span at bounding box center [141, 295] width 15 height 15
click at [148, 295] on input "17%" at bounding box center [141, 295] width 15 height 15
radio input "true"
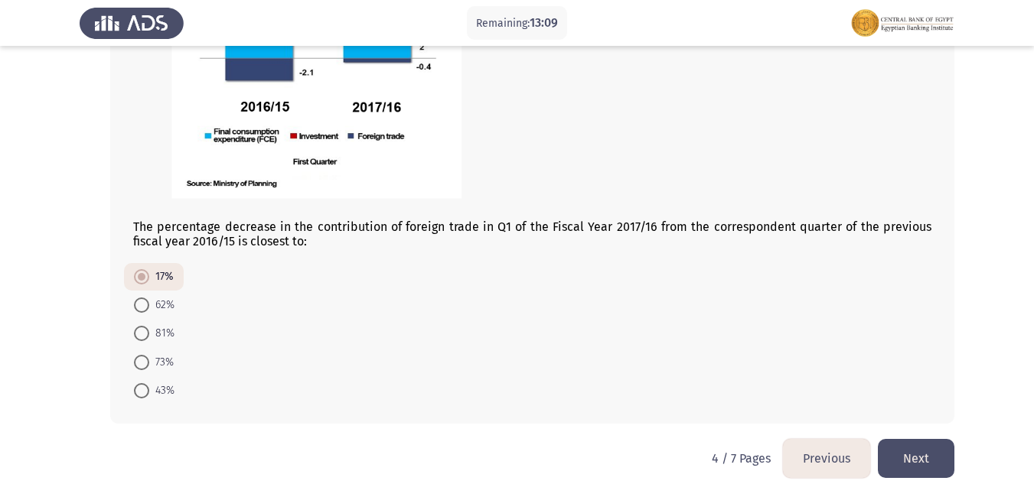
scroll to position [799, 0]
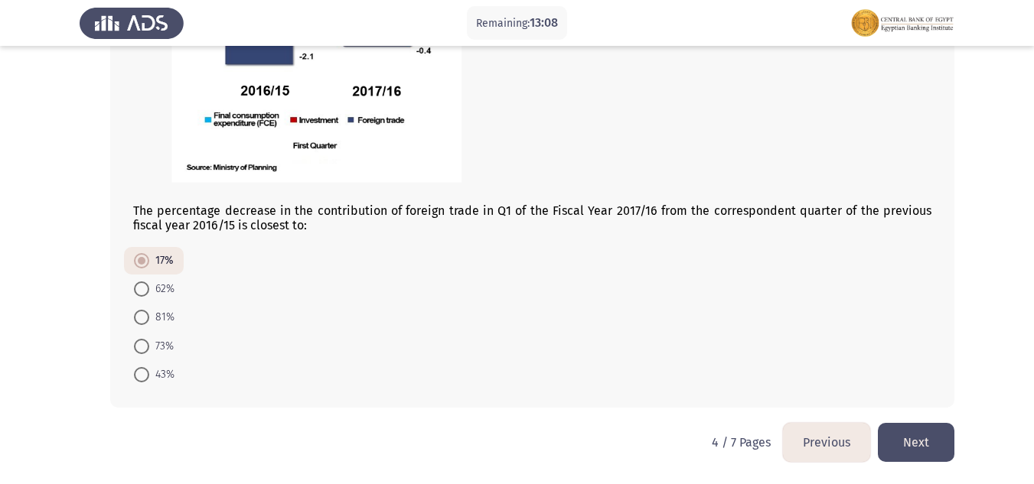
click at [928, 452] on button "Next" at bounding box center [916, 442] width 77 height 39
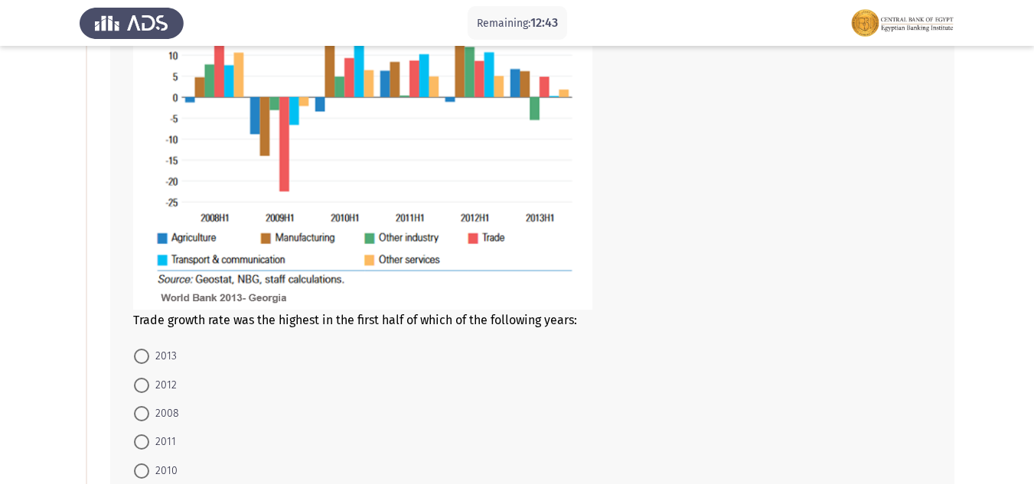
scroll to position [306, 0]
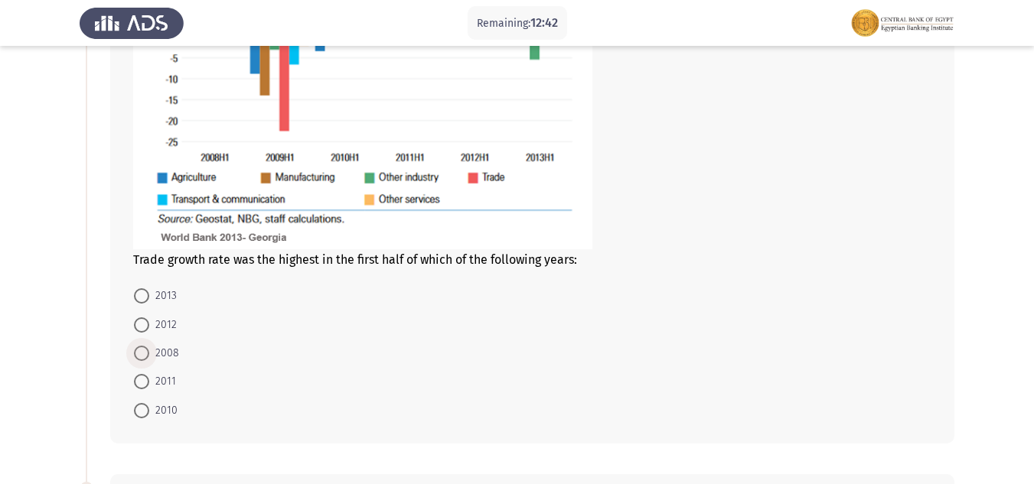
click at [145, 347] on span at bounding box center [141, 353] width 15 height 15
click at [145, 347] on input "2008" at bounding box center [141, 353] width 15 height 15
radio input "true"
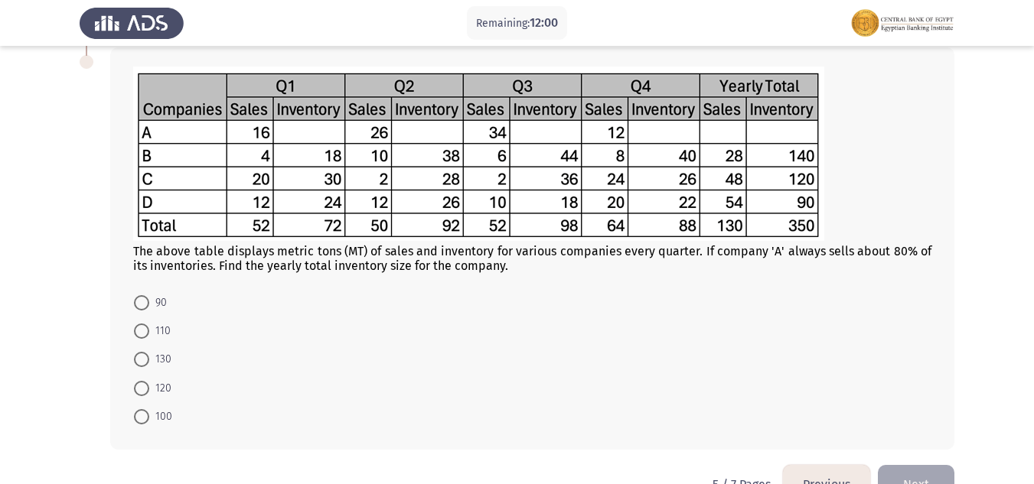
scroll to position [765, 0]
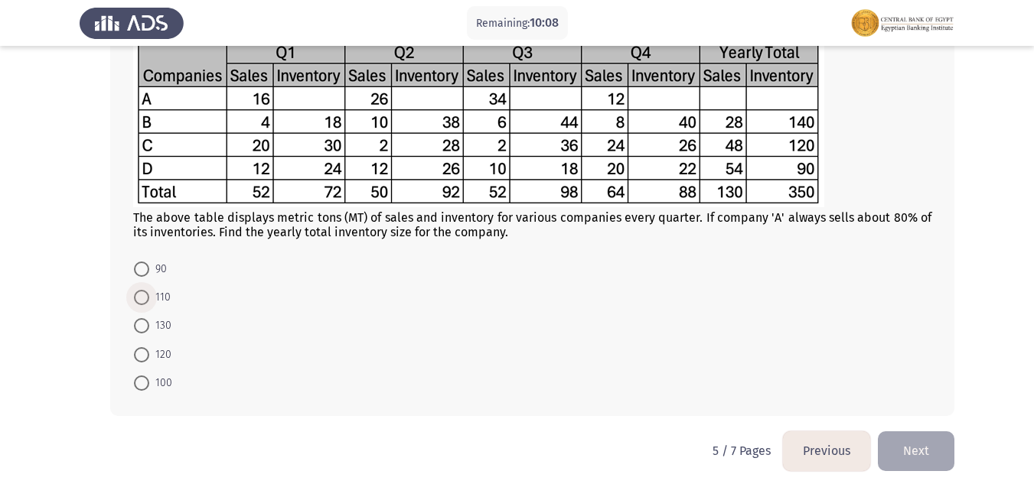
click at [137, 293] on span at bounding box center [141, 297] width 15 height 15
click at [137, 293] on input "110" at bounding box center [141, 297] width 15 height 15
radio input "true"
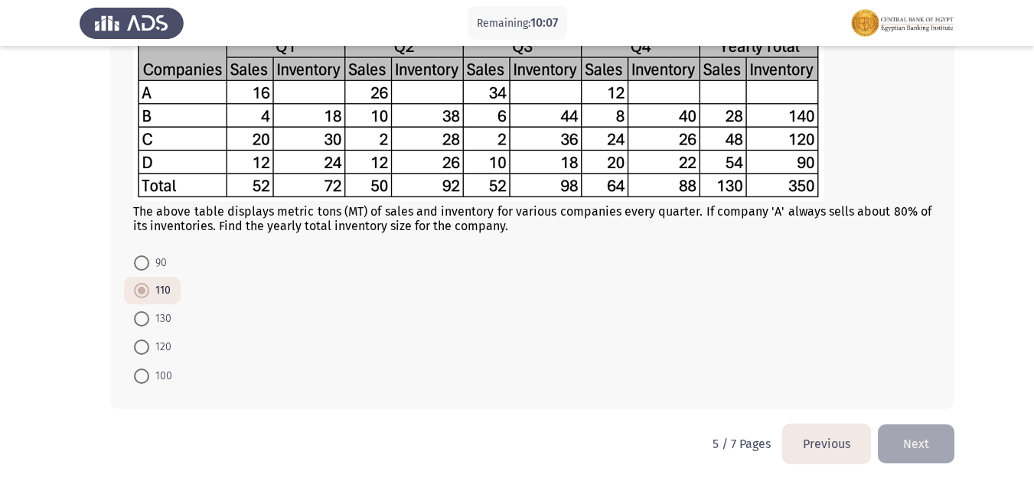
scroll to position [773, 0]
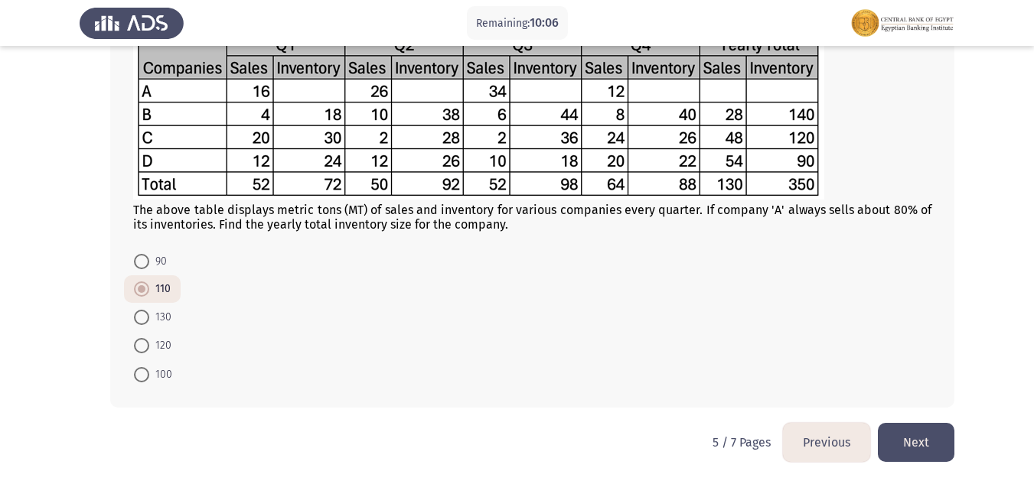
click at [892, 437] on button "Next" at bounding box center [916, 442] width 77 height 39
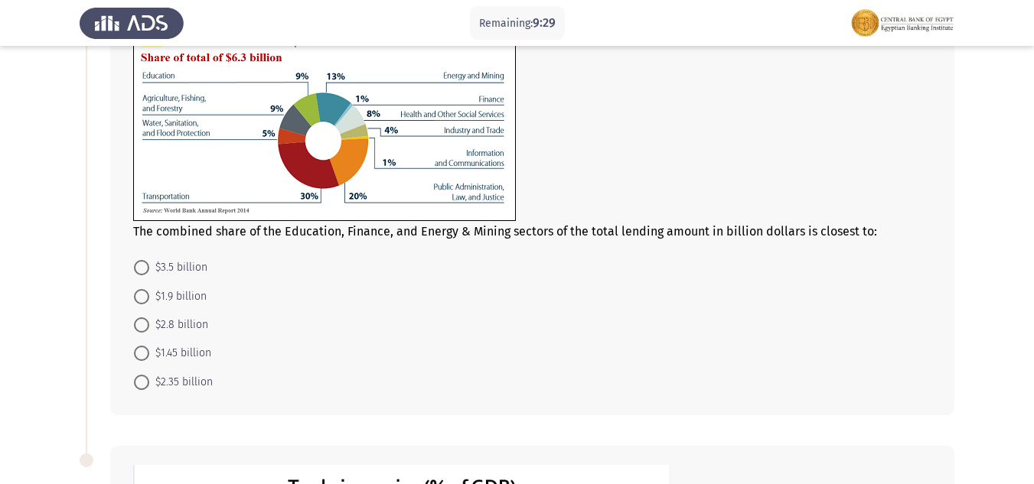
scroll to position [153, 0]
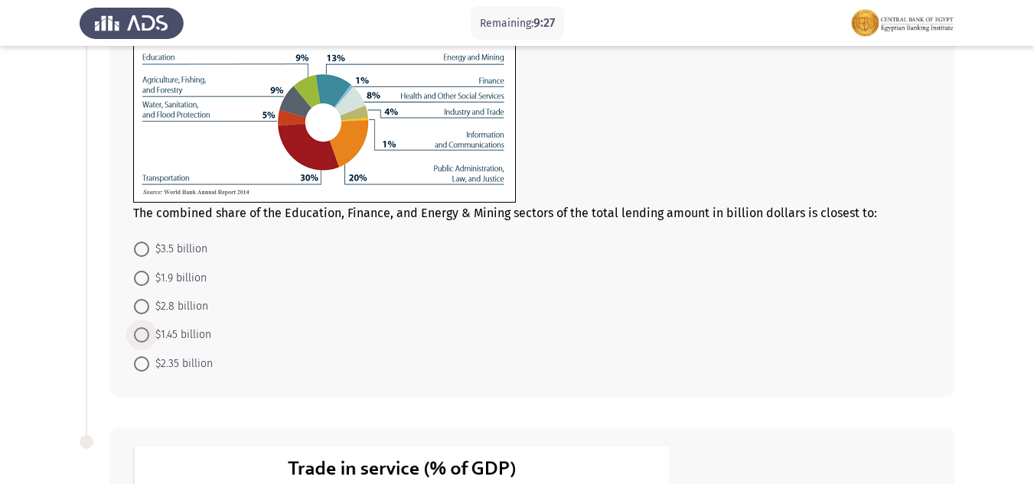
click at [165, 330] on span "$1.45 billion" at bounding box center [180, 335] width 62 height 18
click at [149, 330] on input "$1.45 billion" at bounding box center [141, 335] width 15 height 15
radio input "true"
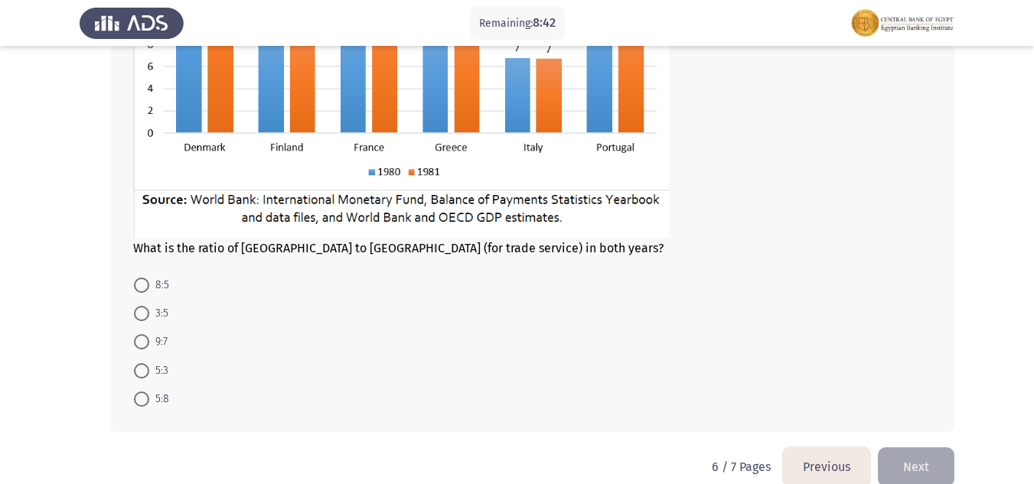
scroll to position [738, 0]
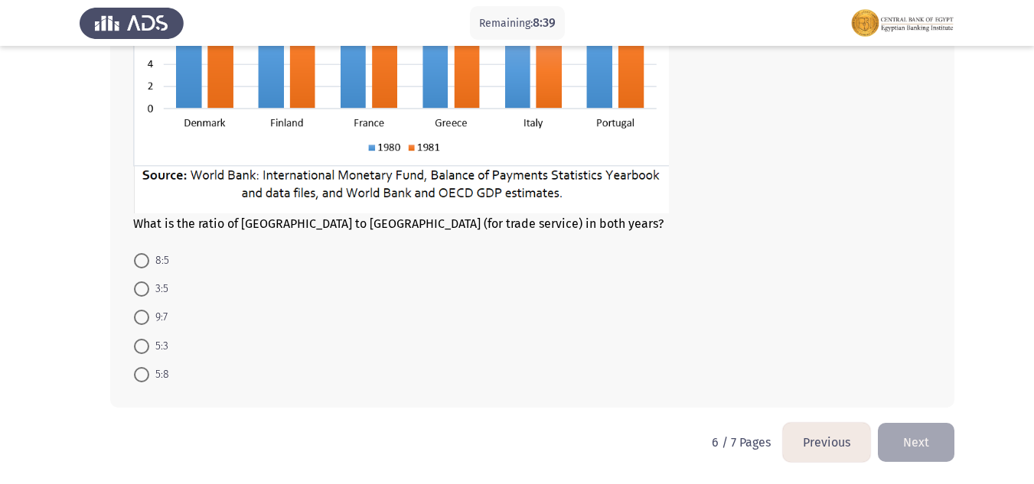
click at [148, 350] on span at bounding box center [141, 346] width 15 height 15
click at [148, 350] on input "5:3" at bounding box center [141, 346] width 15 height 15
radio input "true"
click at [910, 448] on button "Next" at bounding box center [916, 442] width 77 height 39
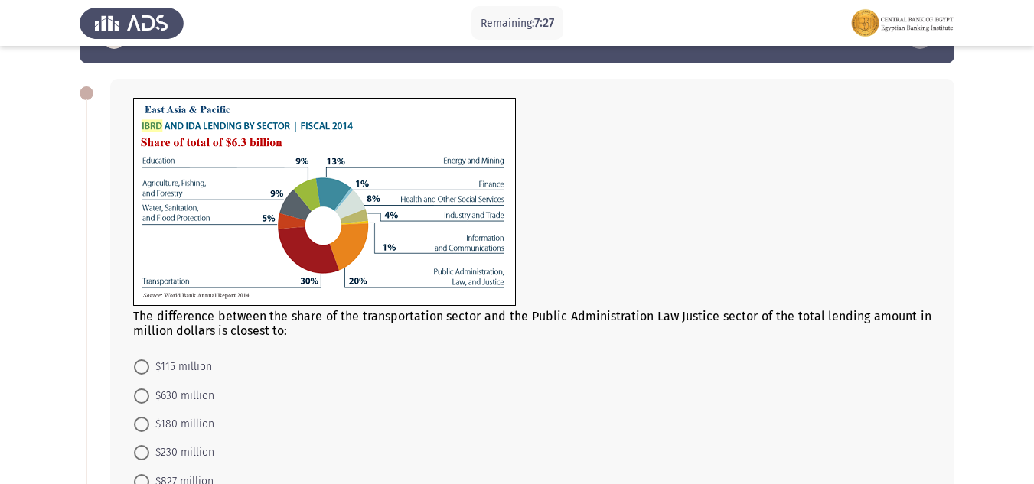
scroll to position [77, 0]
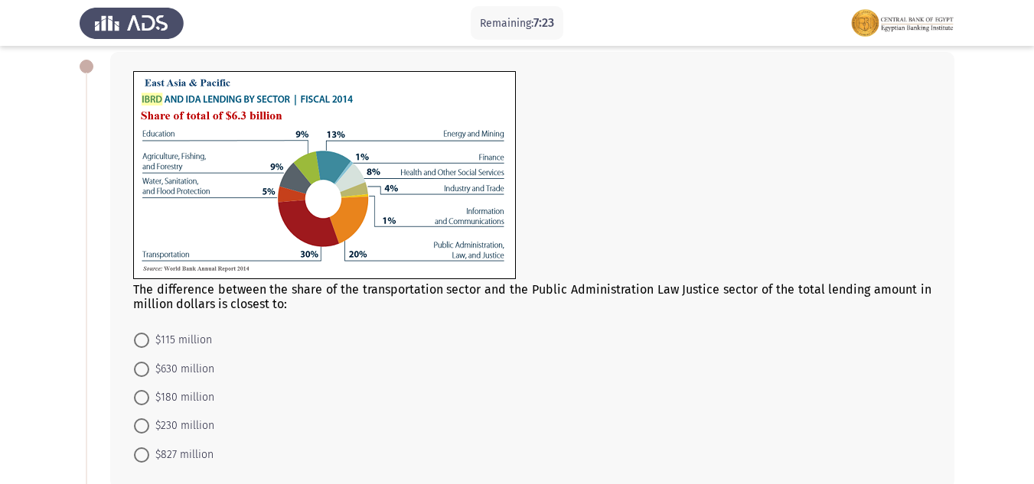
click at [129, 363] on mat-radio-button "$630 million" at bounding box center [174, 368] width 100 height 28
click at [140, 362] on span at bounding box center [141, 369] width 15 height 15
click at [140, 362] on input "$630 million" at bounding box center [141, 369] width 15 height 15
radio input "true"
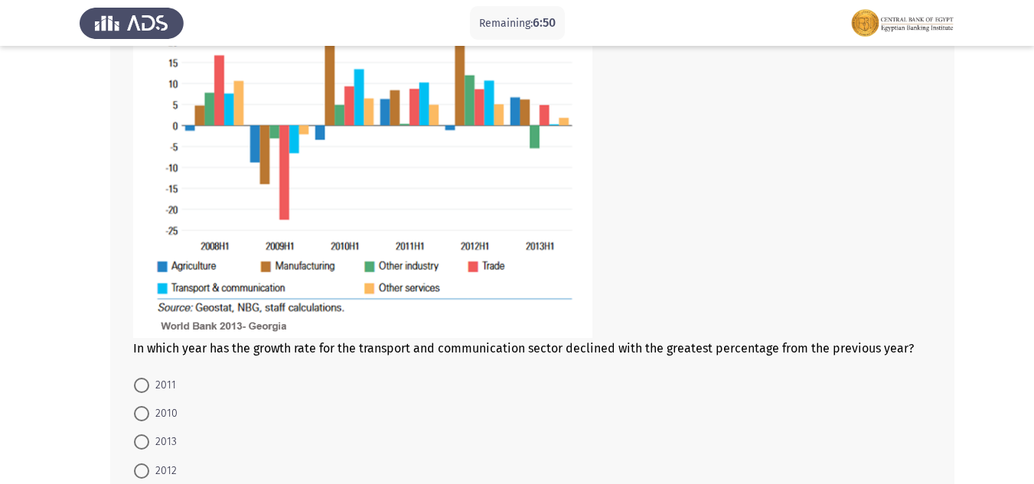
scroll to position [731, 0]
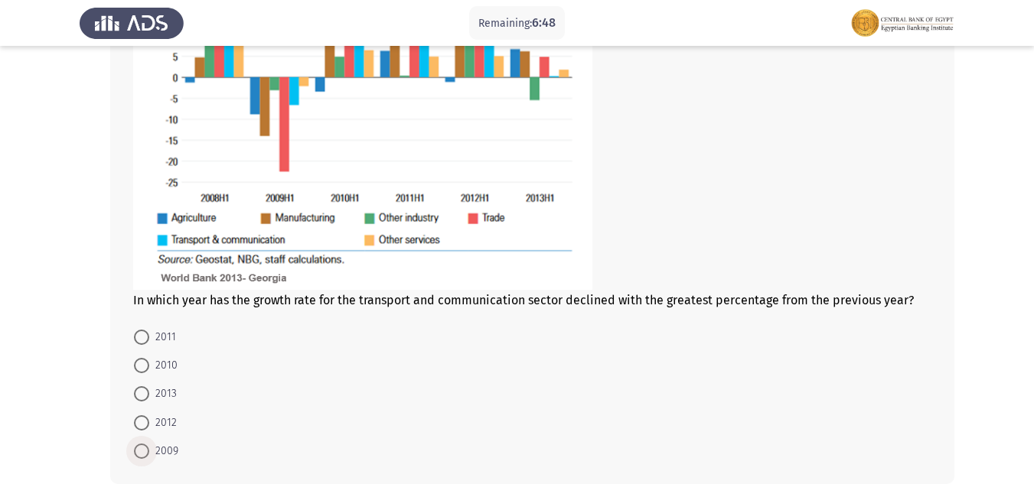
click at [141, 454] on span at bounding box center [141, 451] width 15 height 15
click at [141, 454] on input "2009" at bounding box center [141, 451] width 15 height 15
radio input "true"
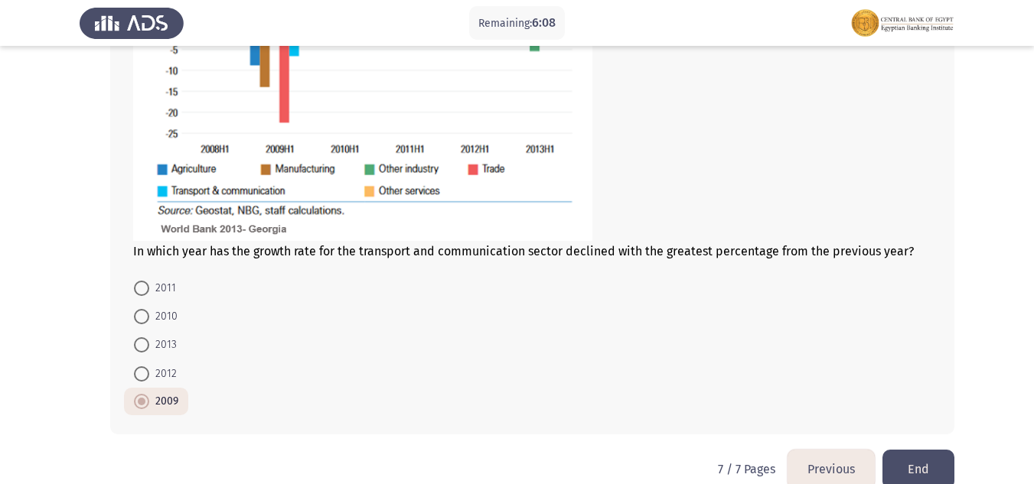
scroll to position [807, 0]
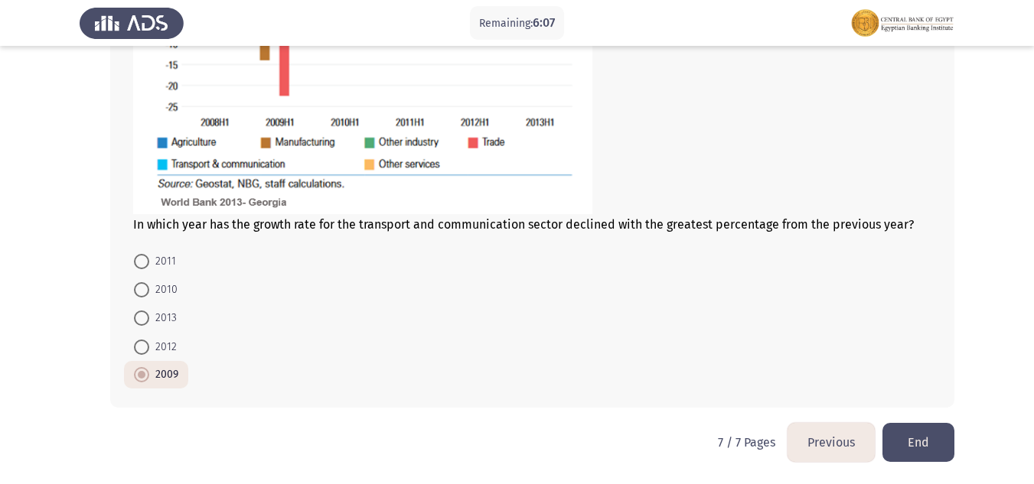
click at [930, 441] on button "End" at bounding box center [918, 442] width 72 height 39
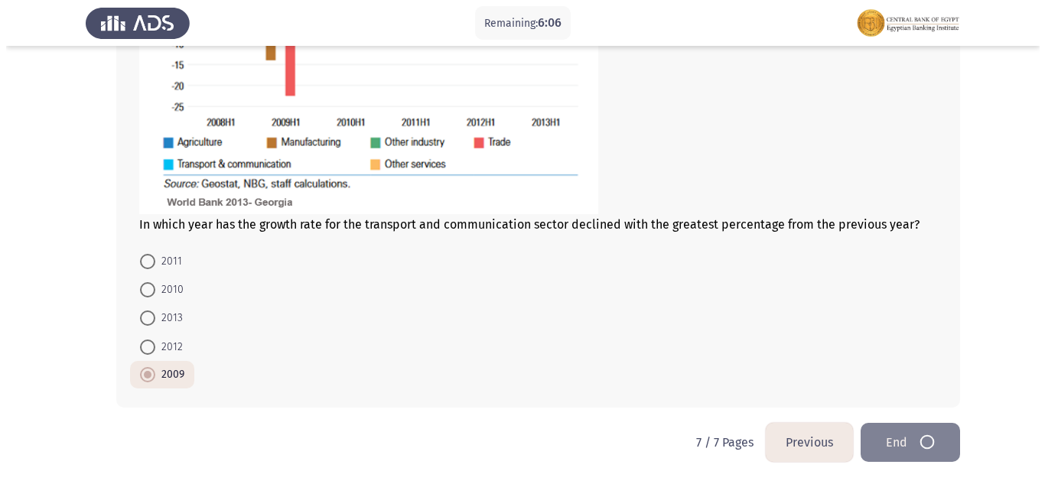
scroll to position [0, 0]
